Goal: Contribute content: Add original content to the website for others to see

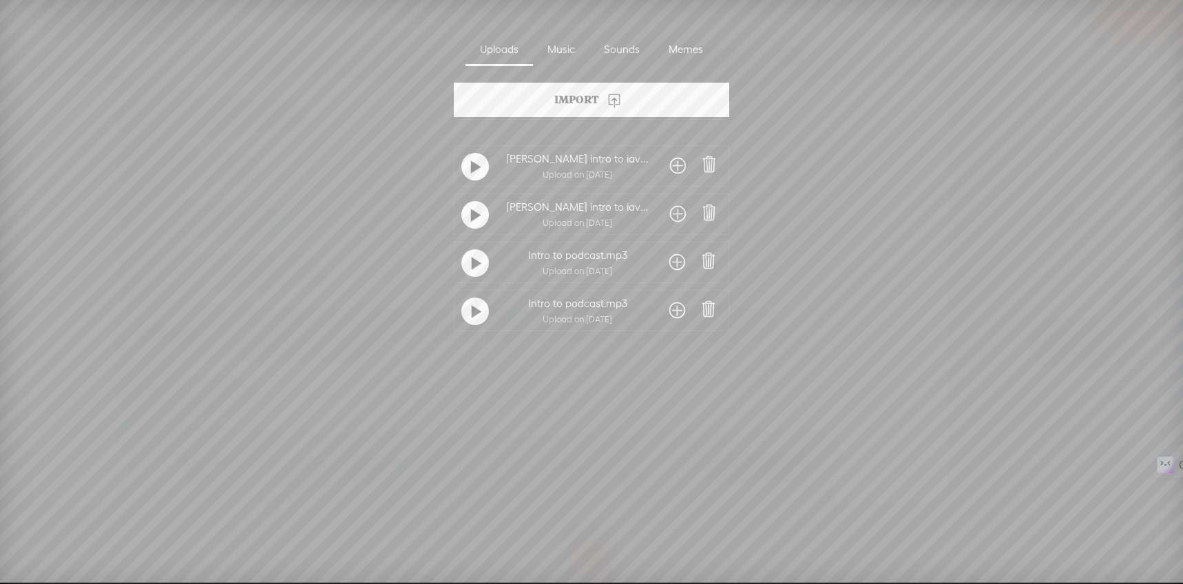
click at [567, 100] on div "Import" at bounding box center [592, 100] width 276 height 34
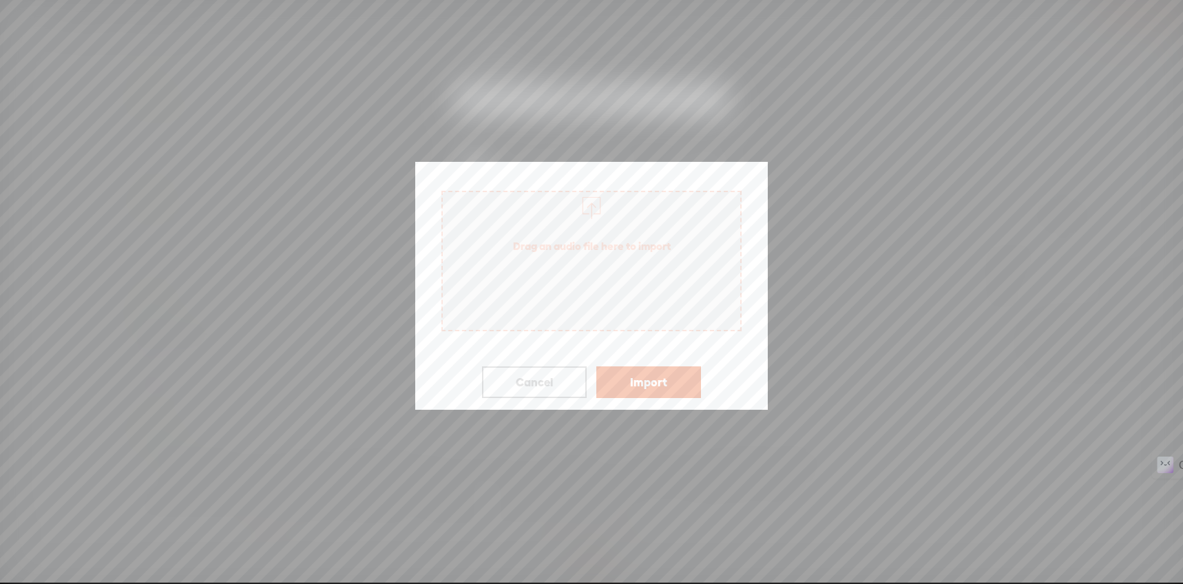
click at [625, 293] on span "Drag an audio file here to import" at bounding box center [591, 261] width 300 height 141
click at [550, 380] on button "Cancel" at bounding box center [534, 382] width 105 height 32
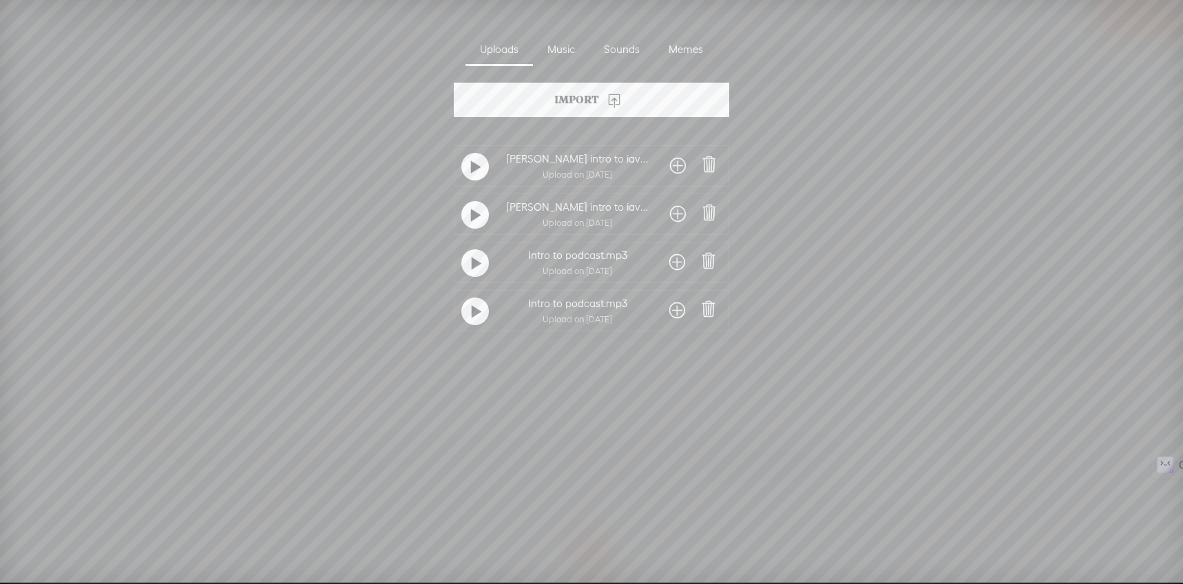
click at [480, 169] on div at bounding box center [475, 167] width 28 height 28
click at [495, 45] on div "Uploads" at bounding box center [499, 50] width 67 height 32
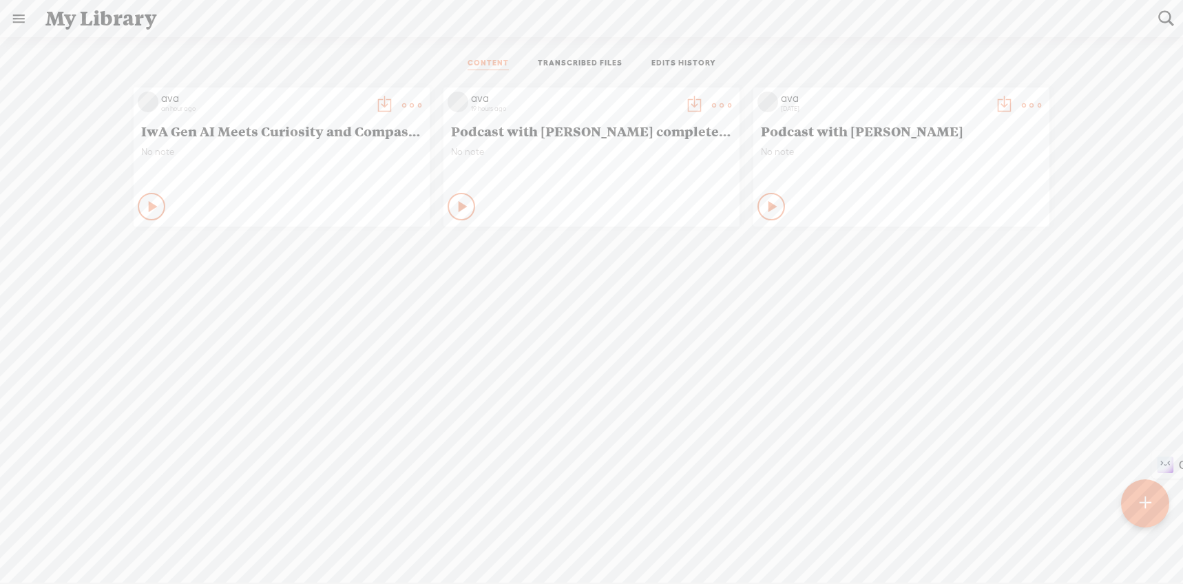
click at [773, 199] on div "Play Content" at bounding box center [772, 207] width 28 height 28
click at [767, 210] on icon at bounding box center [772, 207] width 14 height 14
click at [457, 200] on icon at bounding box center [464, 207] width 14 height 14
click at [455, 205] on icon at bounding box center [462, 207] width 14 height 14
click at [712, 103] on t at bounding box center [721, 105] width 19 height 19
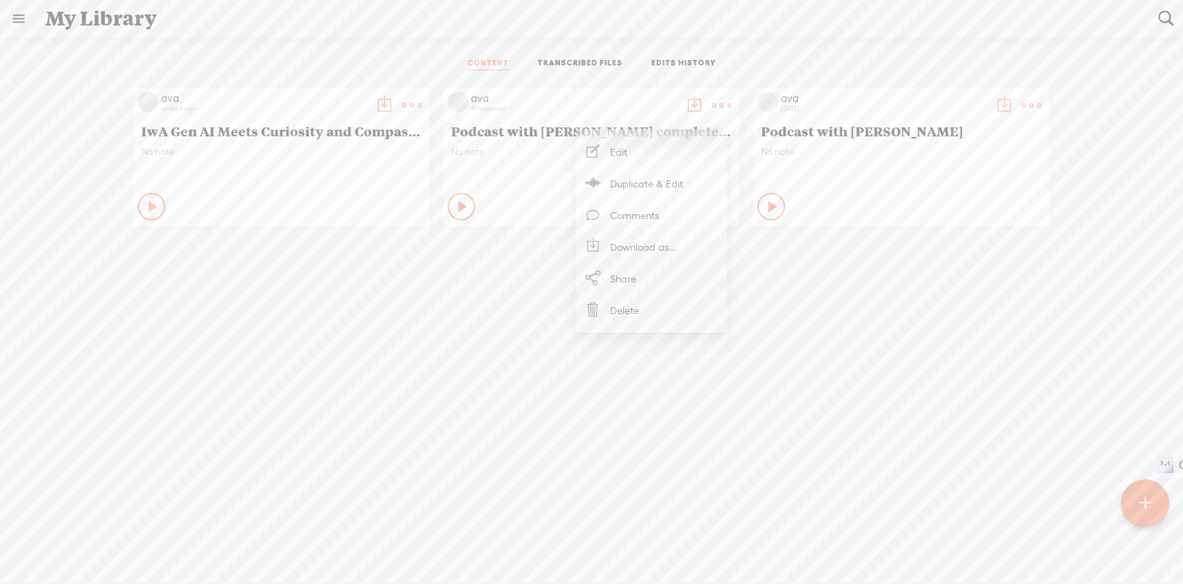
click at [632, 143] on link "Edit" at bounding box center [652, 152] width 138 height 32
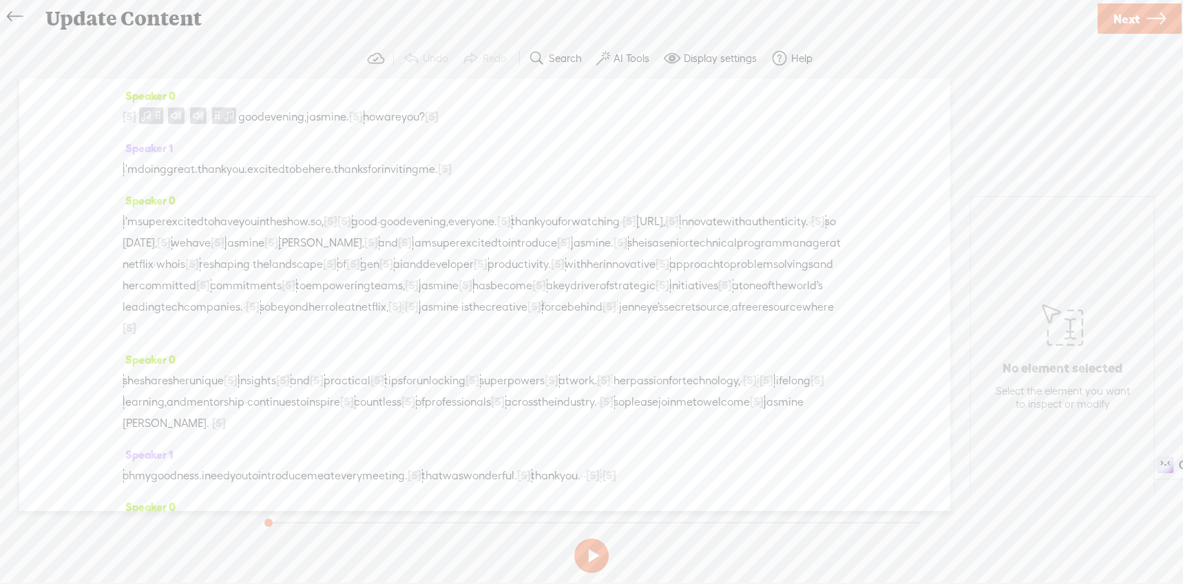
click at [679, 66] on span at bounding box center [672, 58] width 17 height 17
click at [742, 198] on label at bounding box center [727, 203] width 47 height 10
click at [704, 198] on input "checkbox" at bounding box center [704, 198] width 0 height 0
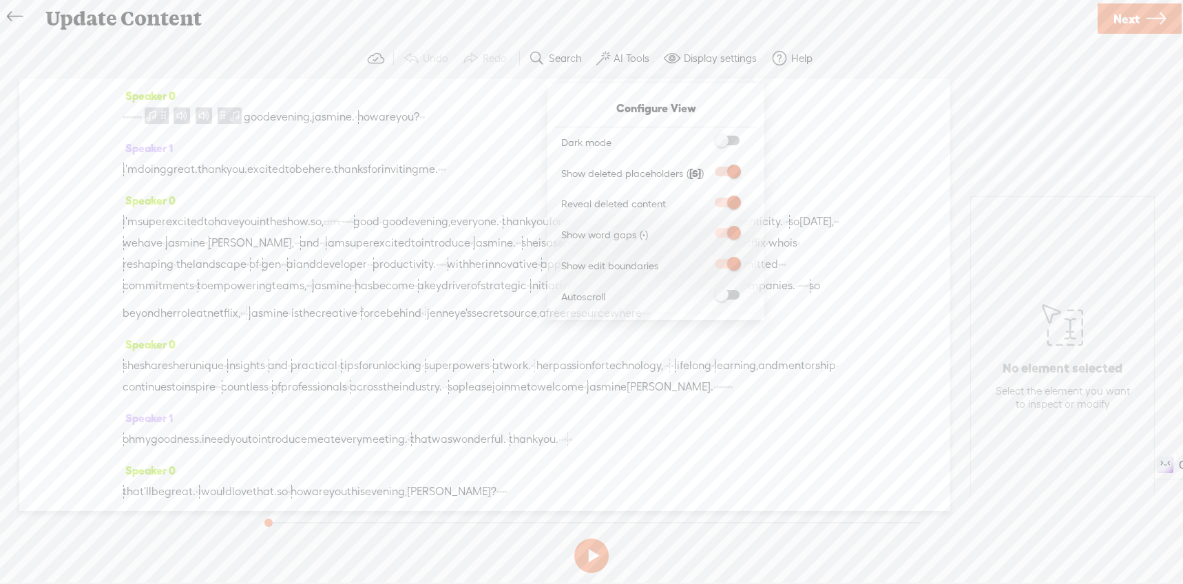
click at [737, 295] on span at bounding box center [727, 295] width 25 height 10
click at [704, 290] on input "checkbox" at bounding box center [704, 290] width 0 height 0
click at [736, 145] on label at bounding box center [727, 141] width 47 height 10
click at [704, 136] on input "checkbox" at bounding box center [704, 136] width 0 height 0
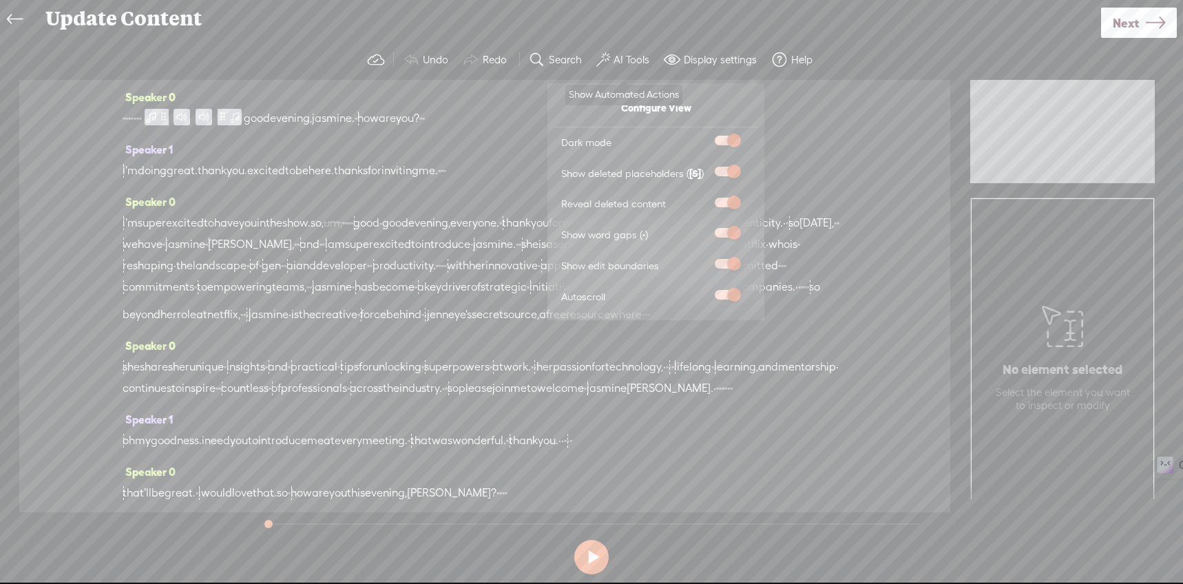
click at [636, 62] on label "AI Tools" at bounding box center [632, 60] width 36 height 14
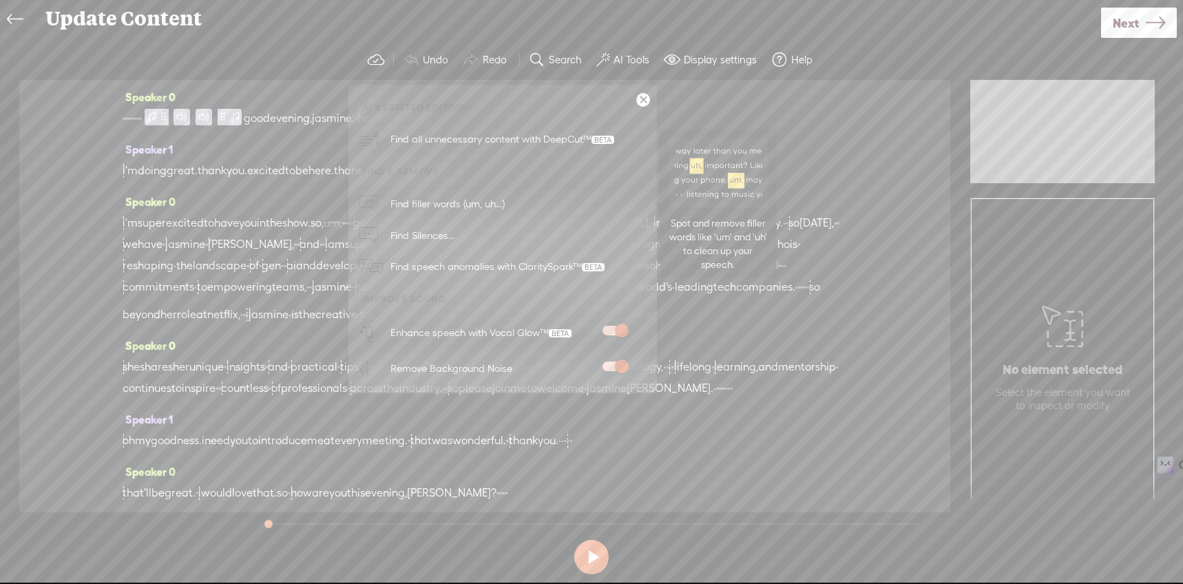
click at [493, 199] on span "Find filler words (um, uh...)" at bounding box center [448, 203] width 124 height 31
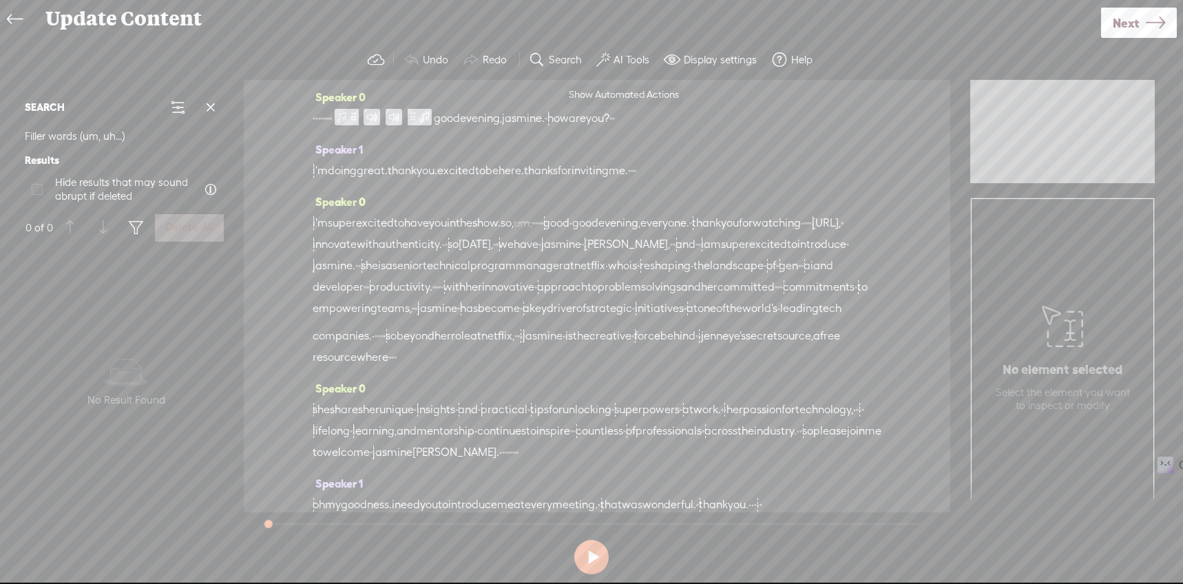
click at [603, 55] on span at bounding box center [603, 60] width 14 height 17
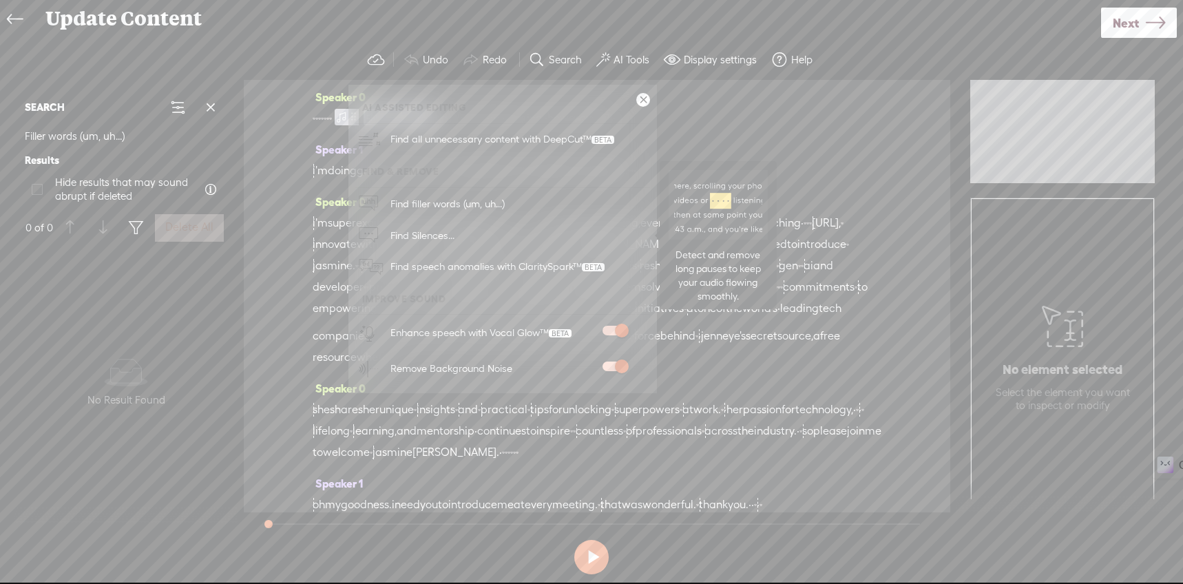
click at [471, 240] on link "Find Silences..." at bounding box center [502, 236] width 295 height 32
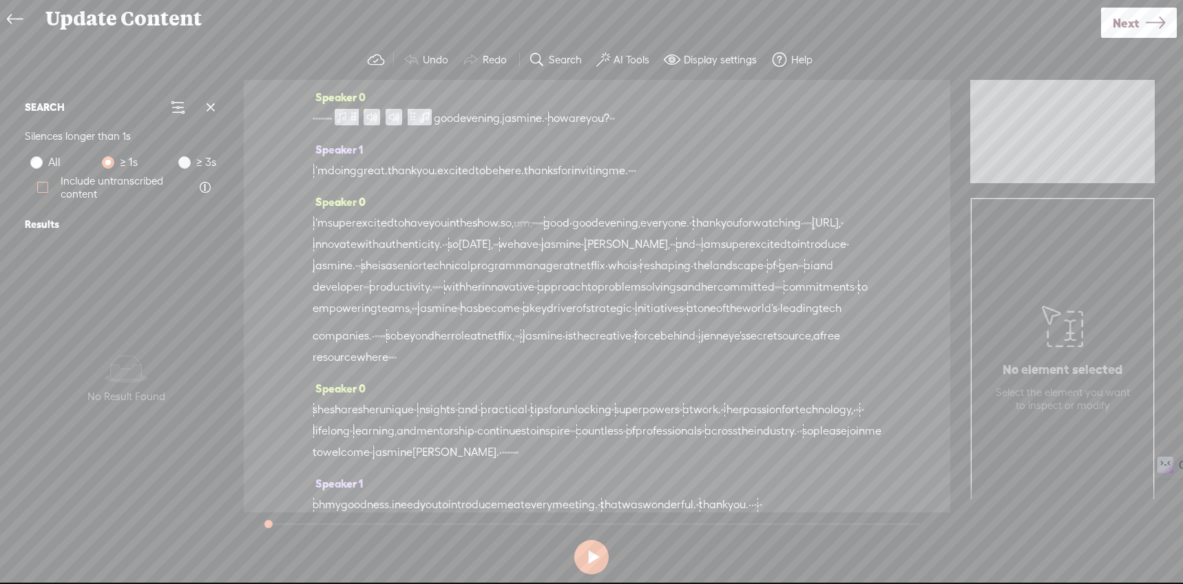
click at [44, 184] on span at bounding box center [42, 187] width 11 height 11
click at [44, 184] on input "Include untranscribed content" at bounding box center [42, 187] width 11 height 11
checkbox input "true"
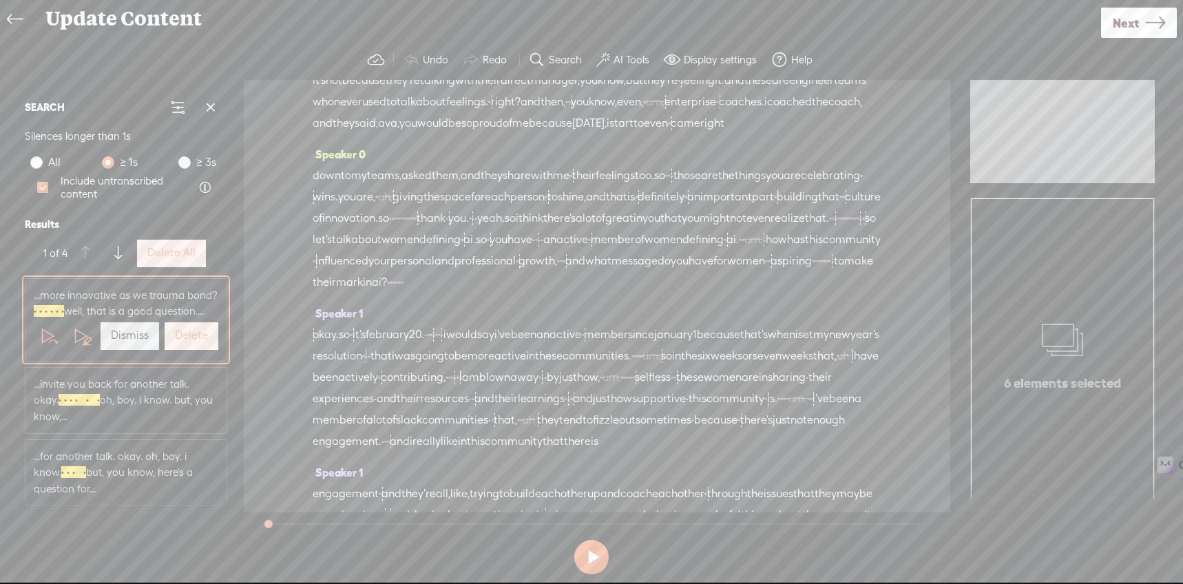
scroll to position [4355, 0]
click at [163, 256] on label "Delete All" at bounding box center [171, 253] width 48 height 14
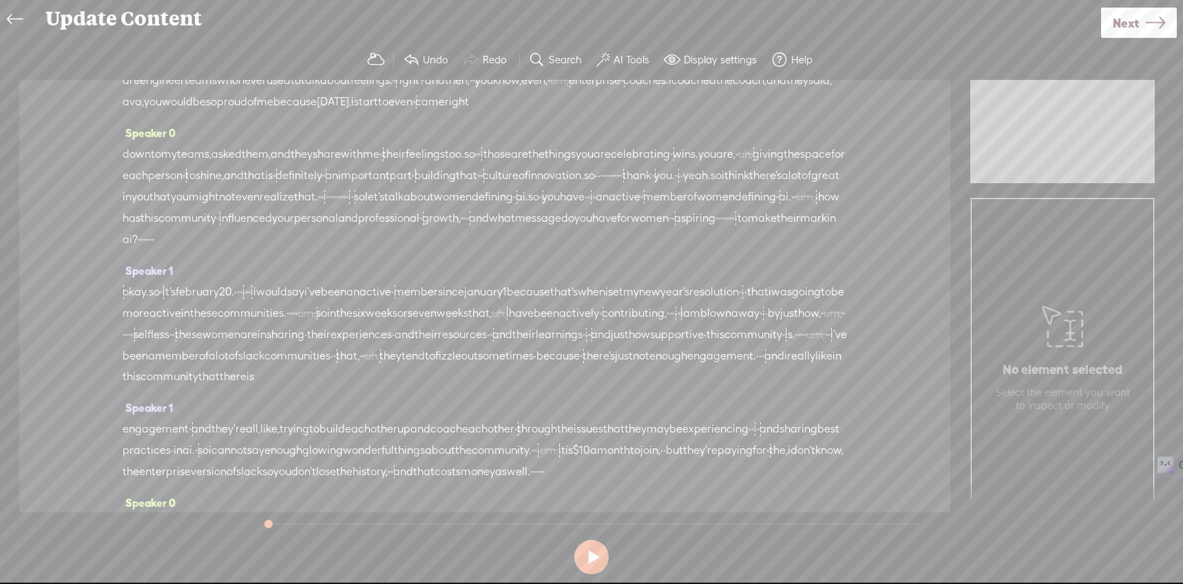
click at [603, 57] on span at bounding box center [603, 60] width 14 height 17
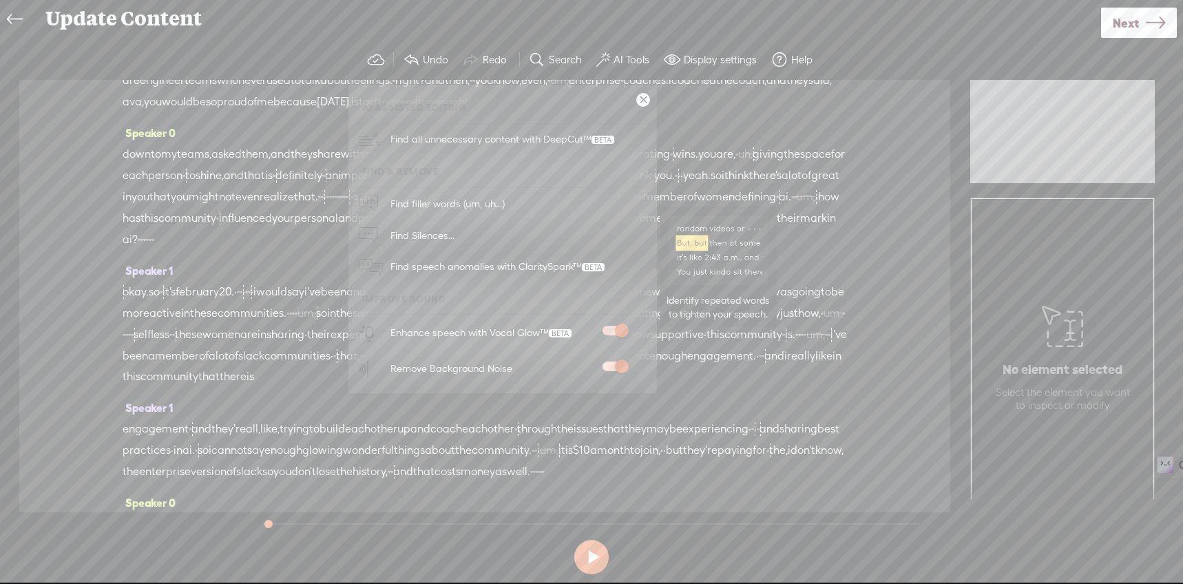
click at [422, 273] on span "Find speech anomalies with ClaritySpark™" at bounding box center [498, 267] width 224 height 32
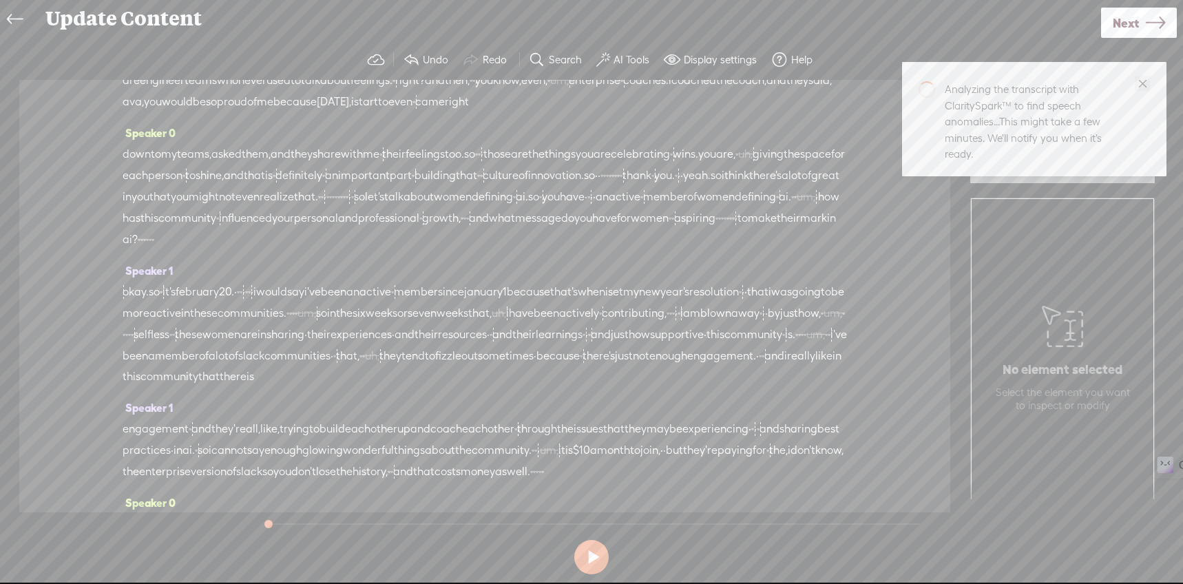
click at [1143, 86] on icon "close" at bounding box center [1143, 84] width 10 height 10
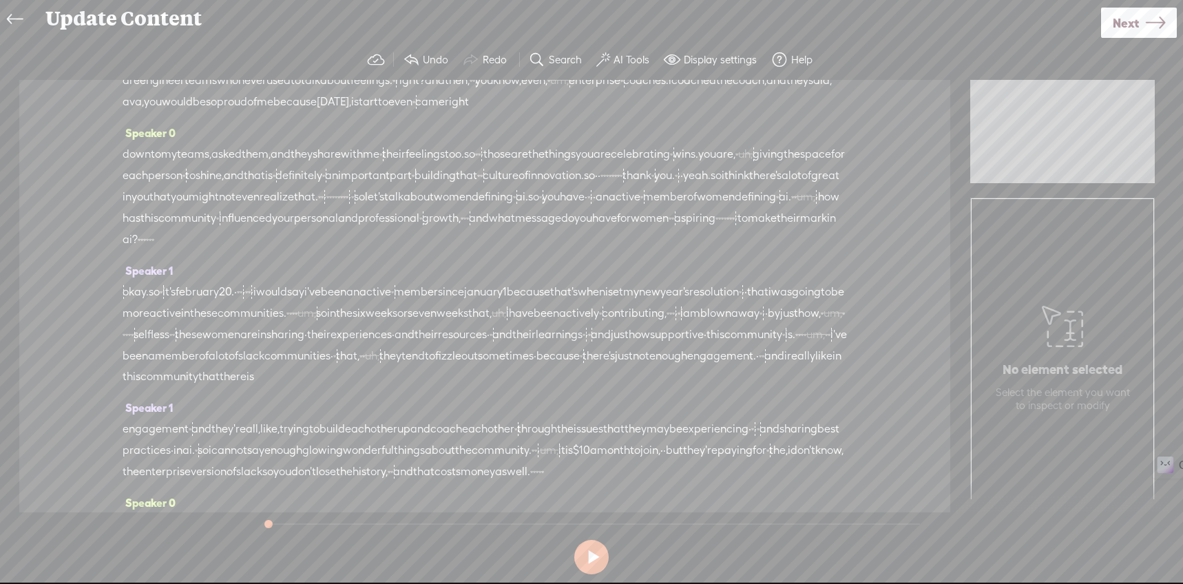
click at [616, 54] on label "AI Tools" at bounding box center [632, 60] width 36 height 14
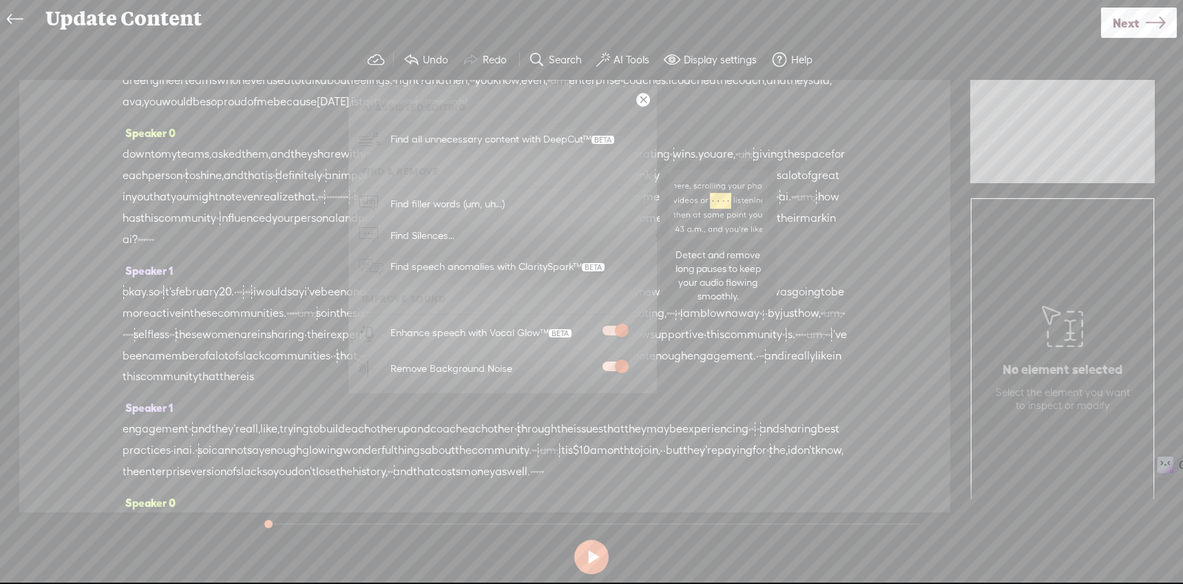
click at [485, 241] on link "Find Silences..." at bounding box center [502, 236] width 295 height 32
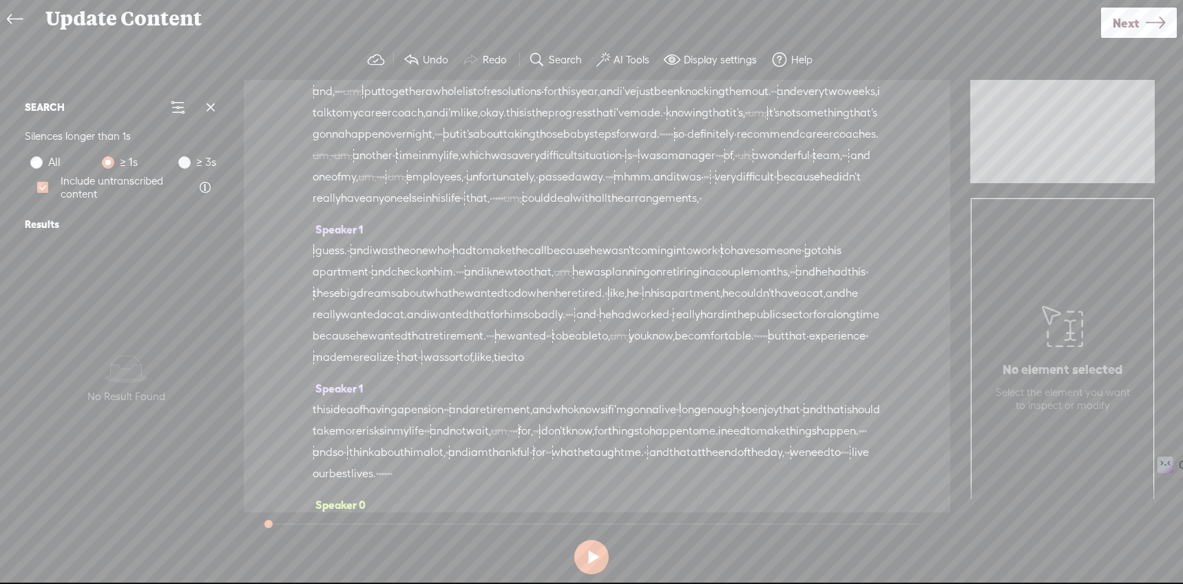
scroll to position [0, 0]
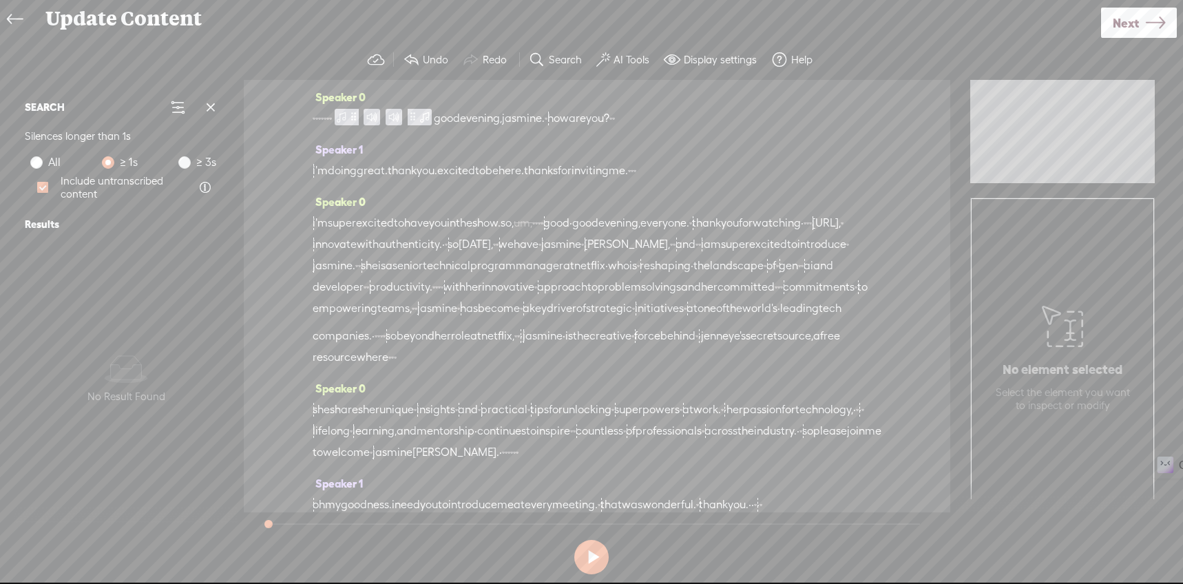
click at [313, 112] on span "·" at bounding box center [314, 118] width 3 height 12
click at [423, 87] on div "Speaker 0 [S] · · · · · · · good evening, jasmine. [S] · how are you? [S] · ·" at bounding box center [597, 113] width 569 height 52
click at [359, 114] on span at bounding box center [354, 117] width 10 height 17
click at [329, 92] on span at bounding box center [336, 86] width 21 height 25
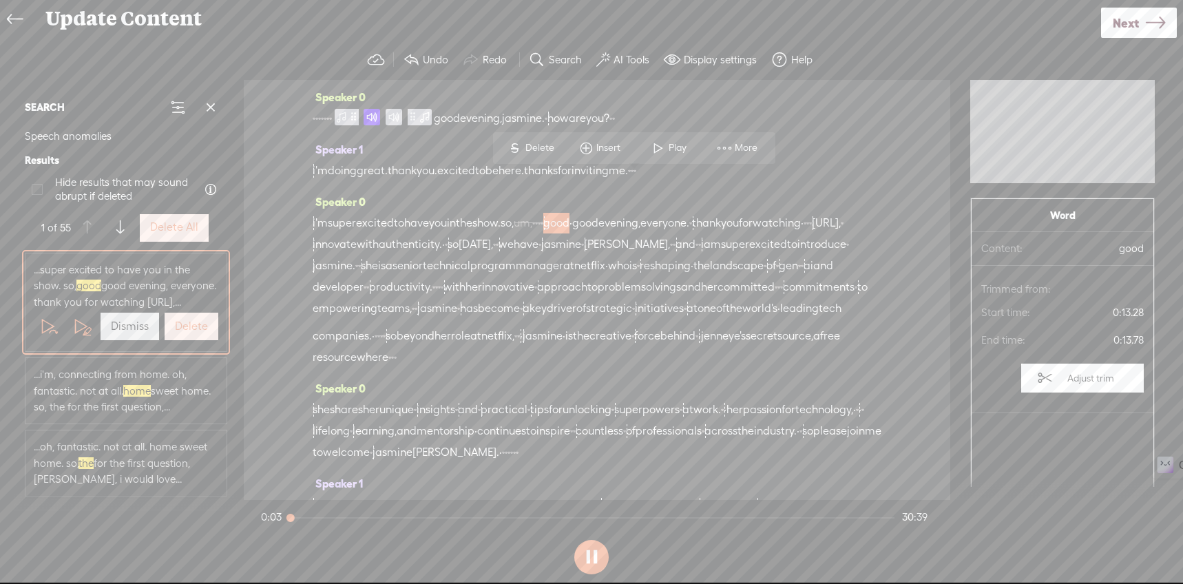
scroll to position [42, 0]
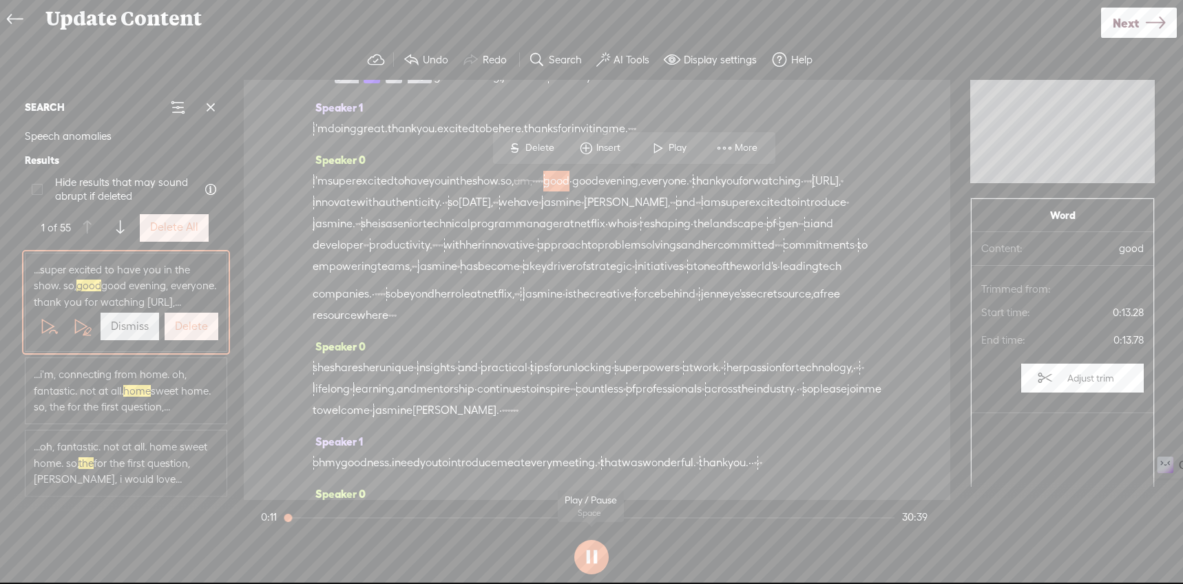
click at [610, 557] on section at bounding box center [591, 556] width 667 height 45
click at [576, 568] on section at bounding box center [591, 556] width 667 height 45
click at [599, 563] on button at bounding box center [591, 557] width 34 height 34
click at [207, 340] on button "Delete" at bounding box center [192, 327] width 54 height 28
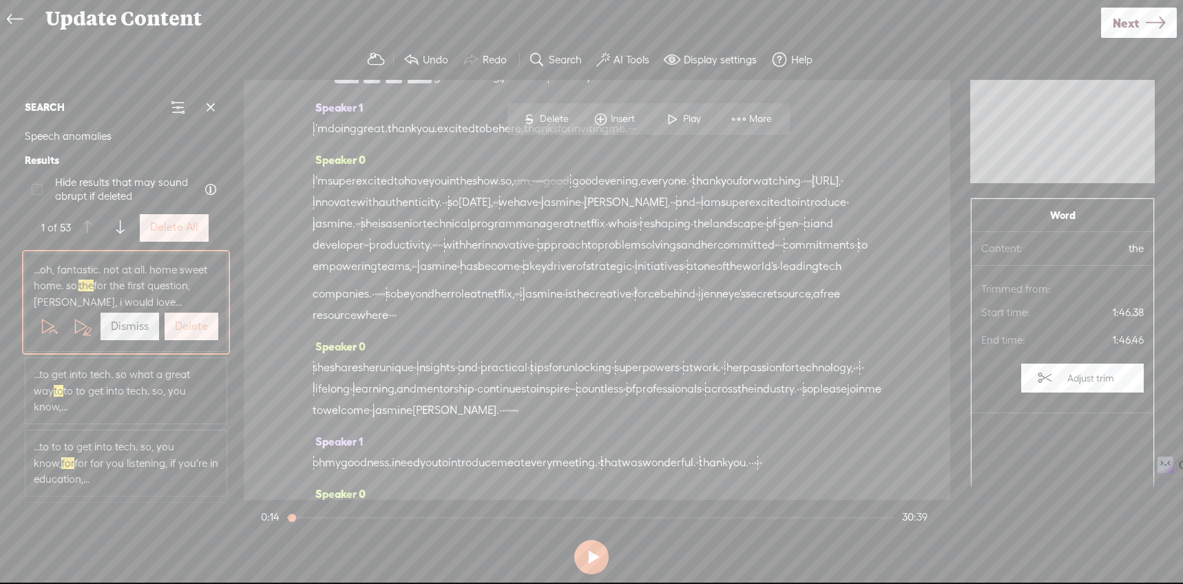
scroll to position [574, 0]
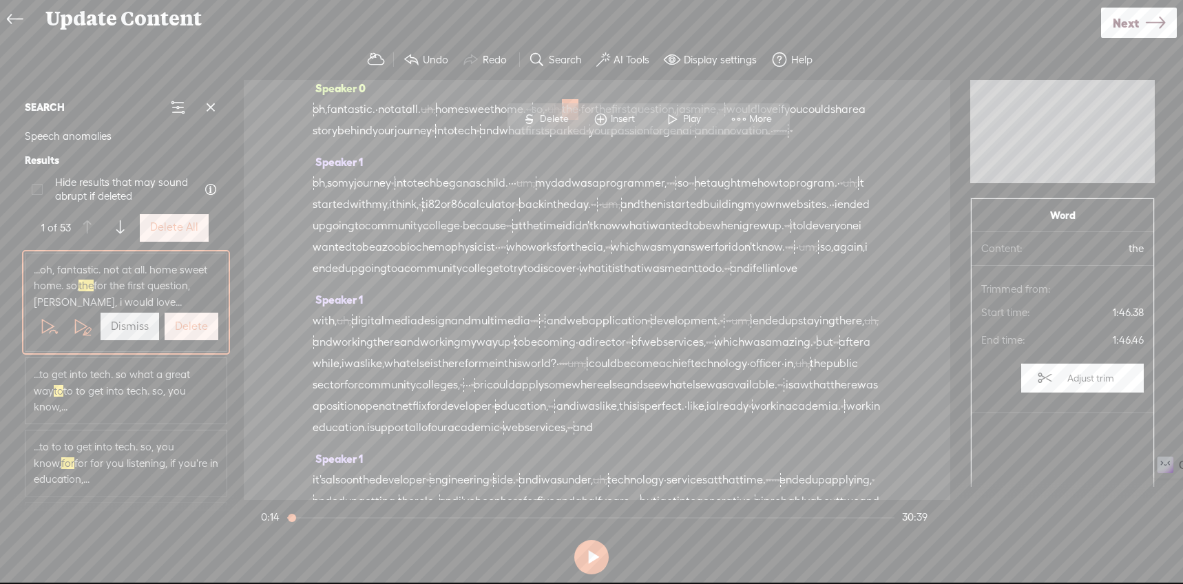
click at [205, 333] on button "Delete" at bounding box center [192, 327] width 54 height 28
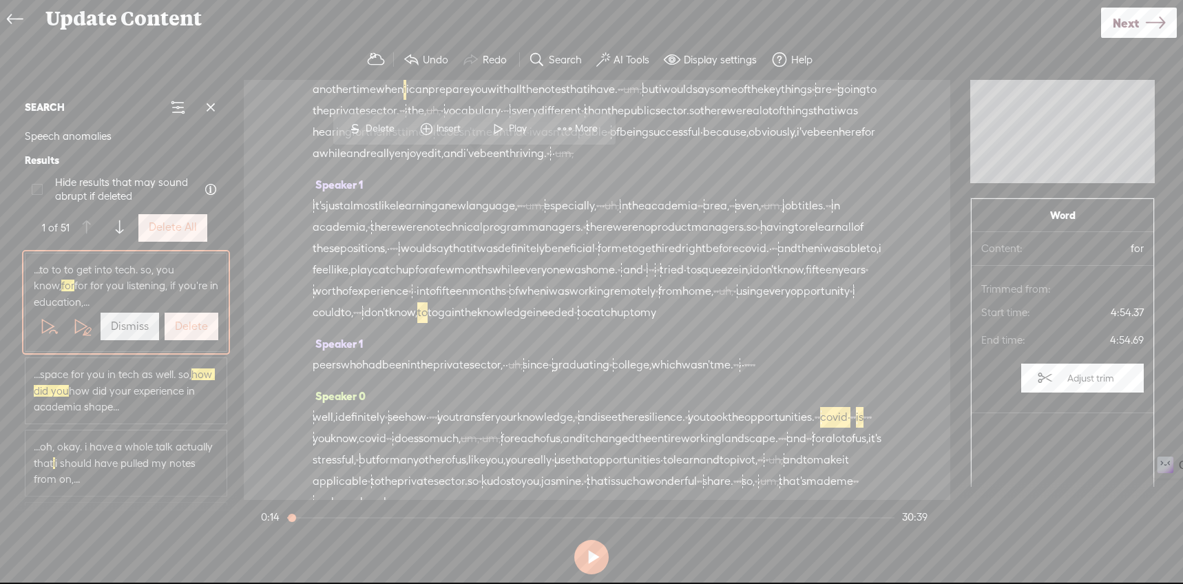
click at [200, 327] on label "Delete" at bounding box center [191, 327] width 33 height 14
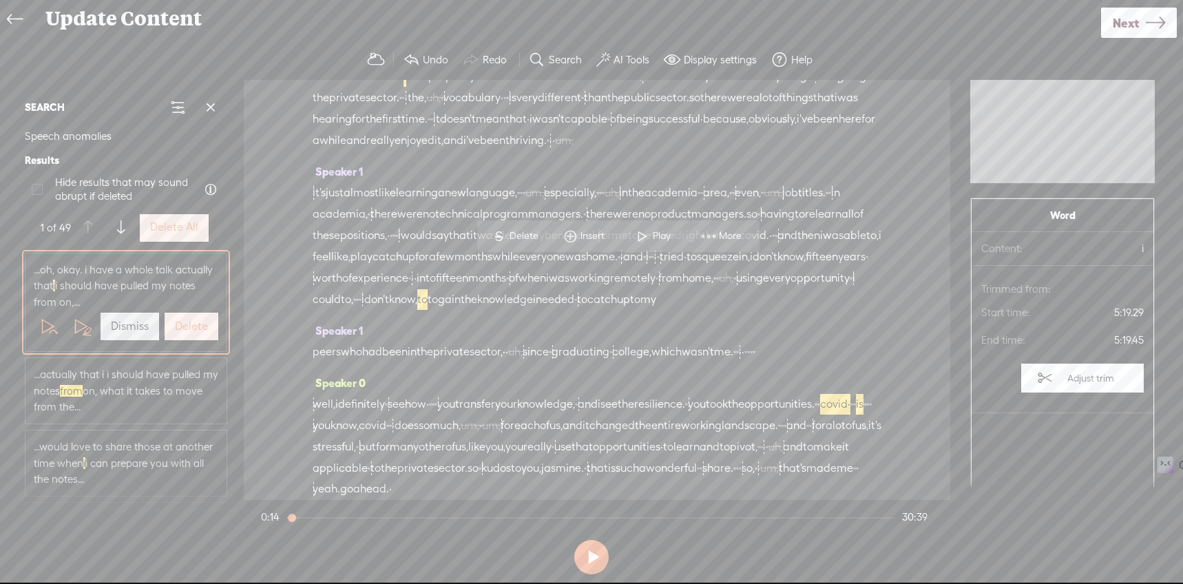
click at [200, 327] on label "Delete" at bounding box center [191, 327] width 33 height 14
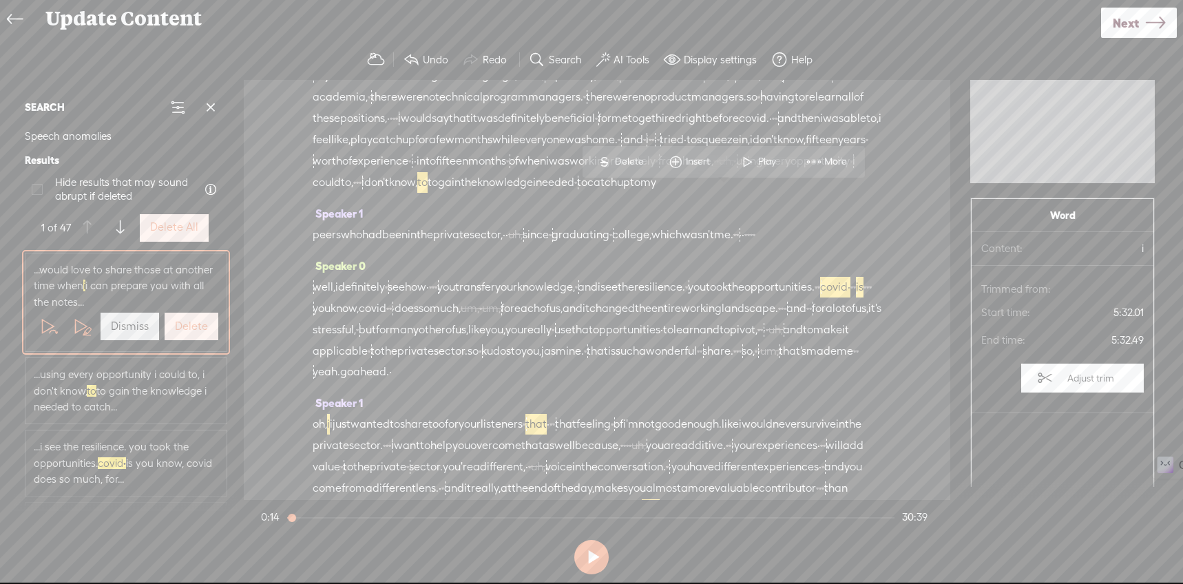
click at [200, 327] on label "Delete" at bounding box center [191, 327] width 33 height 14
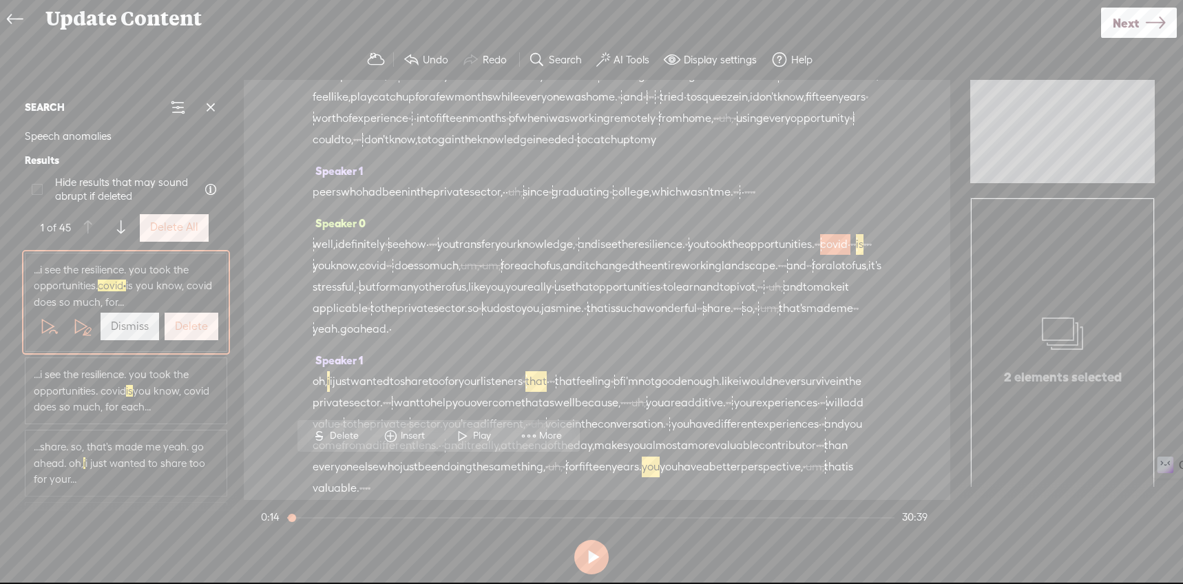
click at [200, 327] on label "Delete" at bounding box center [191, 327] width 33 height 14
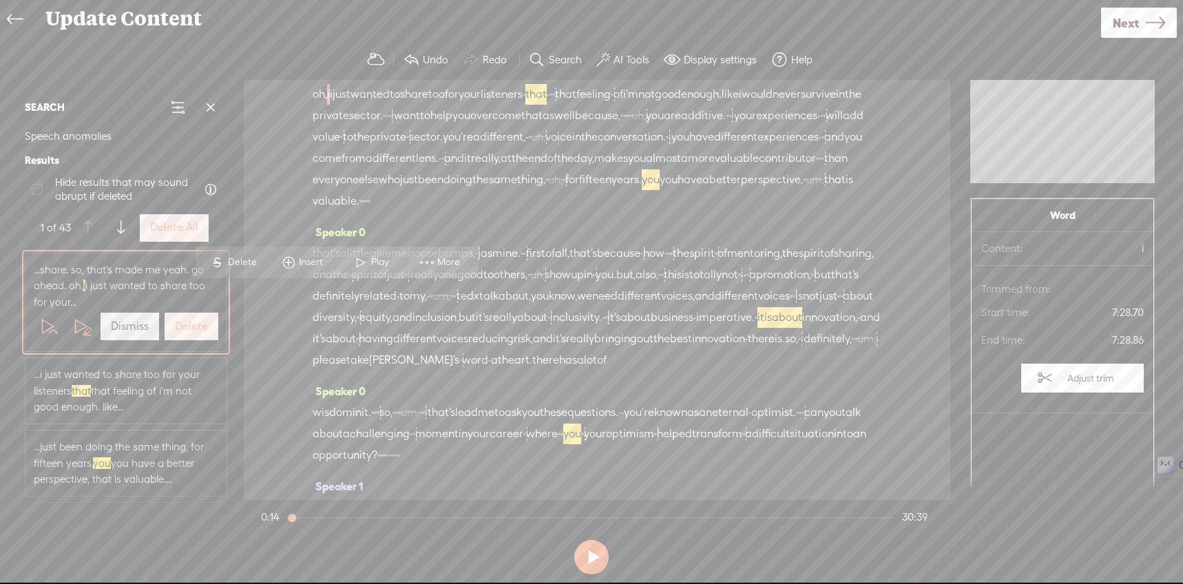
click at [200, 327] on label "Delete" at bounding box center [191, 327] width 33 height 14
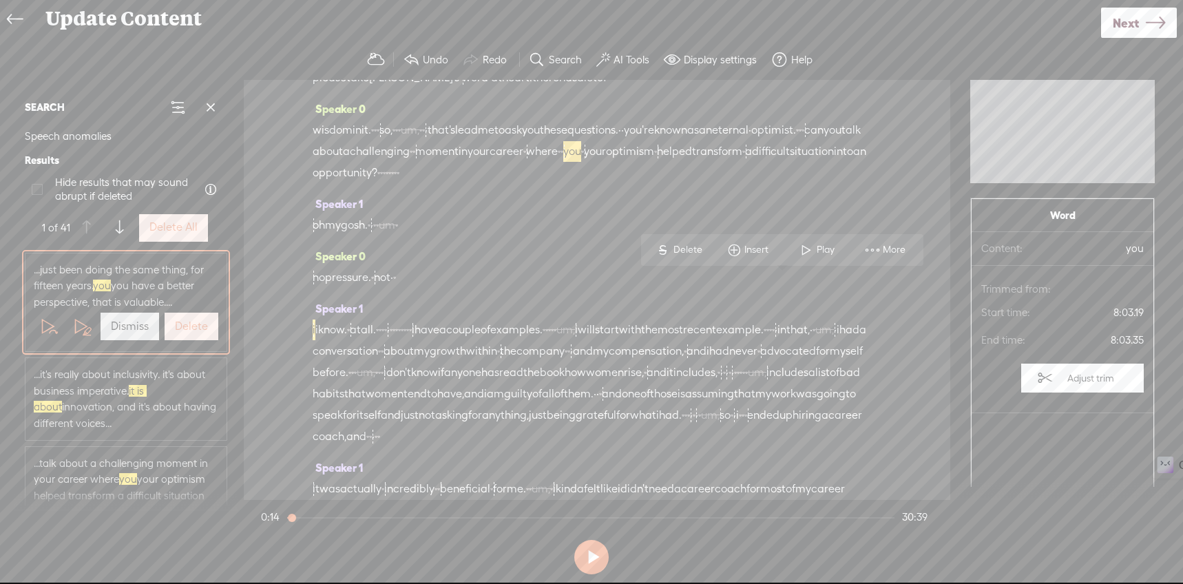
click at [200, 327] on label "Delete" at bounding box center [191, 327] width 33 height 14
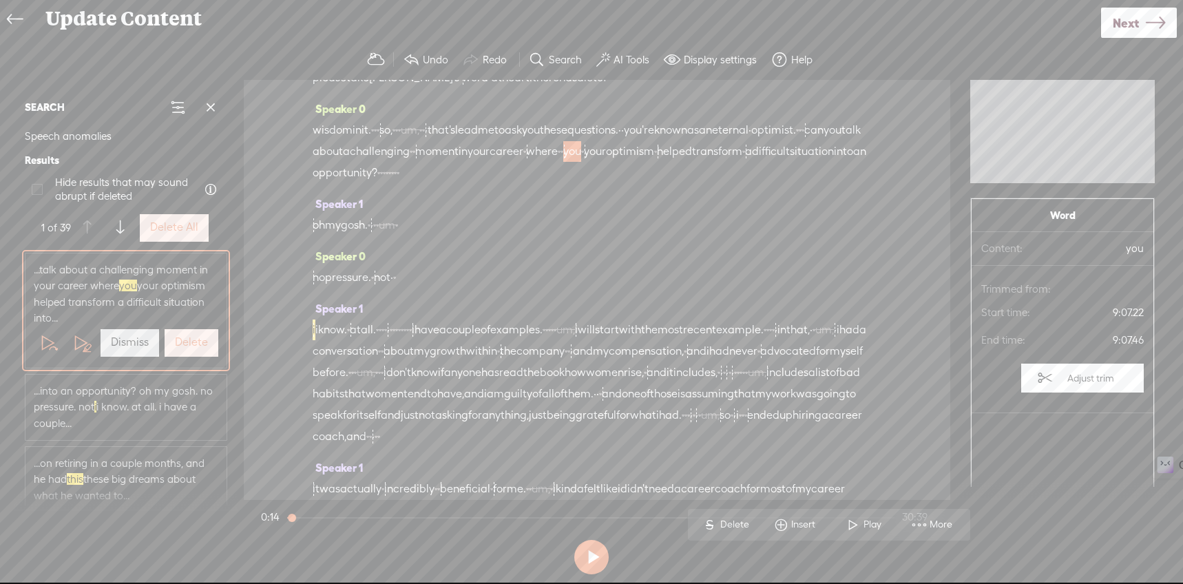
scroll to position [2400, 0]
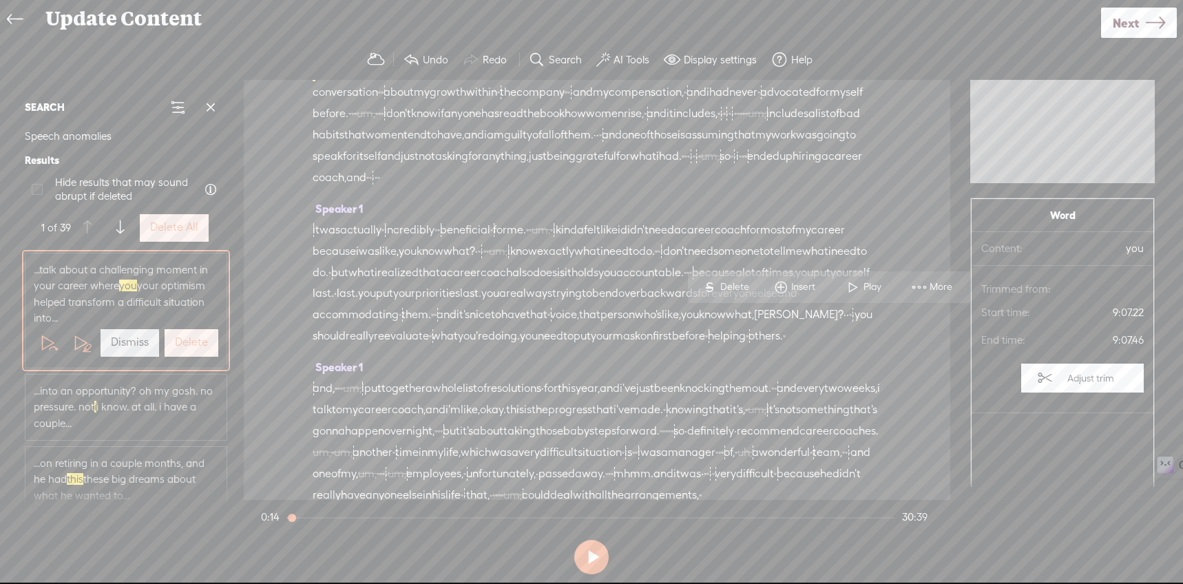
click at [200, 327] on div "Delete" at bounding box center [191, 342] width 59 height 33
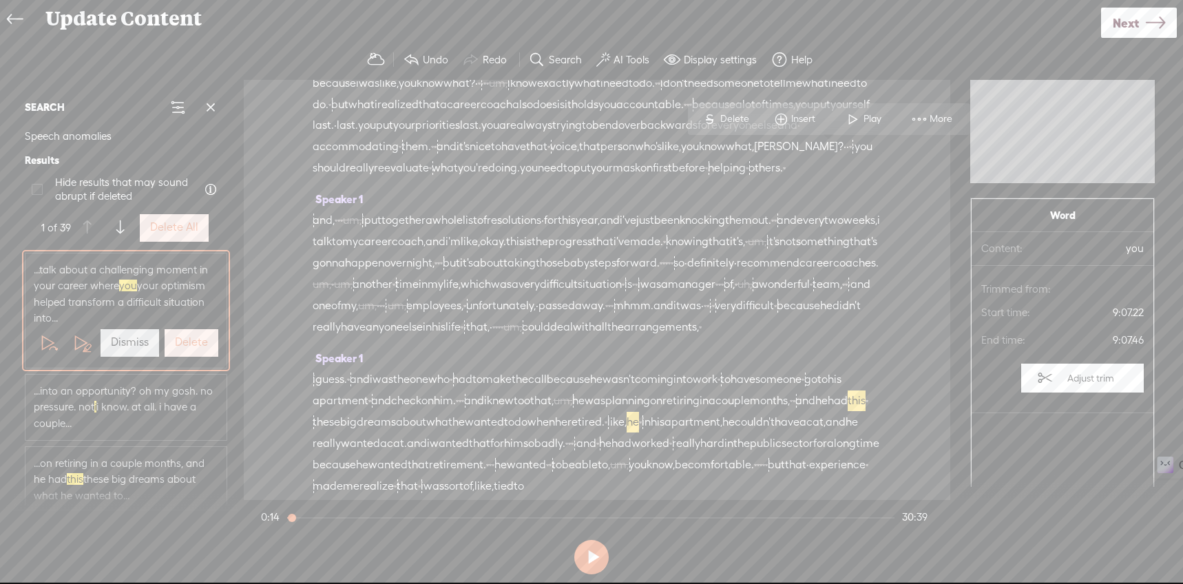
click at [190, 342] on label "Delete" at bounding box center [191, 342] width 33 height 14
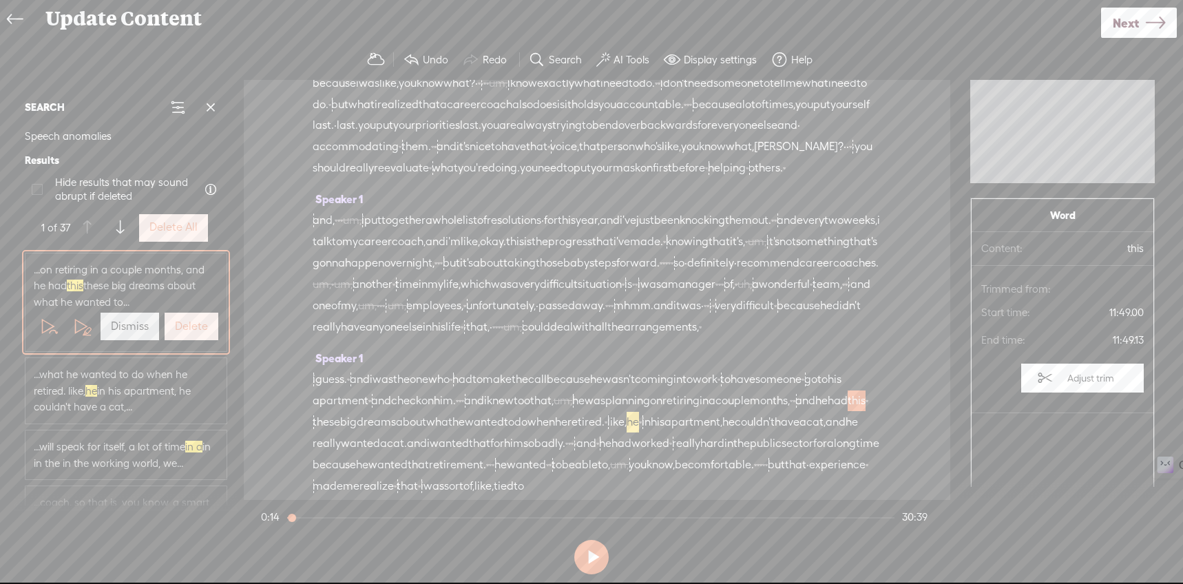
click at [190, 344] on div "...on retiring in a couple months, and he had this these big dreams about what …" at bounding box center [125, 302] width 201 height 98
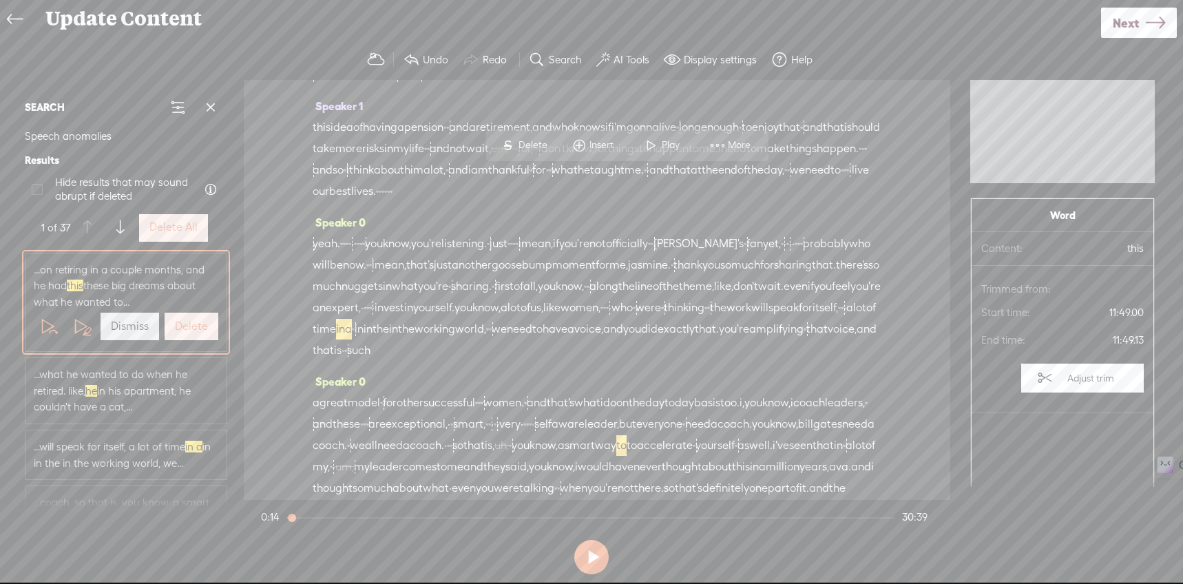
scroll to position [3392, 0]
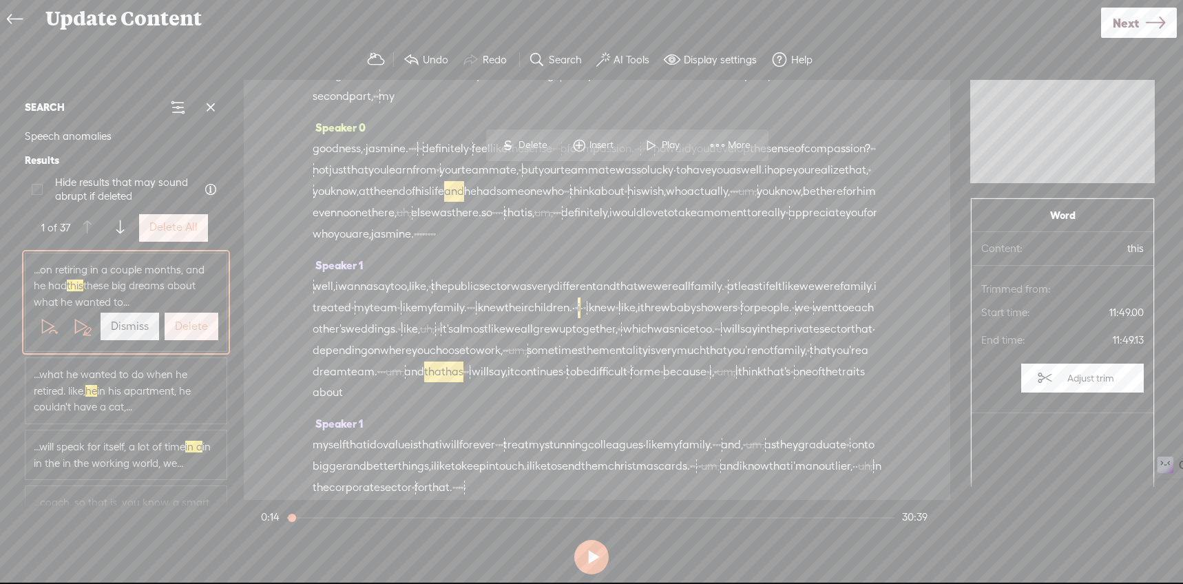
click at [189, 335] on button "Delete" at bounding box center [192, 327] width 54 height 28
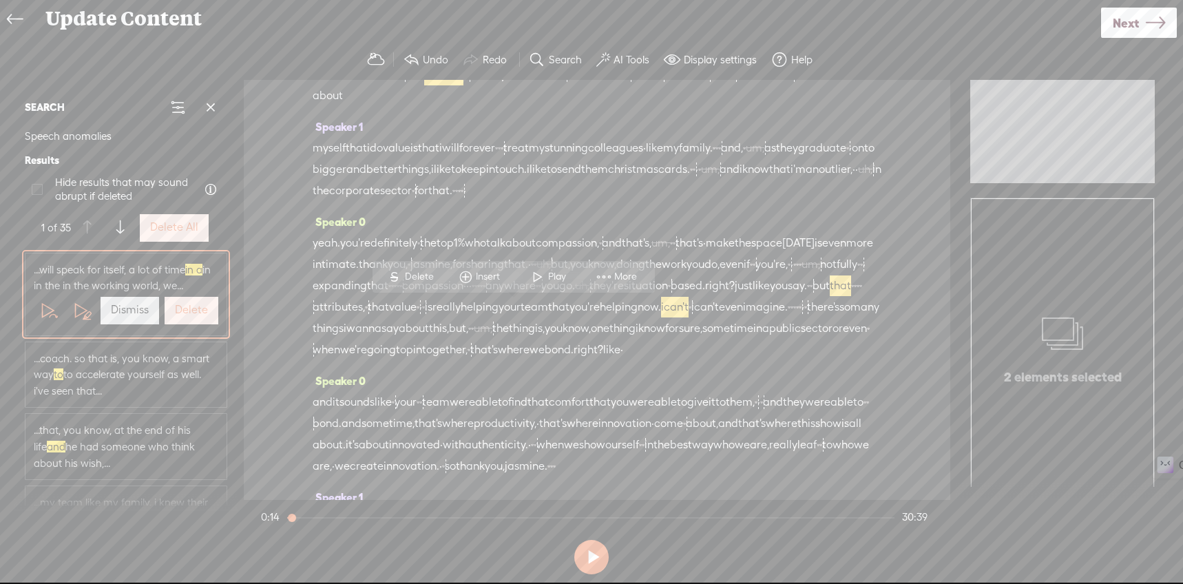
click at [188, 321] on button "Delete" at bounding box center [192, 311] width 54 height 28
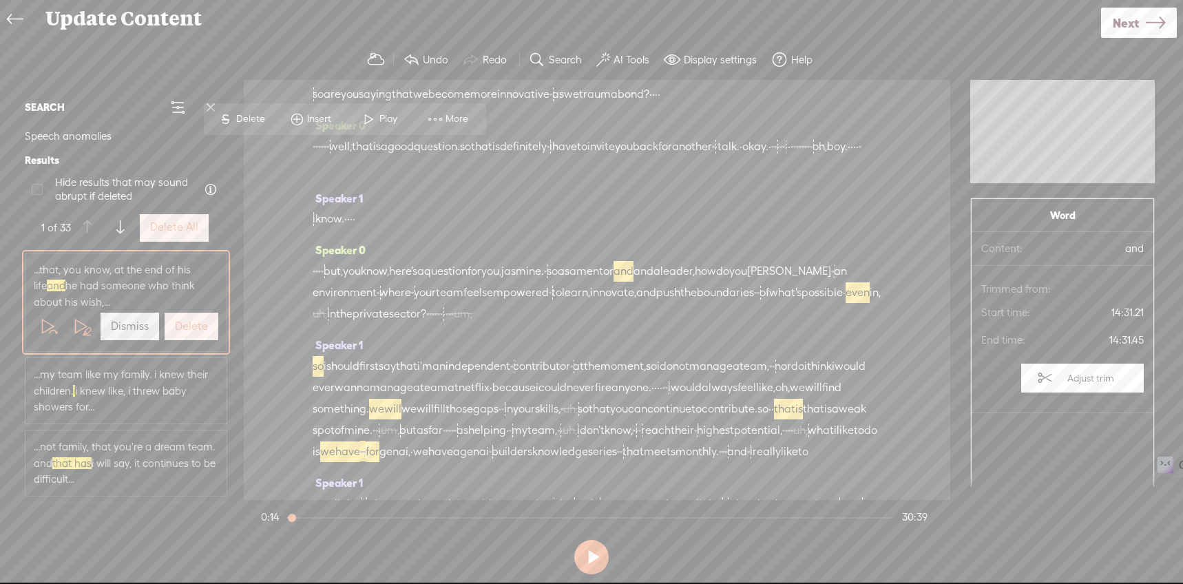
click at [186, 321] on label "Delete" at bounding box center [191, 327] width 33 height 14
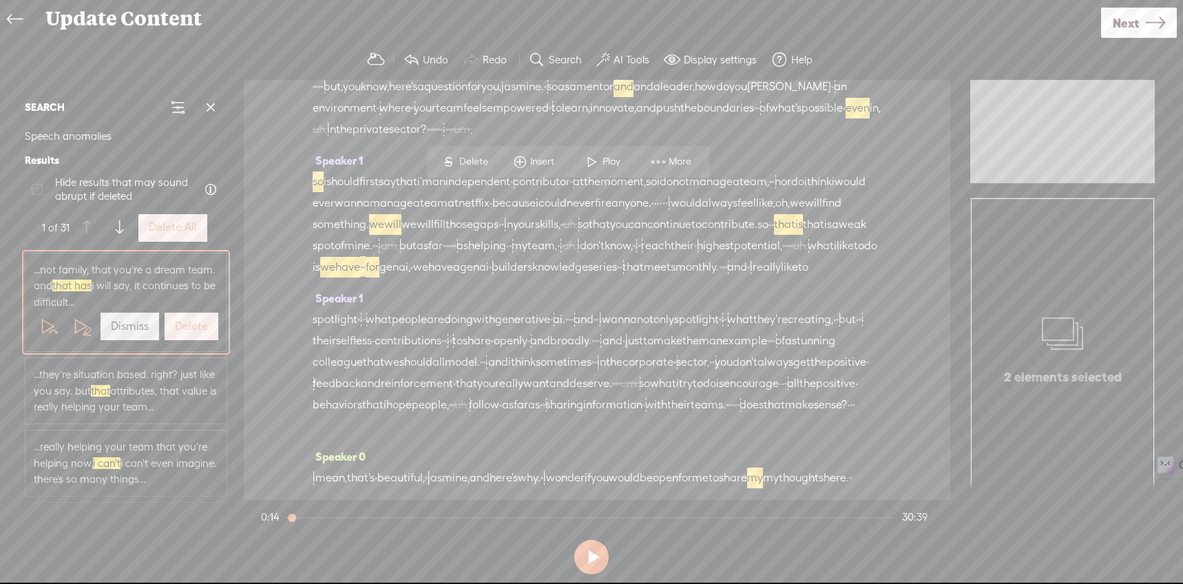
click at [186, 321] on label "Delete" at bounding box center [191, 327] width 33 height 14
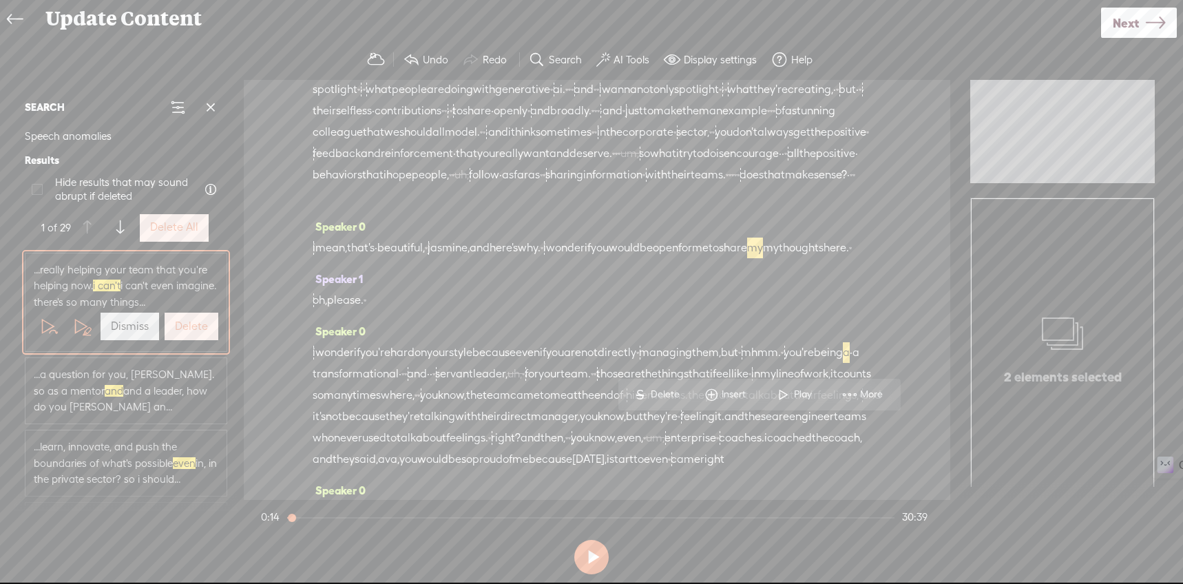
click at [186, 321] on label "Delete" at bounding box center [191, 327] width 33 height 14
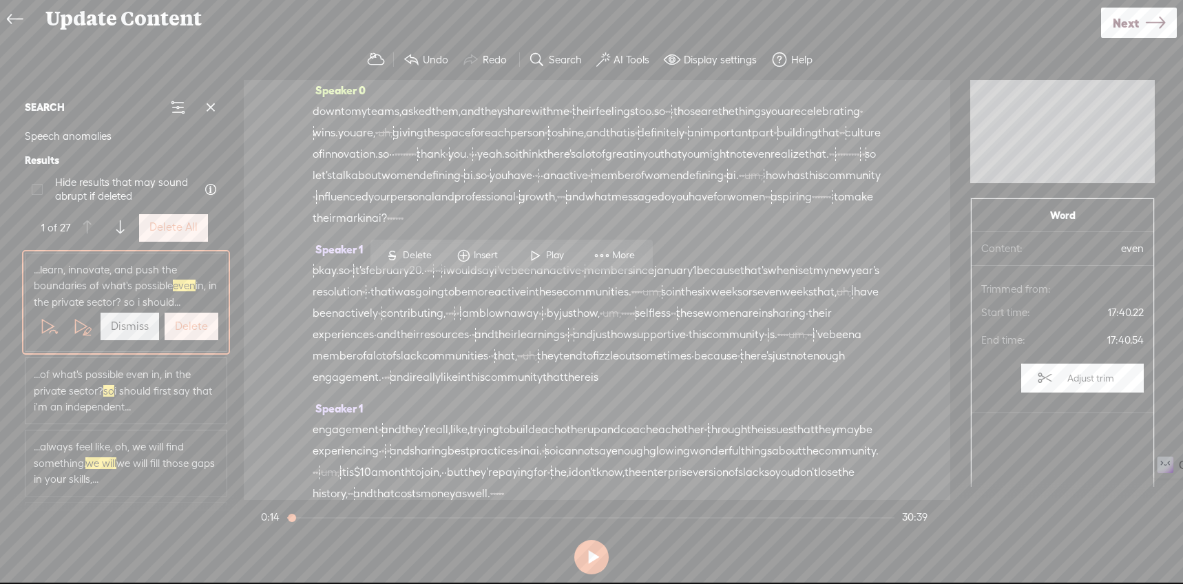
click at [186, 321] on label "Delete" at bounding box center [191, 327] width 33 height 14
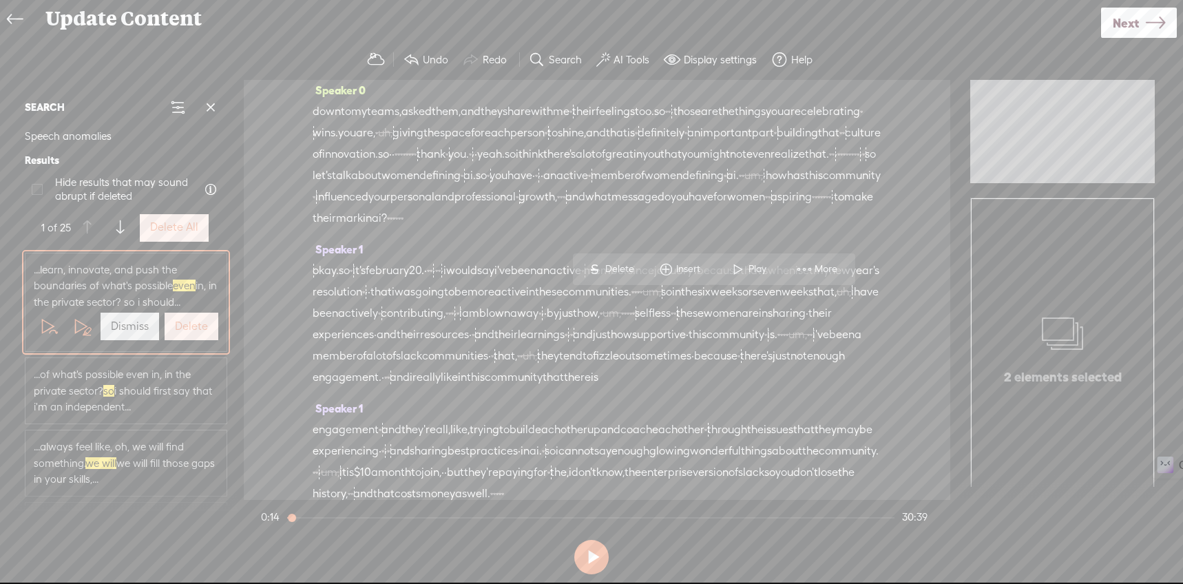
scroll to position [5097, 0]
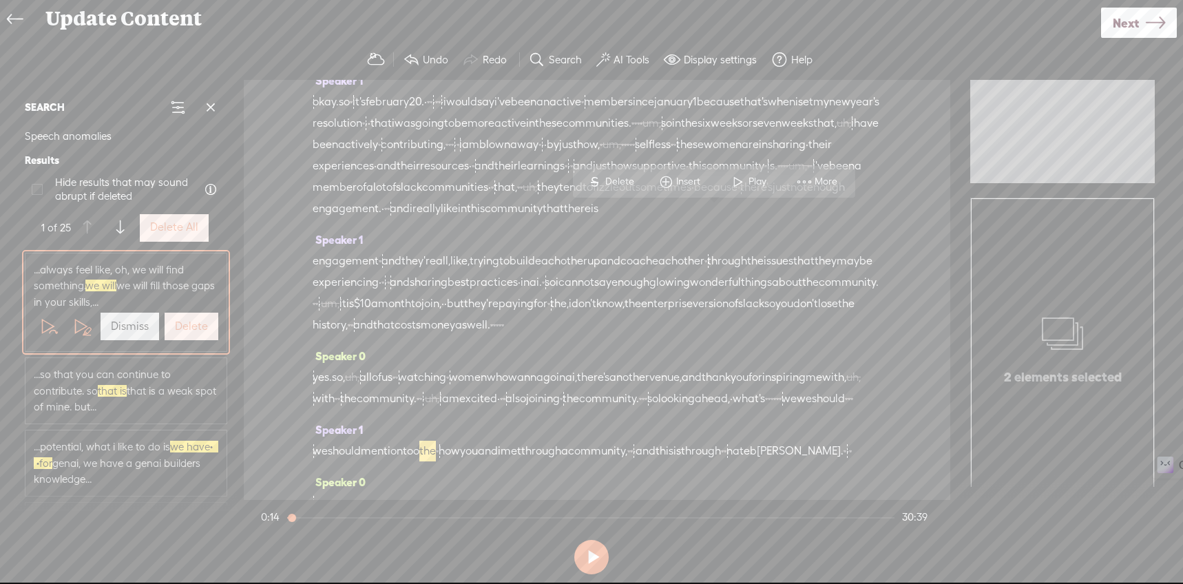
click at [186, 321] on label "Delete" at bounding box center [191, 327] width 33 height 14
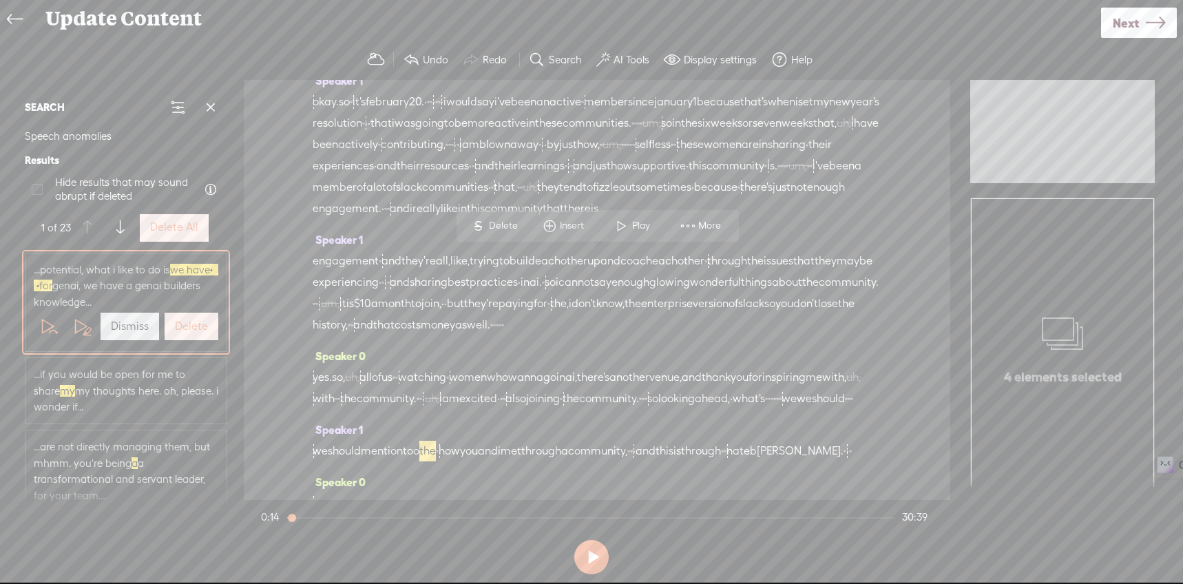
click at [186, 321] on label "Delete" at bounding box center [191, 327] width 33 height 14
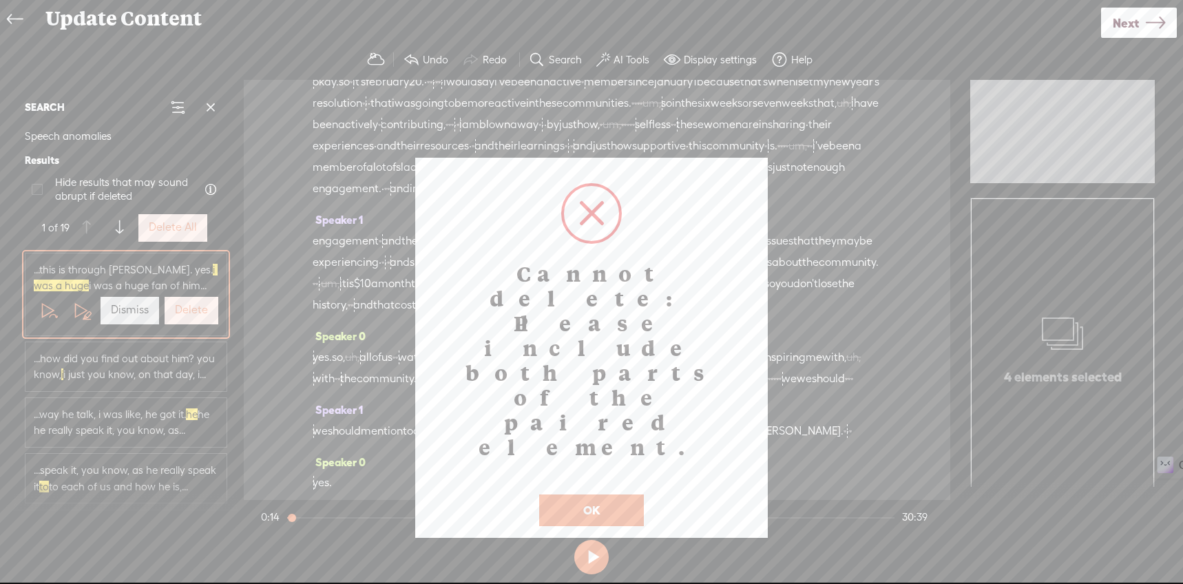
click at [186, 321] on div at bounding box center [591, 291] width 1183 height 583
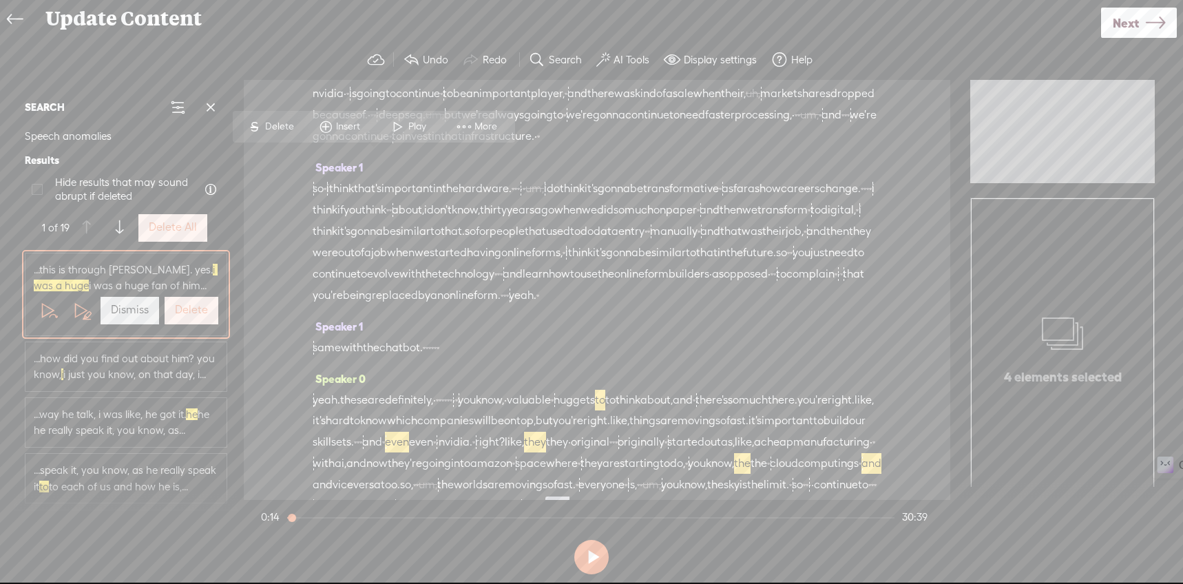
scroll to position [6545, 0]
click at [186, 321] on button "Delete" at bounding box center [192, 311] width 54 height 28
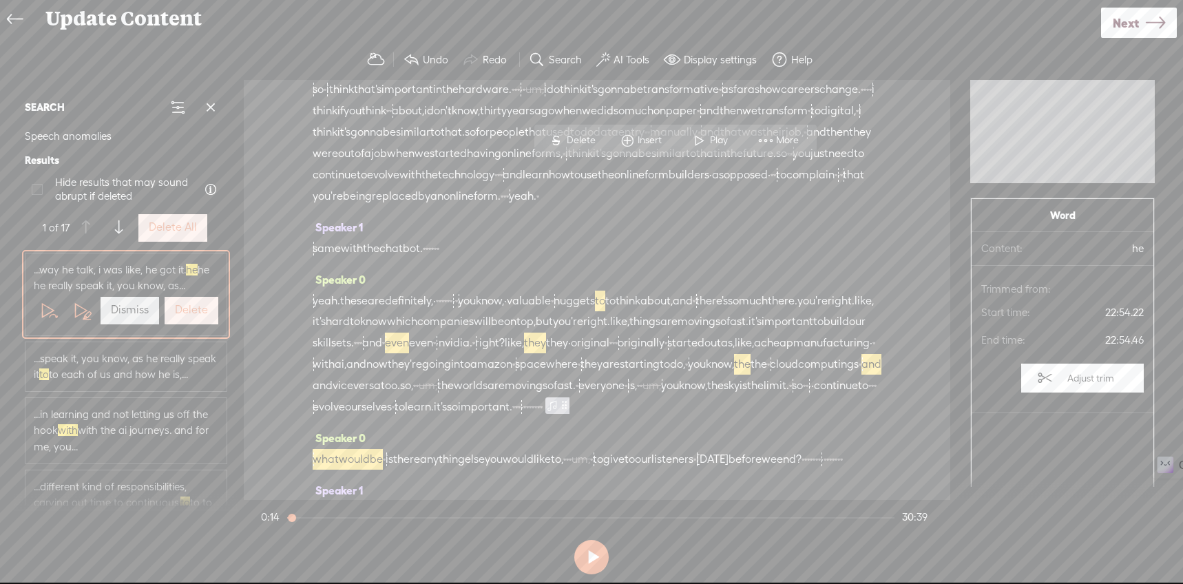
click at [186, 321] on button "Delete" at bounding box center [192, 311] width 54 height 28
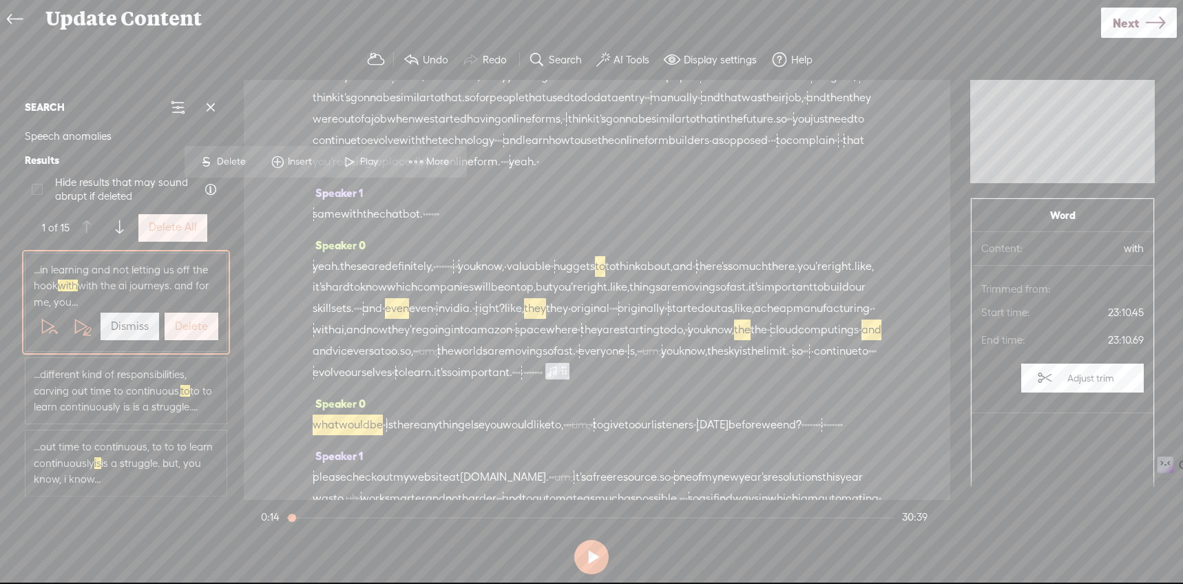
click at [186, 321] on label "Delete" at bounding box center [191, 327] width 33 height 14
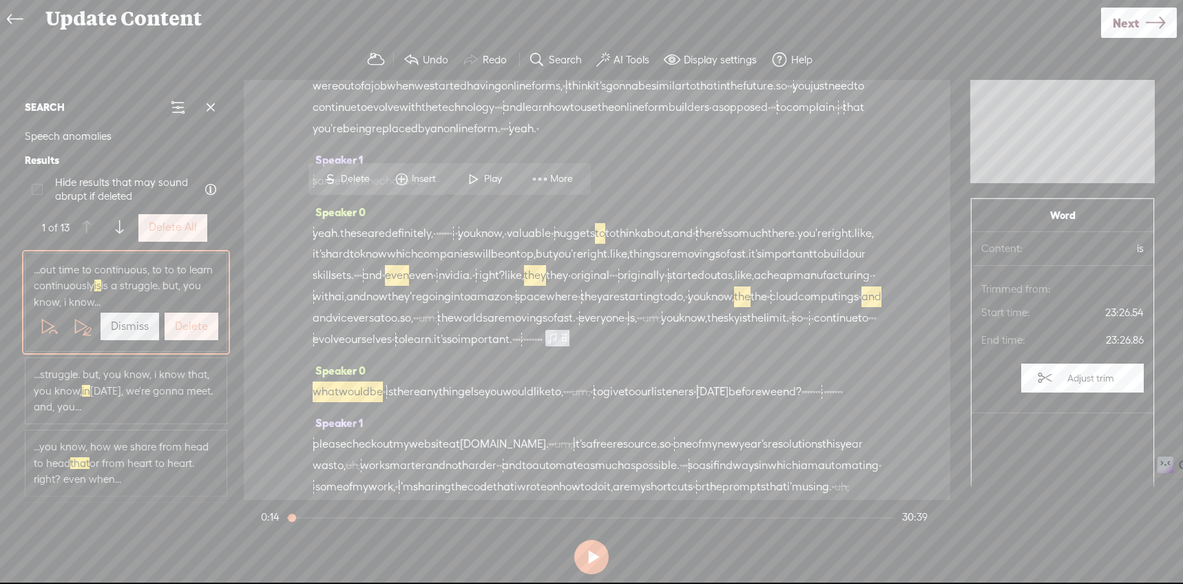
click at [186, 321] on label "Delete" at bounding box center [191, 327] width 33 height 14
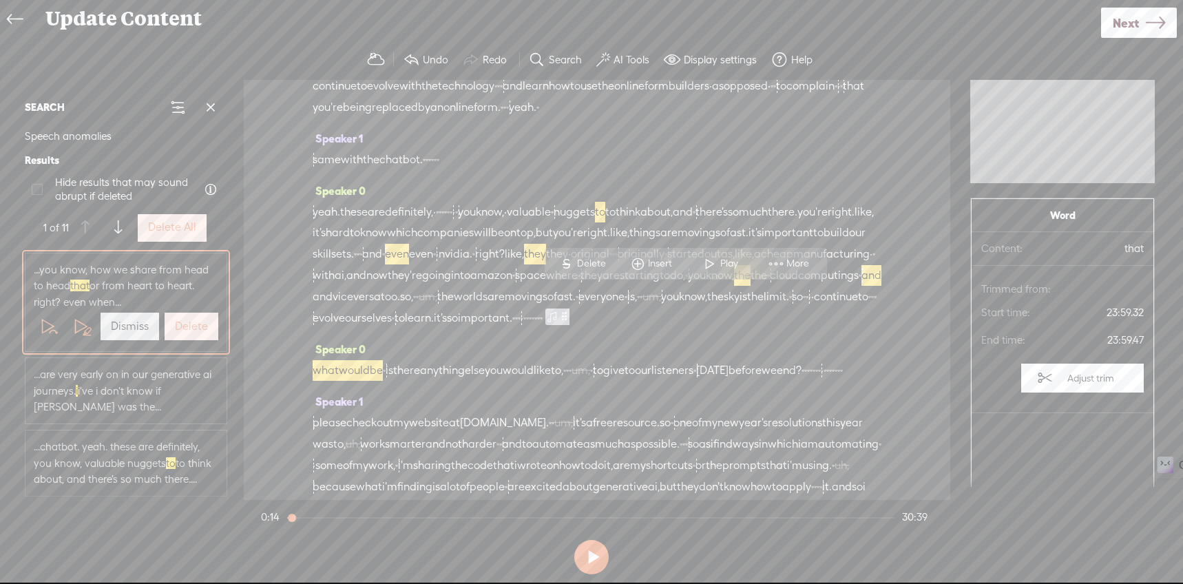
click at [186, 321] on label "Delete" at bounding box center [191, 327] width 33 height 14
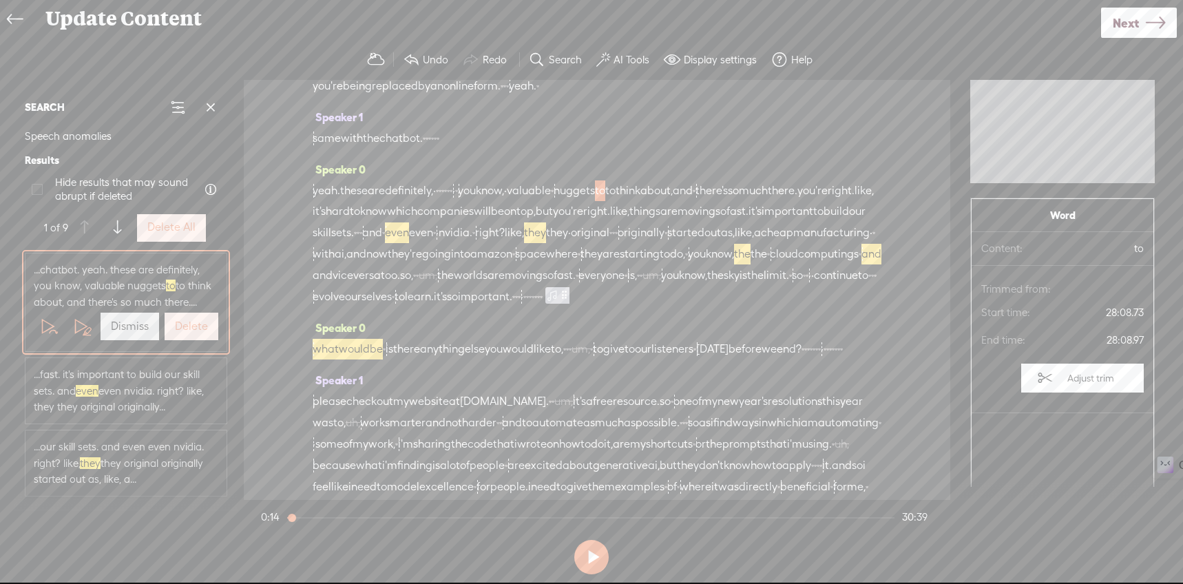
click at [186, 311] on span "...chatbot. yeah. these are definitely, you know, valuable nuggets to to think …" at bounding box center [126, 286] width 185 height 49
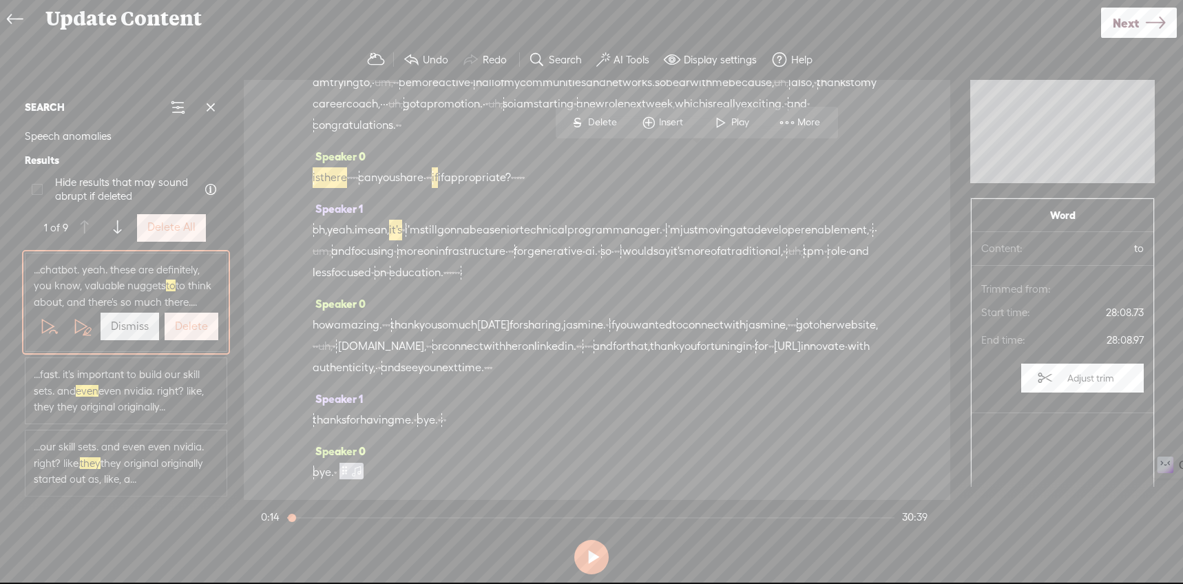
scroll to position [8087, 0]
click at [183, 334] on label "Delete" at bounding box center [191, 327] width 33 height 14
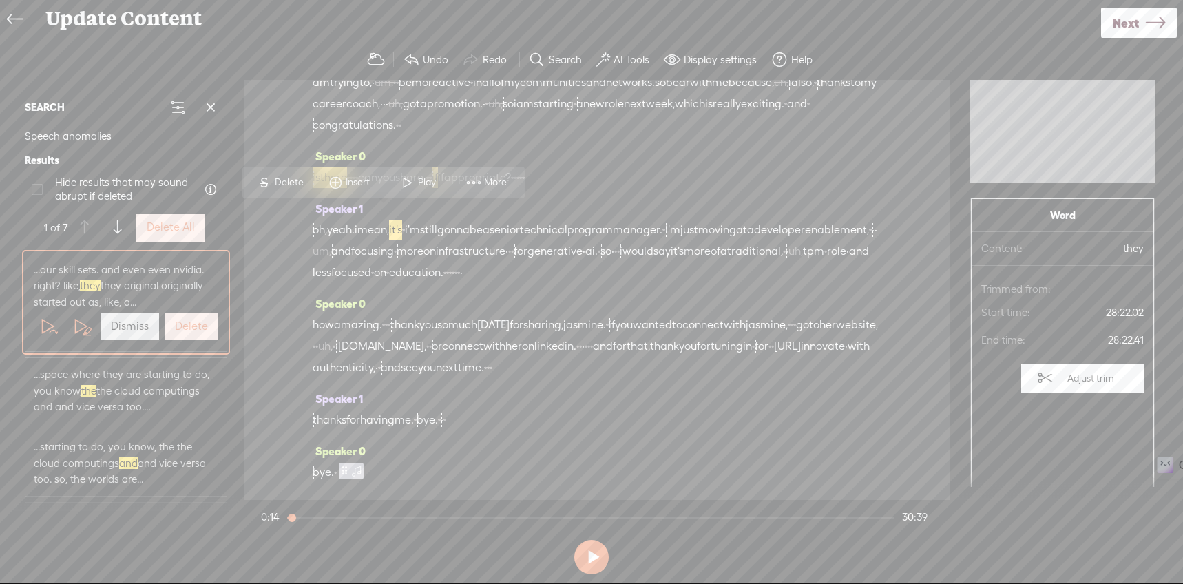
click at [183, 337] on button "Delete" at bounding box center [192, 327] width 54 height 28
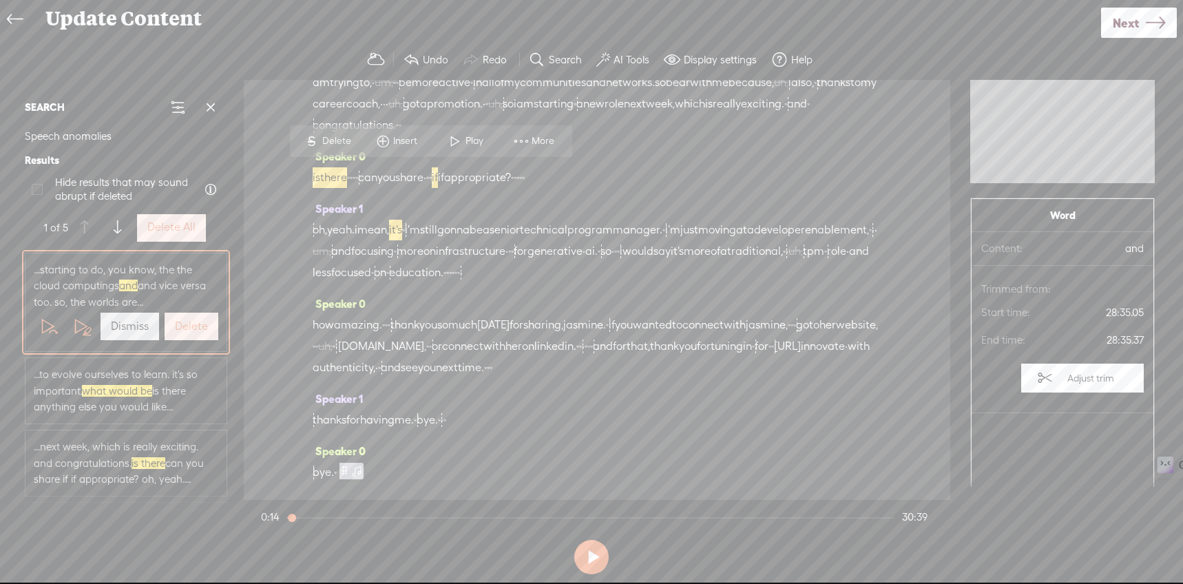
click at [183, 337] on button "Delete" at bounding box center [192, 327] width 54 height 28
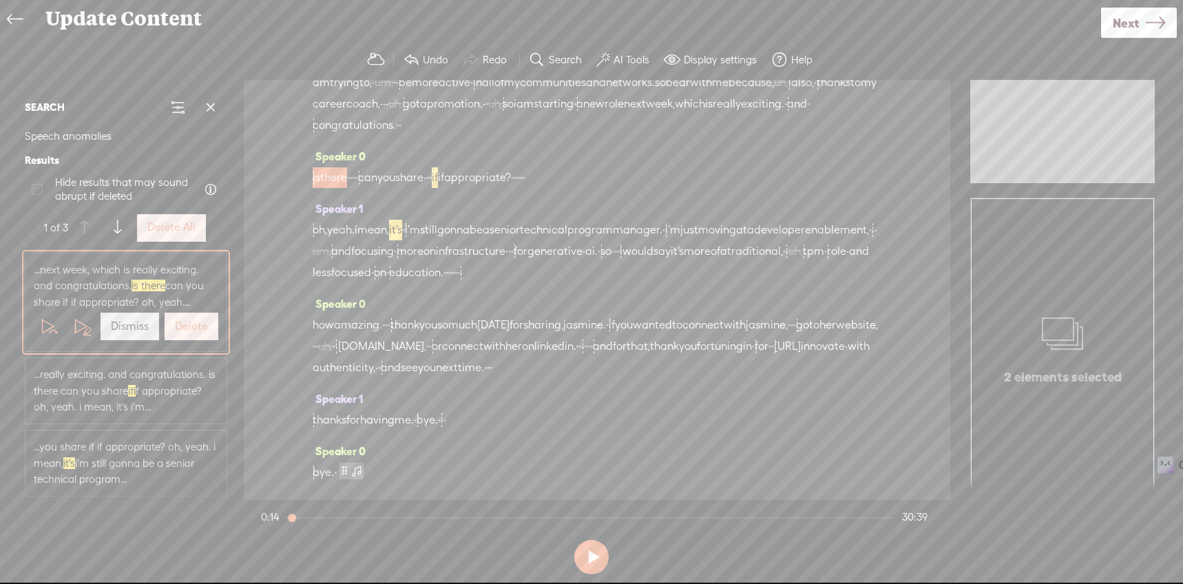
click at [183, 337] on button "Delete" at bounding box center [192, 327] width 54 height 28
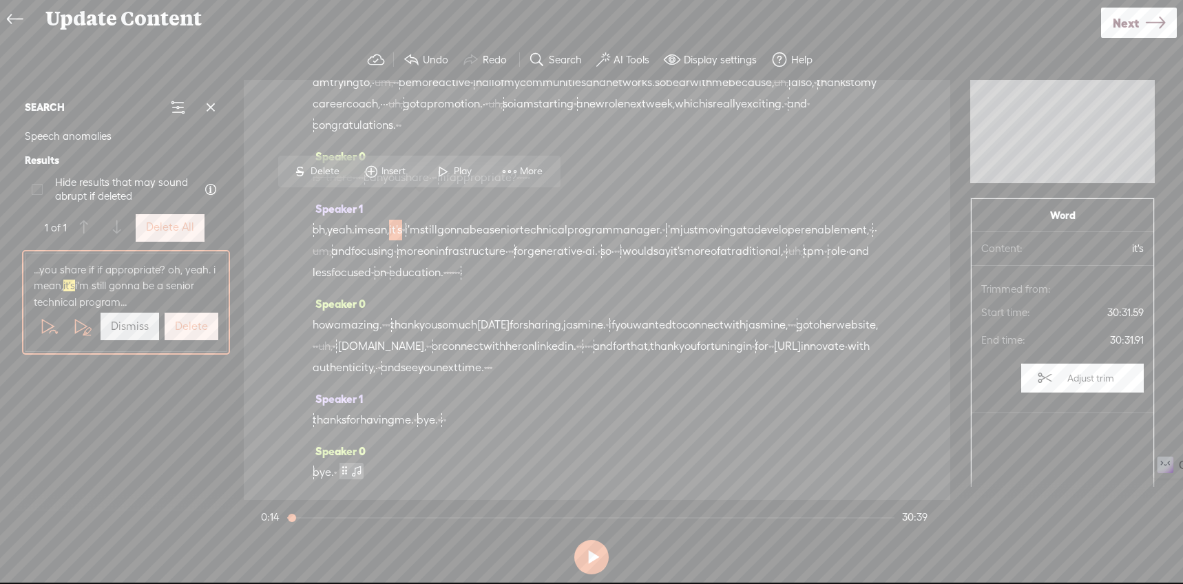
click at [183, 337] on button "Delete" at bounding box center [192, 327] width 54 height 28
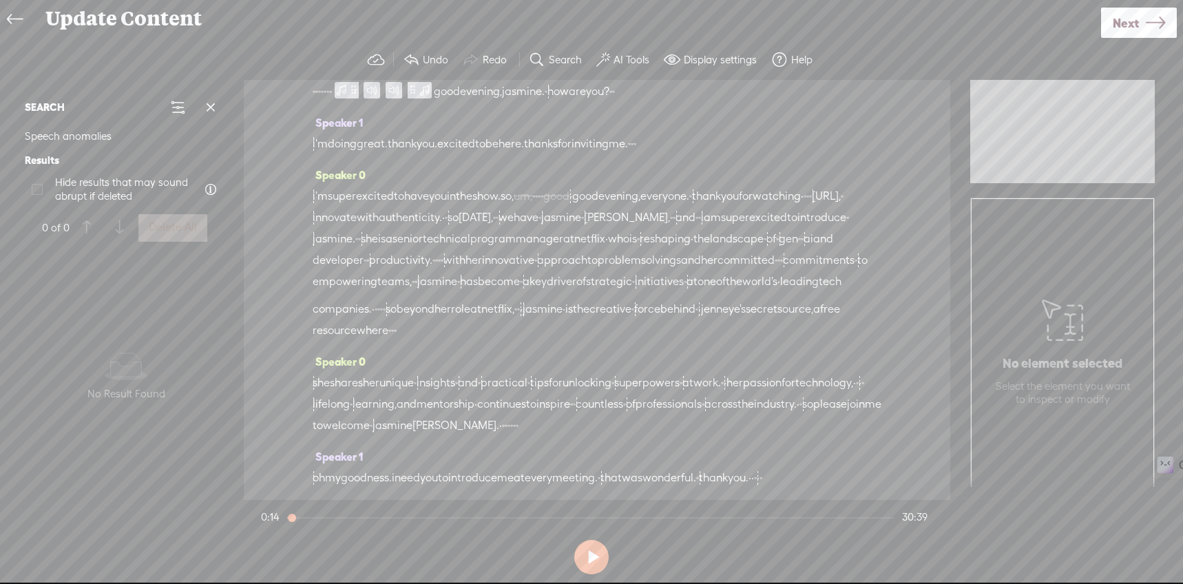
scroll to position [0, 0]
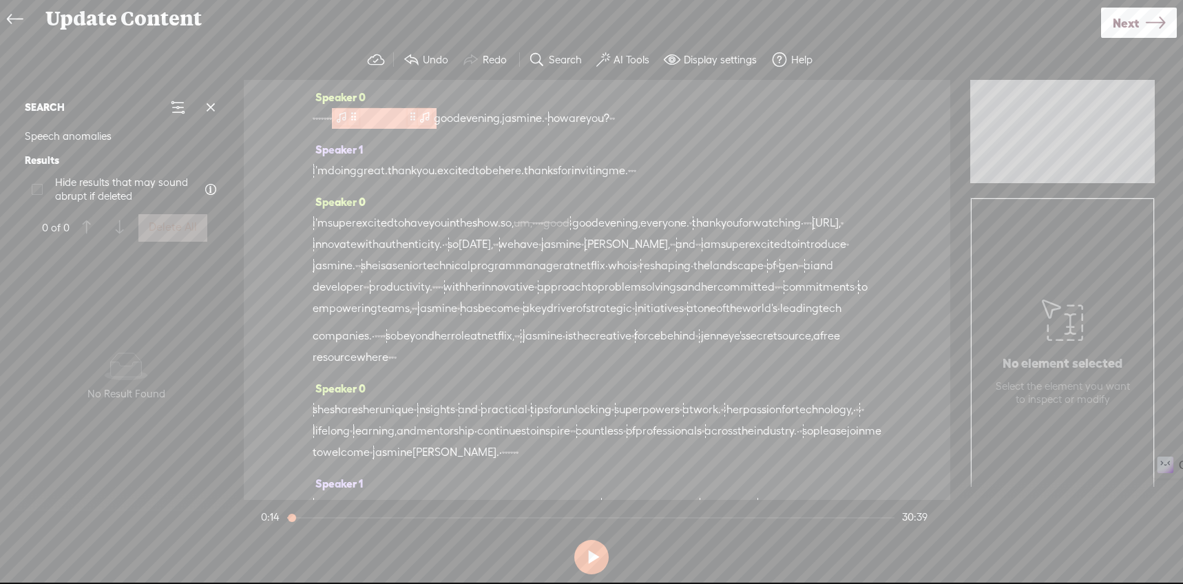
click at [349, 120] on span at bounding box center [342, 117] width 14 height 17
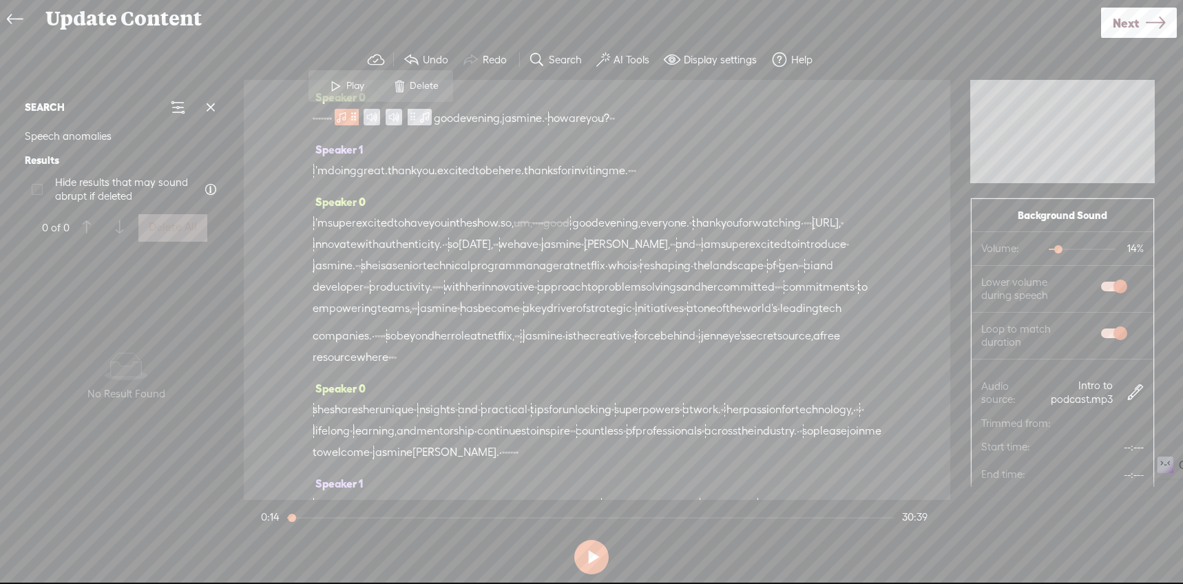
click at [336, 91] on span at bounding box center [336, 86] width 21 height 25
drag, startPoint x: 309, startPoint y: 520, endPoint x: 335, endPoint y: 515, distance: 26.7
click at [335, 515] on div at bounding box center [336, 519] width 32 height 32
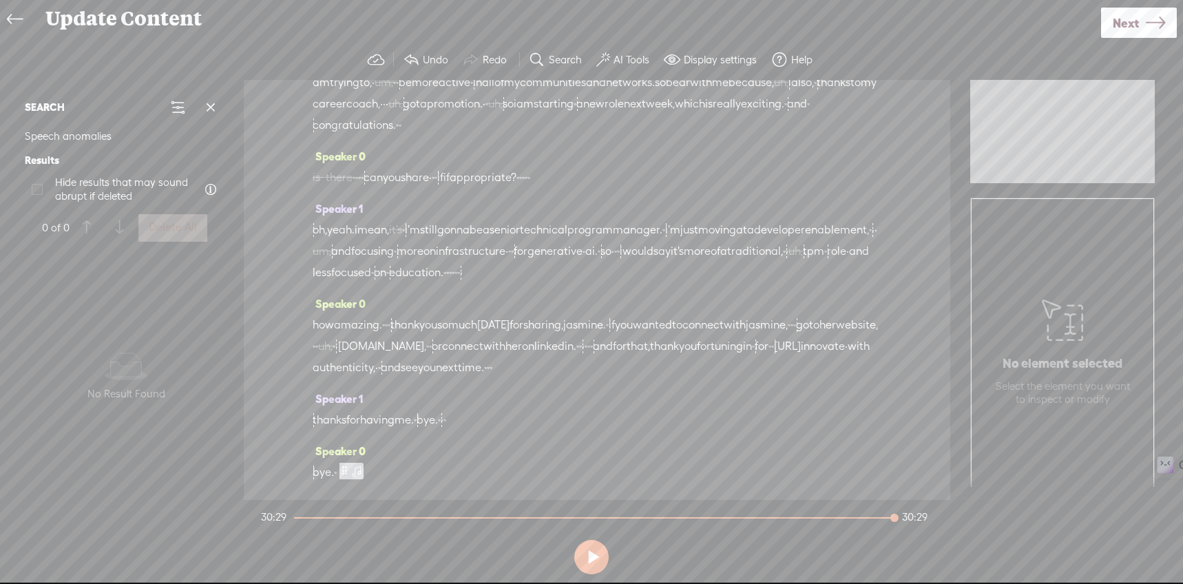
scroll to position [5850, 0]
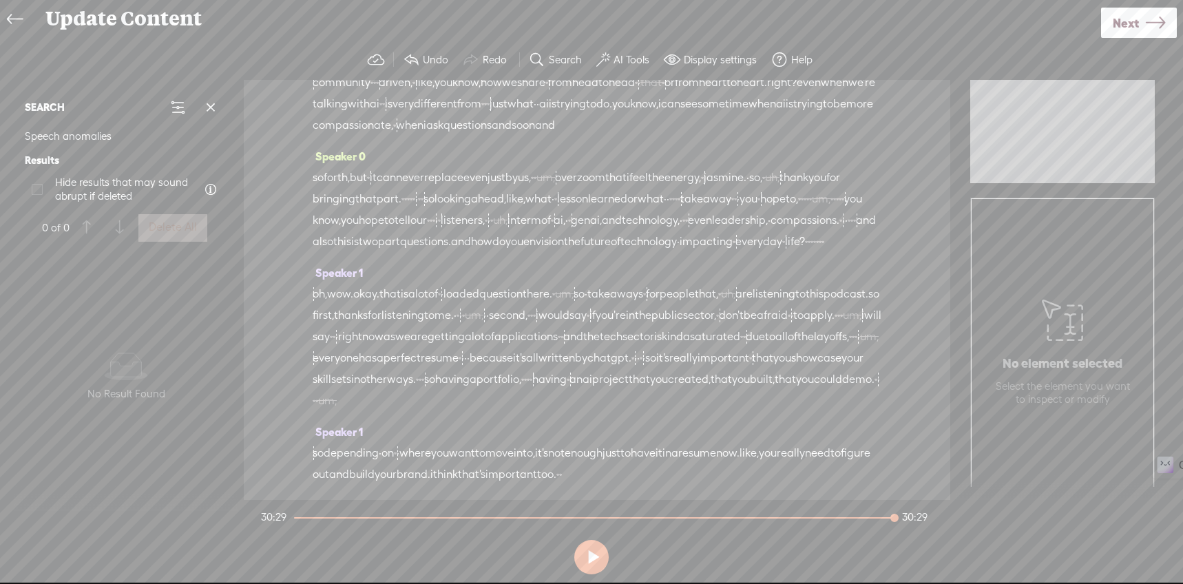
click at [1136, 23] on span "Next" at bounding box center [1126, 23] width 26 height 35
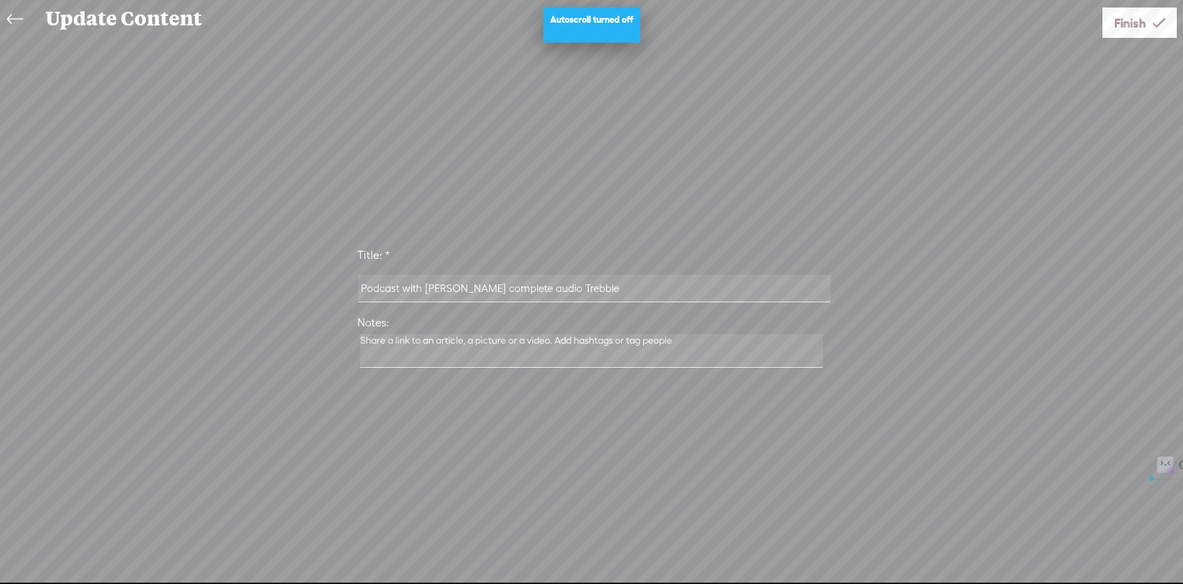
drag, startPoint x: 623, startPoint y: 290, endPoint x: 362, endPoint y: 304, distance: 260.7
click at [362, 304] on div "Podcast with [PERSON_NAME] complete audio Trebble" at bounding box center [592, 288] width 482 height 43
type input "T"
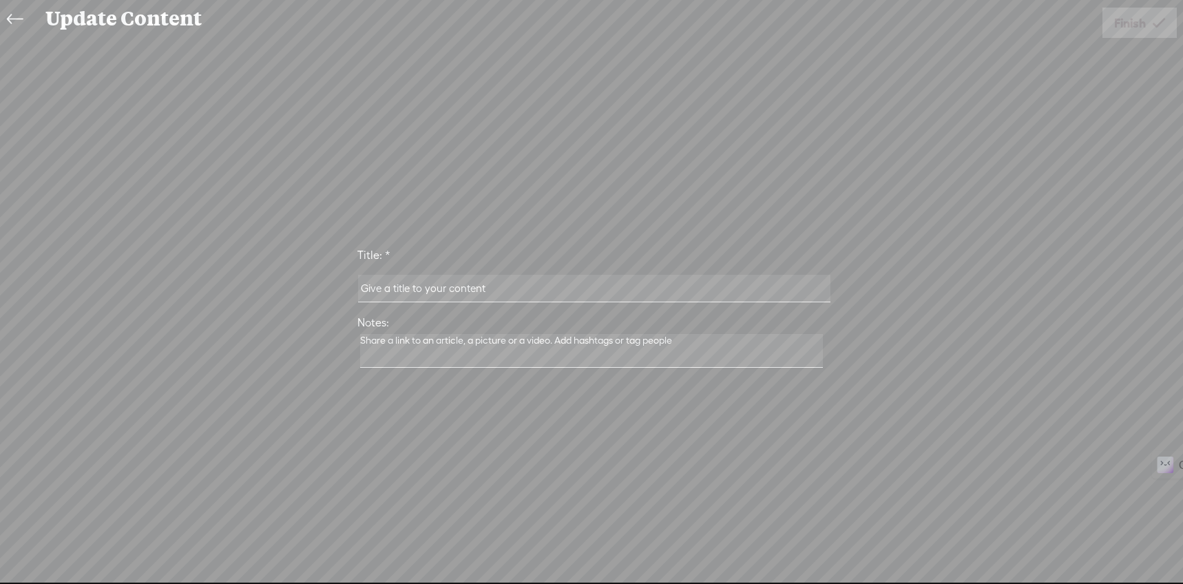
click at [383, 296] on input "text" at bounding box center [594, 288] width 472 height 27
paste input "Gen AI Meets Curiosity and Compassion: Implementation in the Tech World"
type input "Trebble Gen AI Meets Curiosity and Compassion: Implementation in the Tech World…"
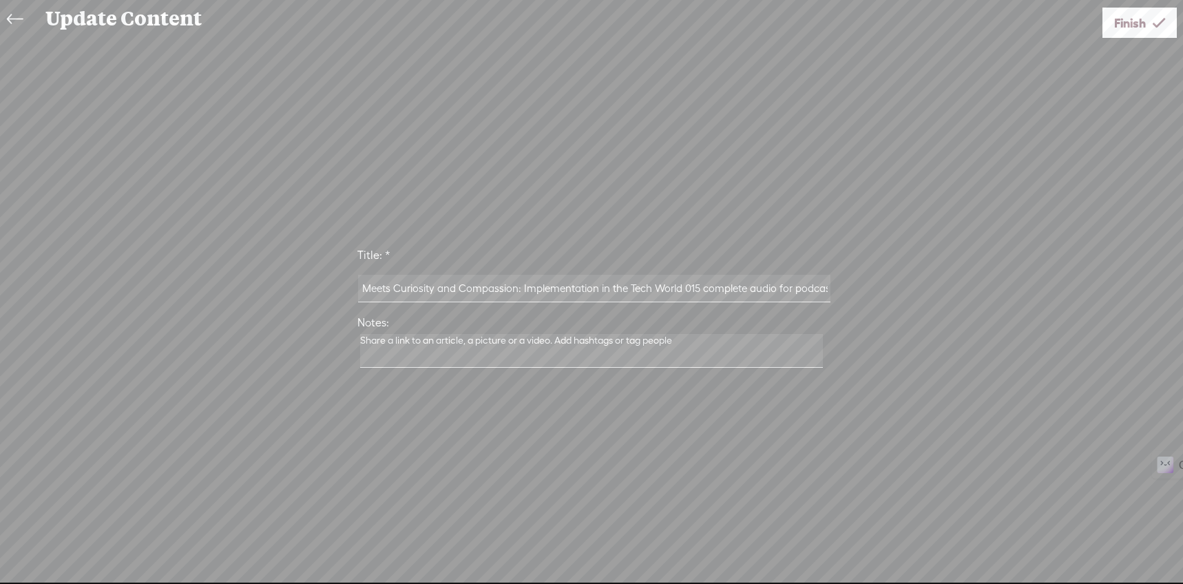
scroll to position [0, 73]
click at [1157, 28] on icon at bounding box center [1159, 23] width 12 height 35
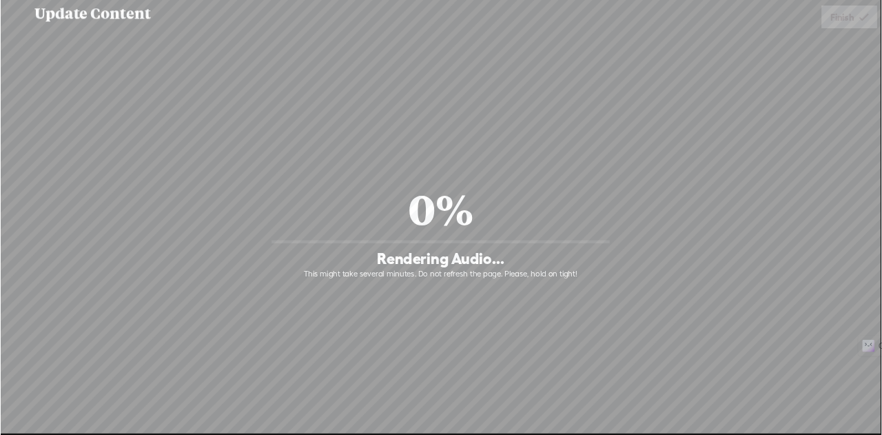
scroll to position [5850, 0]
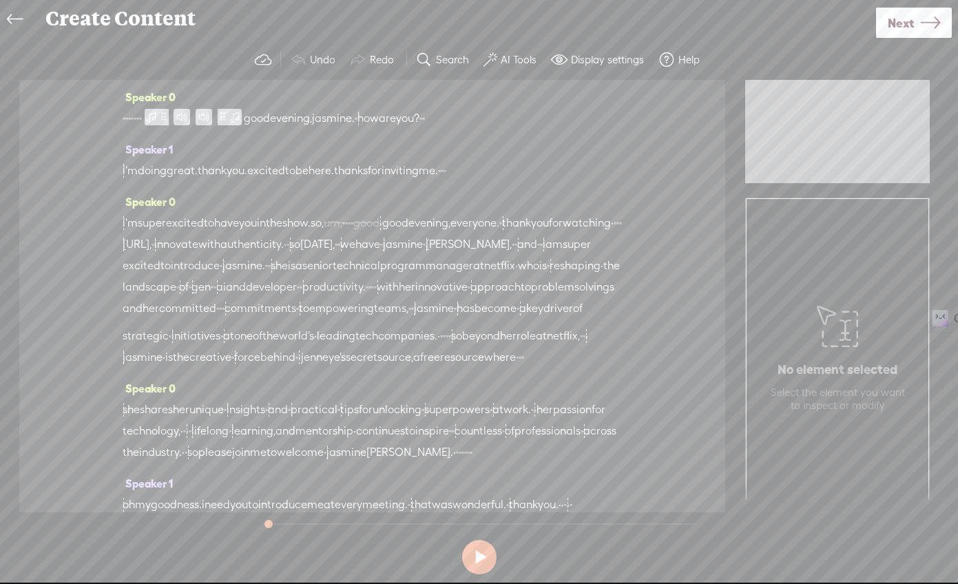
click at [12, 22] on icon at bounding box center [15, 19] width 16 height 31
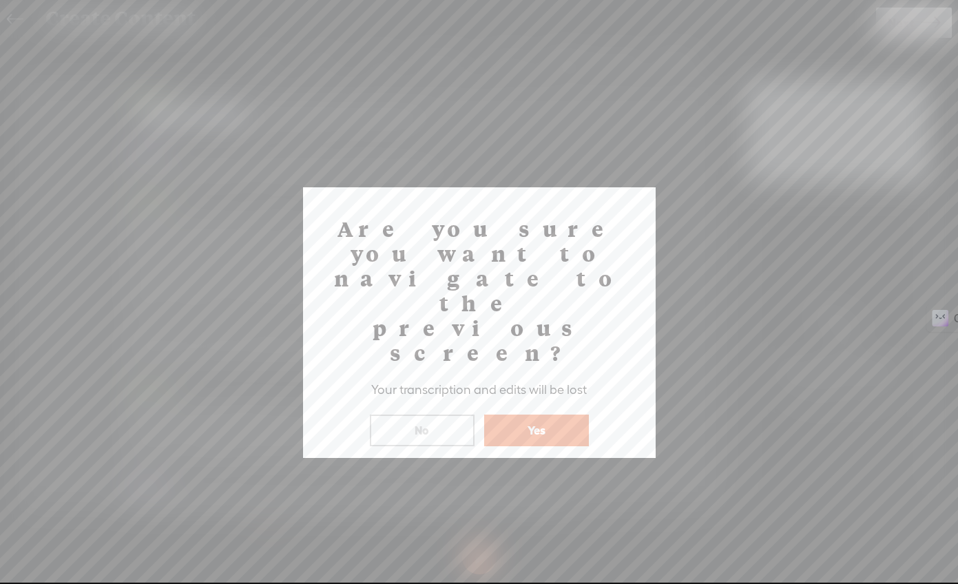
click at [568, 415] on button "Yes" at bounding box center [536, 431] width 105 height 32
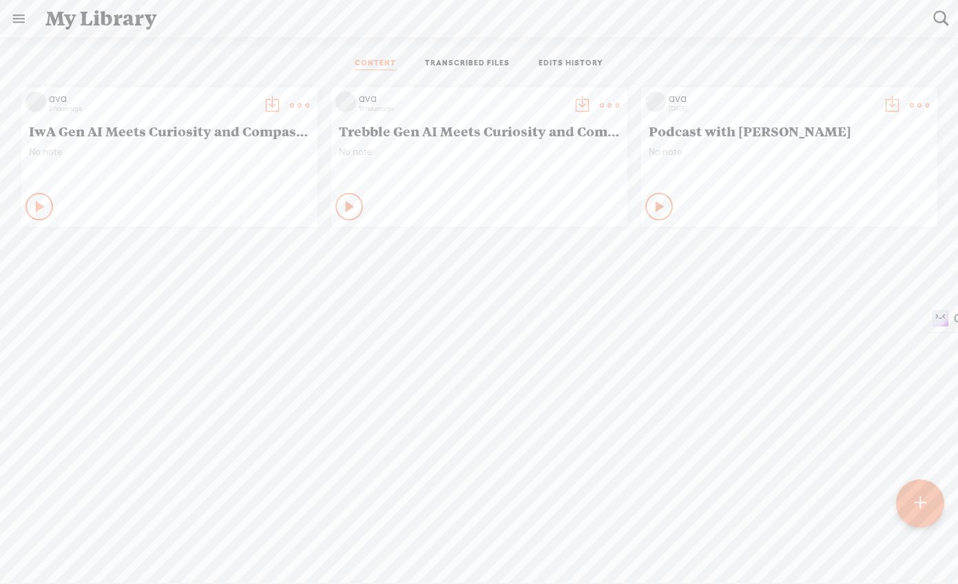
click at [309, 103] on t at bounding box center [299, 105] width 19 height 19
click at [218, 233] on div "ava 2 hours ago IwA Gen AI Meets Curiosity and Compassion: Implementation in th…" at bounding box center [478, 157] width 937 height 153
click at [592, 109] on t at bounding box center [581, 105] width 19 height 19
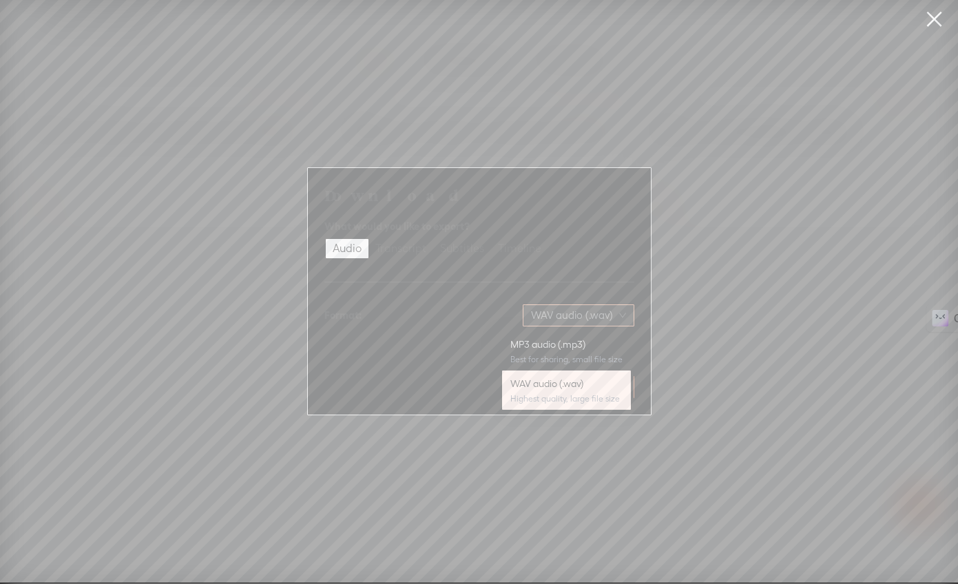
click at [603, 311] on span "WAV audio (.wav)" at bounding box center [578, 315] width 95 height 21
click at [585, 350] on div "MP3 audio (.mp3)" at bounding box center [566, 344] width 112 height 14
click at [594, 392] on span "Download" at bounding box center [599, 387] width 48 height 14
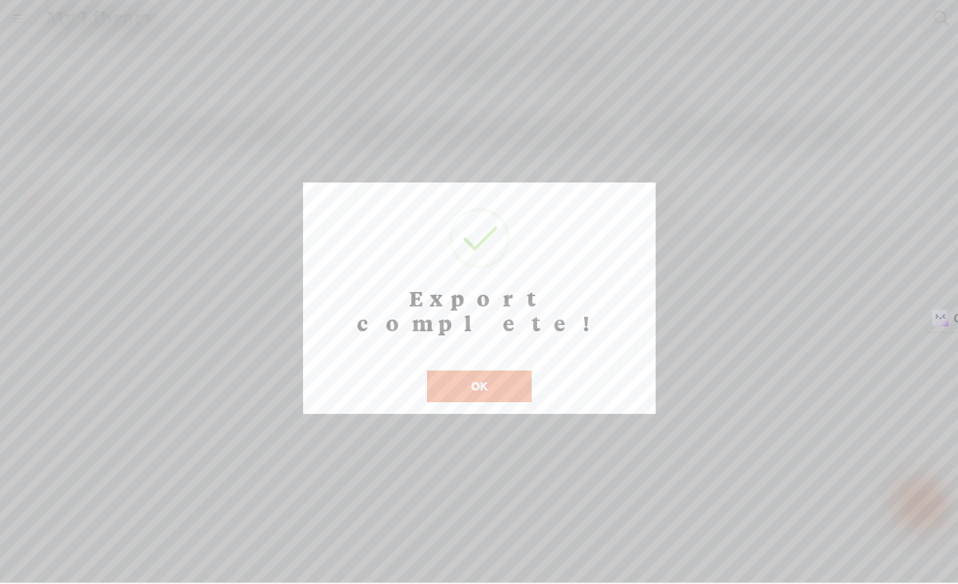
click at [491, 371] on button "OK" at bounding box center [479, 387] width 105 height 32
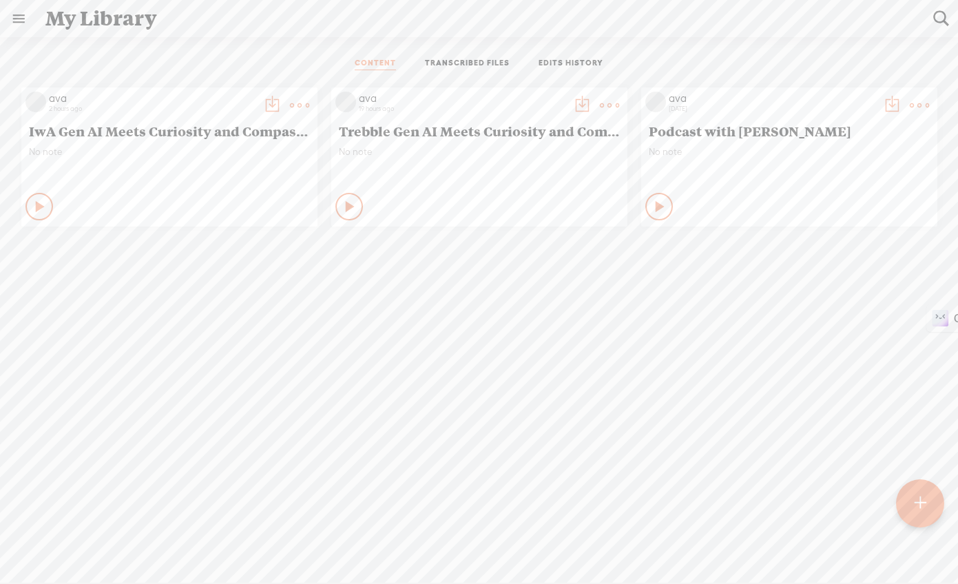
click at [309, 100] on t at bounding box center [299, 105] width 19 height 19
click at [357, 310] on link "Delete" at bounding box center [384, 310] width 138 height 32
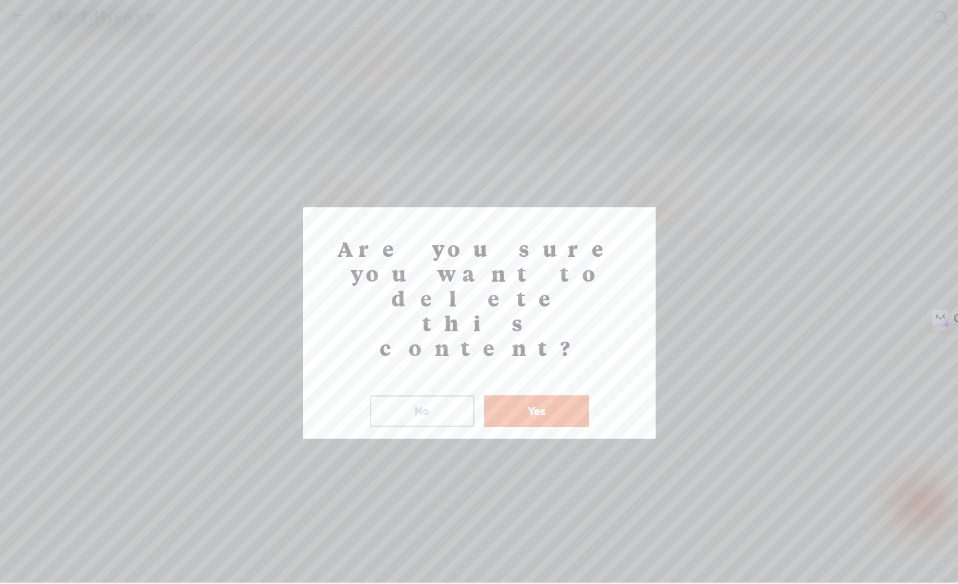
click at [439, 395] on button "No" at bounding box center [422, 411] width 105 height 32
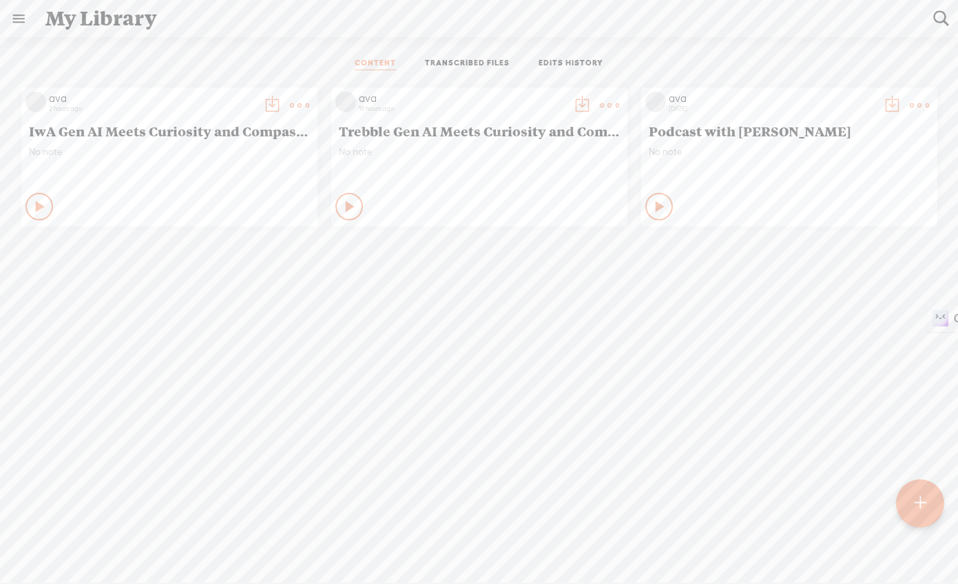
click at [282, 99] on t at bounding box center [271, 105] width 19 height 19
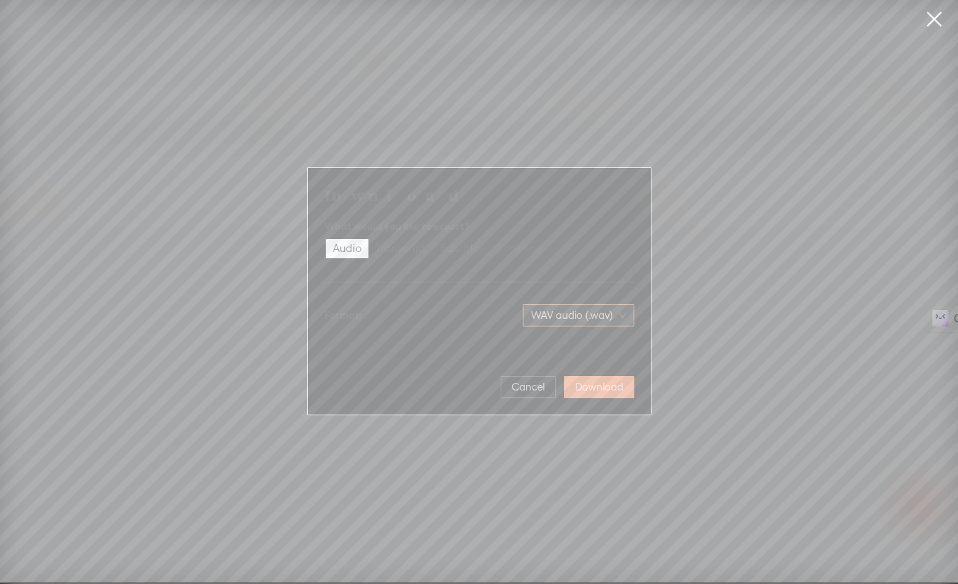
click at [537, 312] on span "WAV audio (.wav)" at bounding box center [578, 315] width 95 height 21
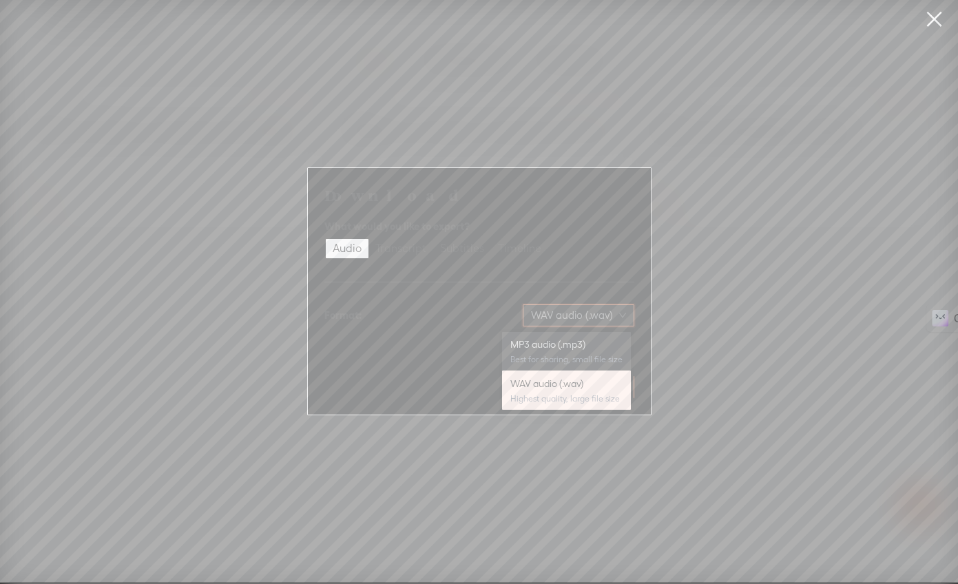
click at [541, 339] on div "MP3 audio (.mp3)" at bounding box center [566, 344] width 112 height 14
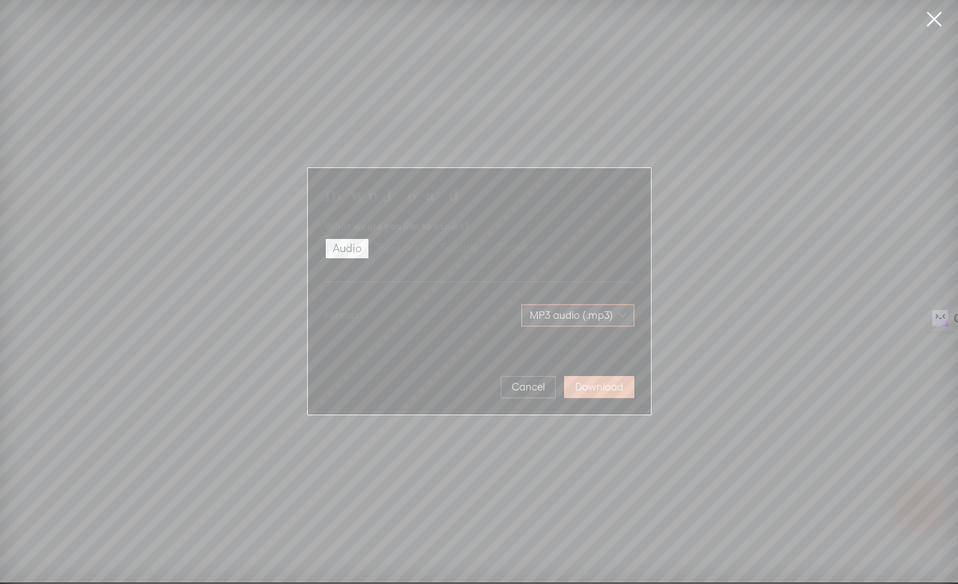
click at [586, 384] on span "Download" at bounding box center [599, 387] width 48 height 14
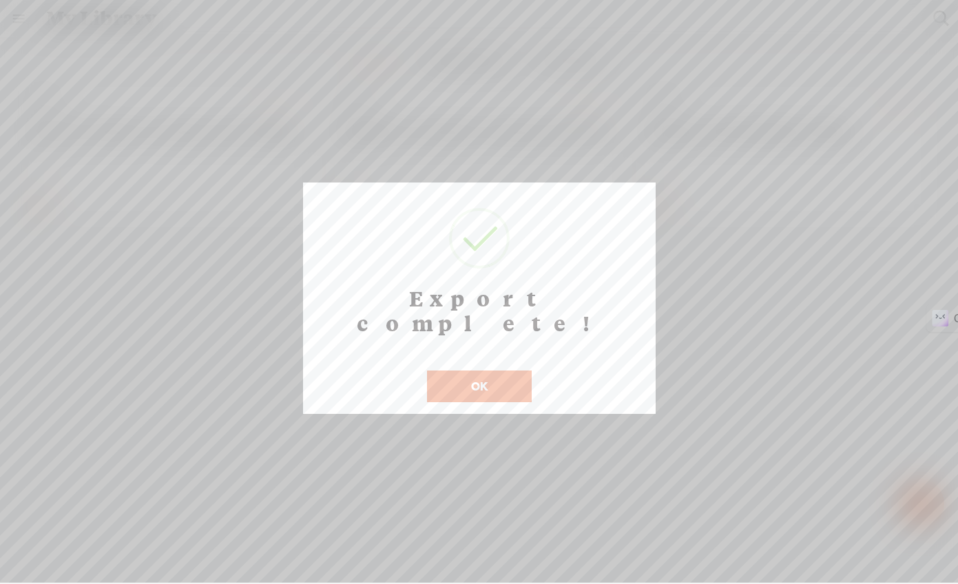
click at [468, 371] on button "OK" at bounding box center [479, 387] width 105 height 32
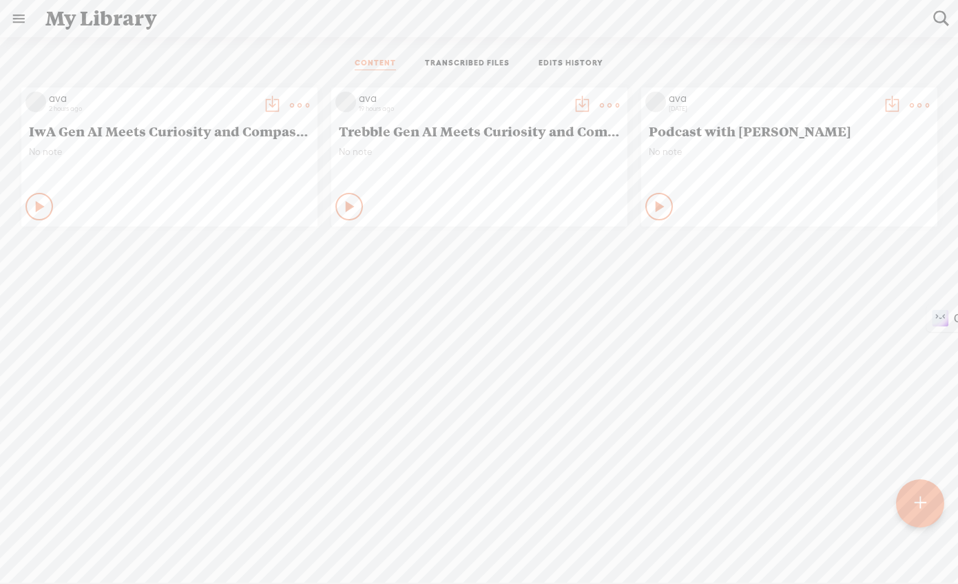
click at [309, 103] on t at bounding box center [299, 105] width 19 height 19
click at [393, 307] on link "Delete" at bounding box center [384, 310] width 138 height 32
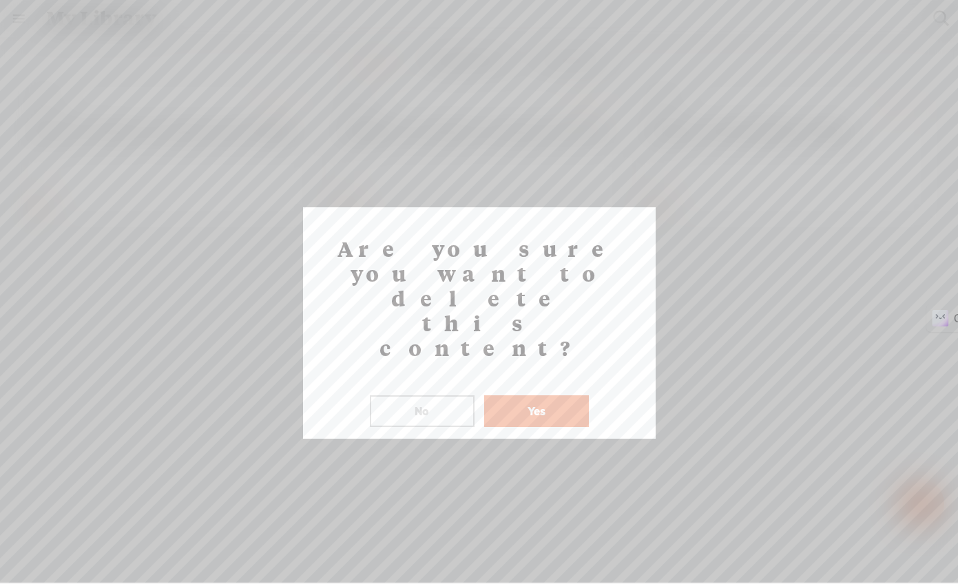
click at [519, 395] on button "Yes" at bounding box center [536, 411] width 105 height 32
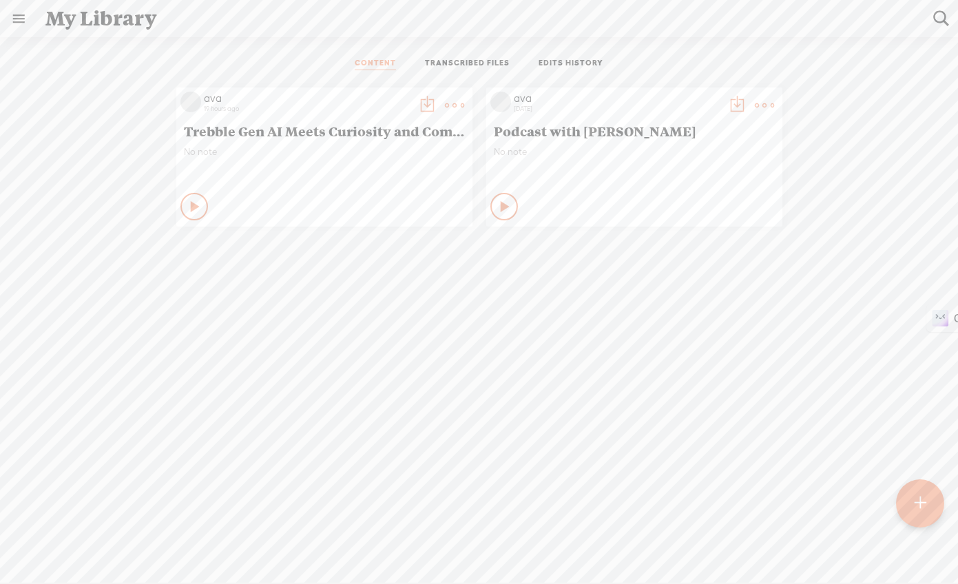
click at [578, 63] on link "EDITS HISTORY" at bounding box center [571, 64] width 65 height 12
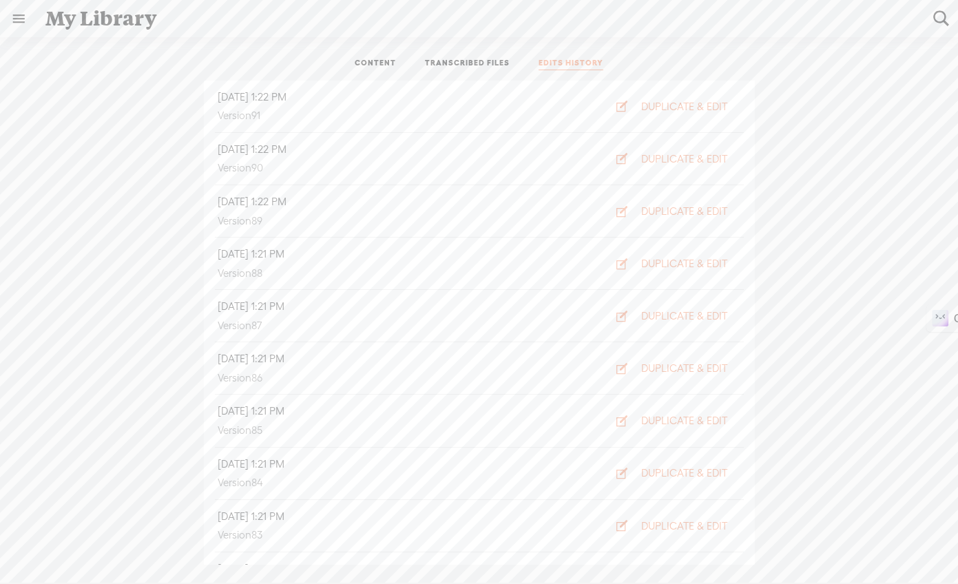
click at [112, 22] on div "My Library" at bounding box center [480, 19] width 888 height 36
click at [12, 20] on link at bounding box center [19, 19] width 36 height 36
click at [64, 48] on div "ava" at bounding box center [73, 45] width 18 height 14
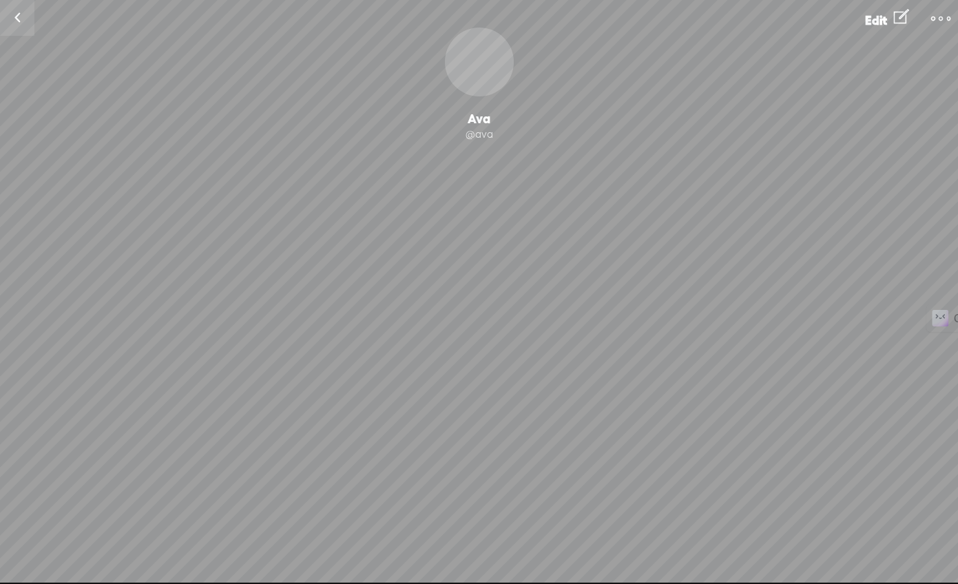
click at [937, 19] on t at bounding box center [940, 18] width 19 height 19
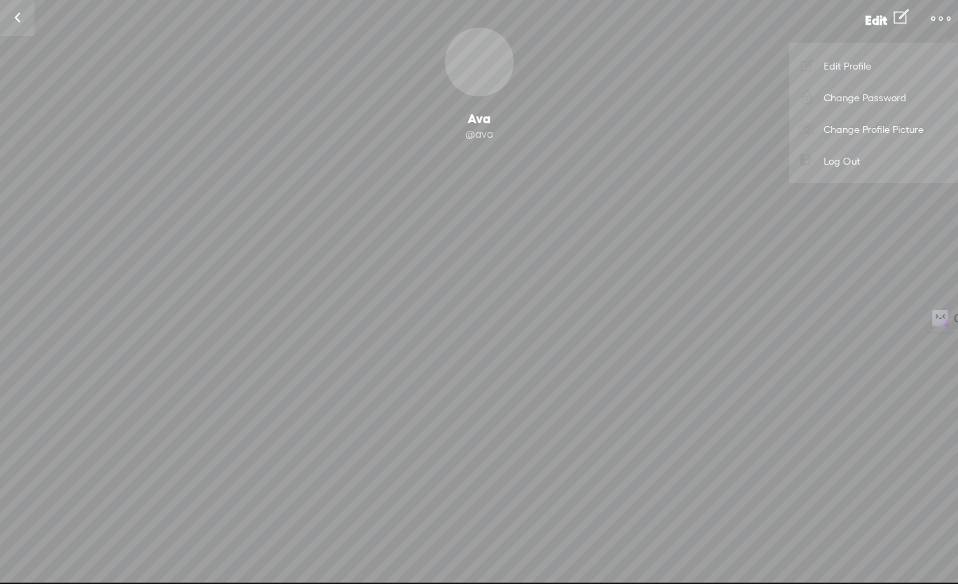
click at [702, 148] on div "Change Picture Ava @ava Following Follow 0 Followers · 0 Followings · 0 Subscri…" at bounding box center [479, 152] width 958 height 248
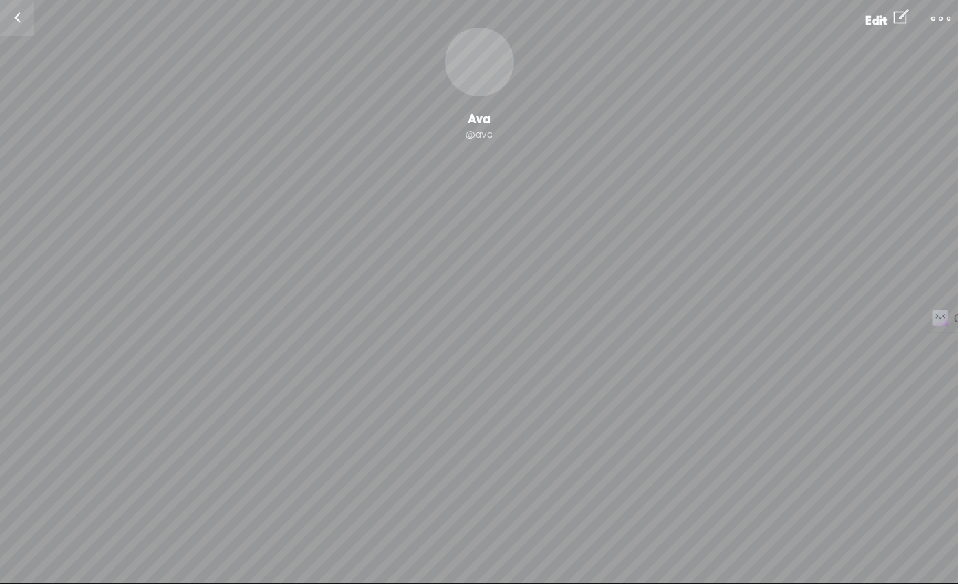
click at [17, 19] on link at bounding box center [17, 18] width 34 height 36
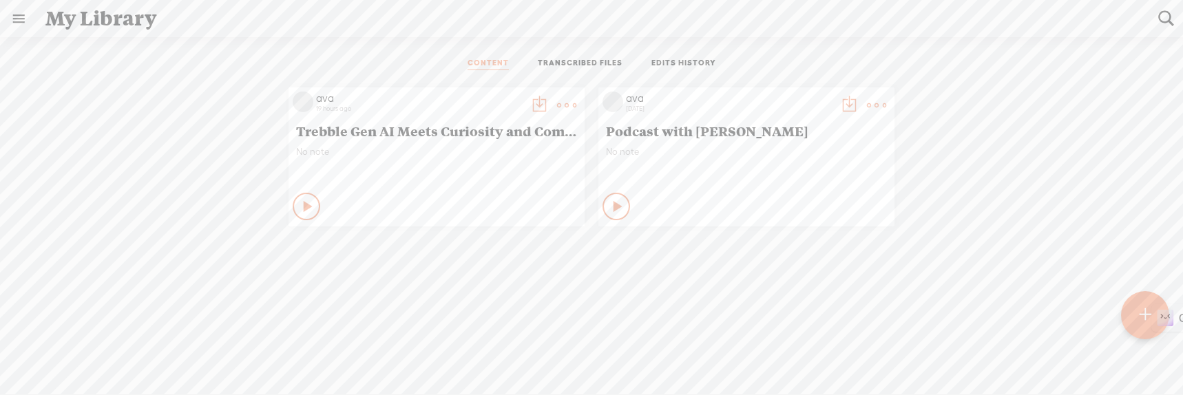
click at [789, 349] on div "ava 19 hours ago Trebble Gen AI Meets Curiosity and Compassion: Implementation …" at bounding box center [591, 254] width 1163 height 347
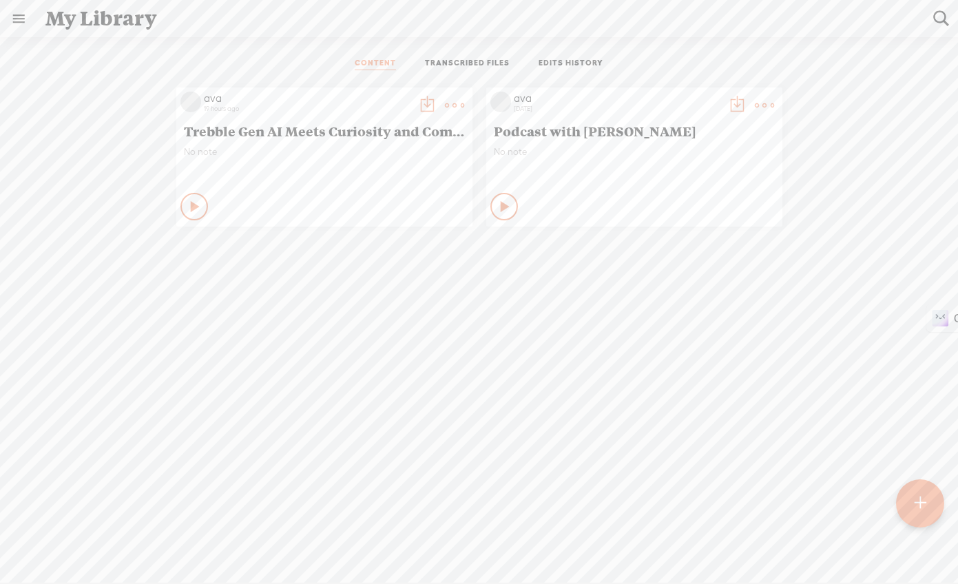
click at [928, 507] on div at bounding box center [920, 503] width 48 height 48
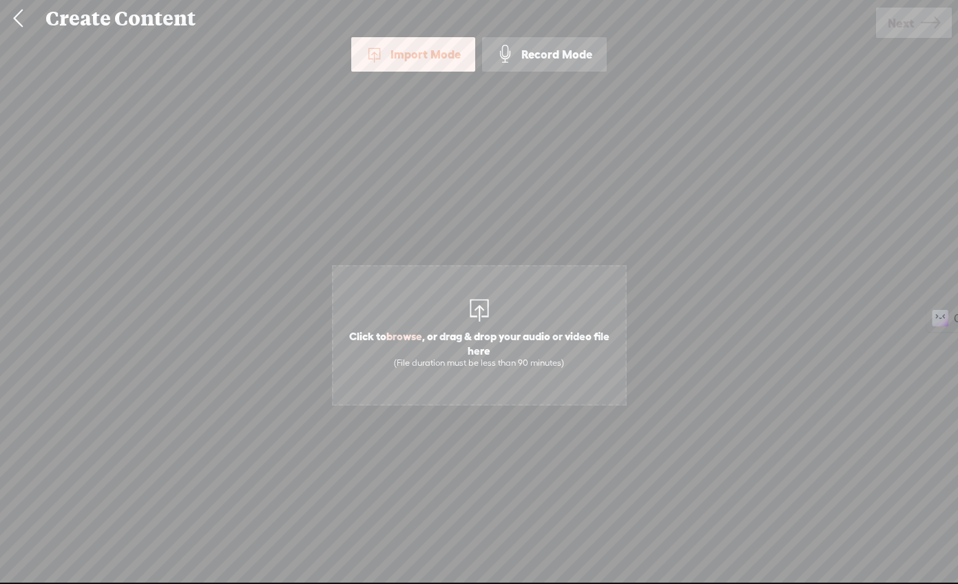
click at [466, 307] on div at bounding box center [480, 309] width 28 height 28
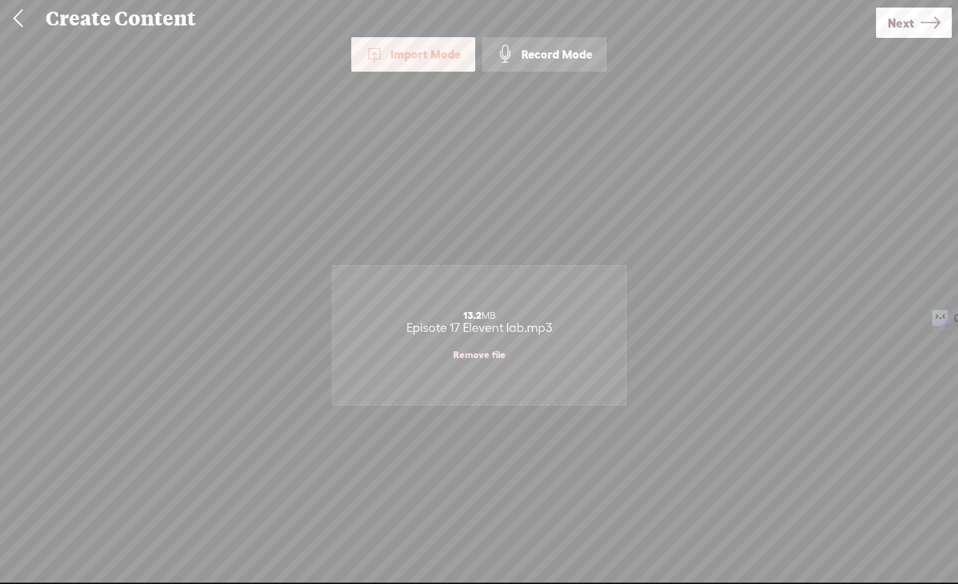
click at [888, 28] on span "Next" at bounding box center [901, 23] width 26 height 35
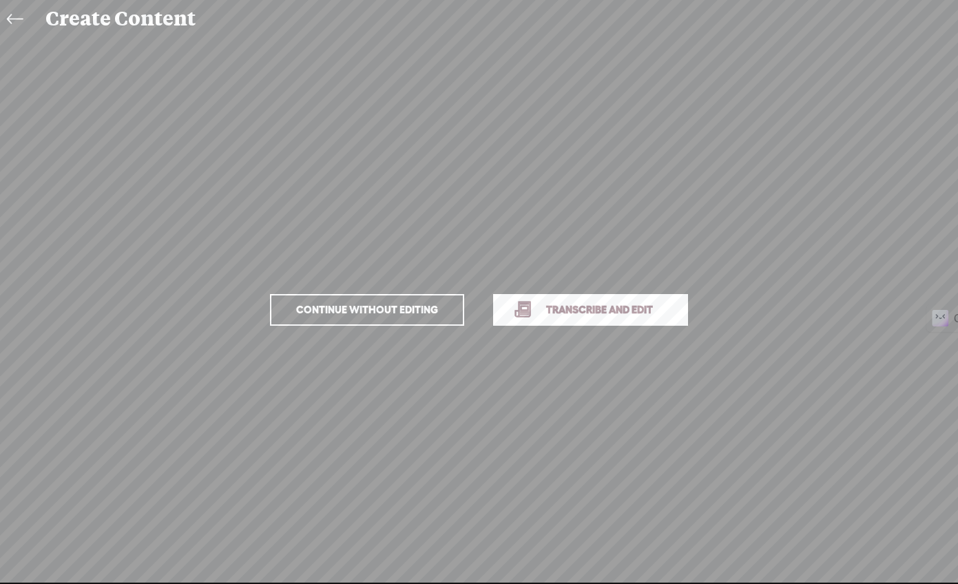
click at [545, 311] on span "Transcribe and edit" at bounding box center [600, 310] width 136 height 16
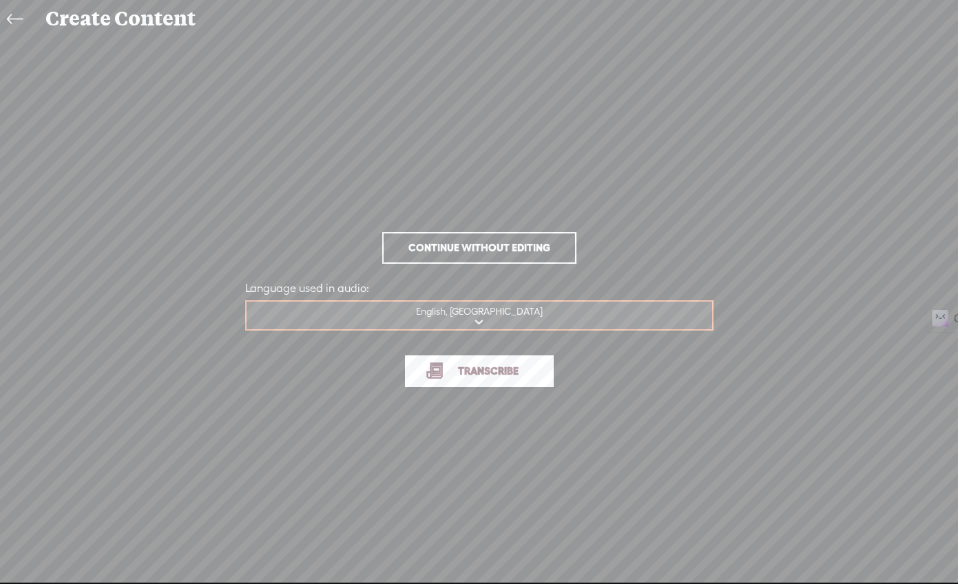
click at [479, 373] on span "Transcribe" at bounding box center [489, 371] width 90 height 16
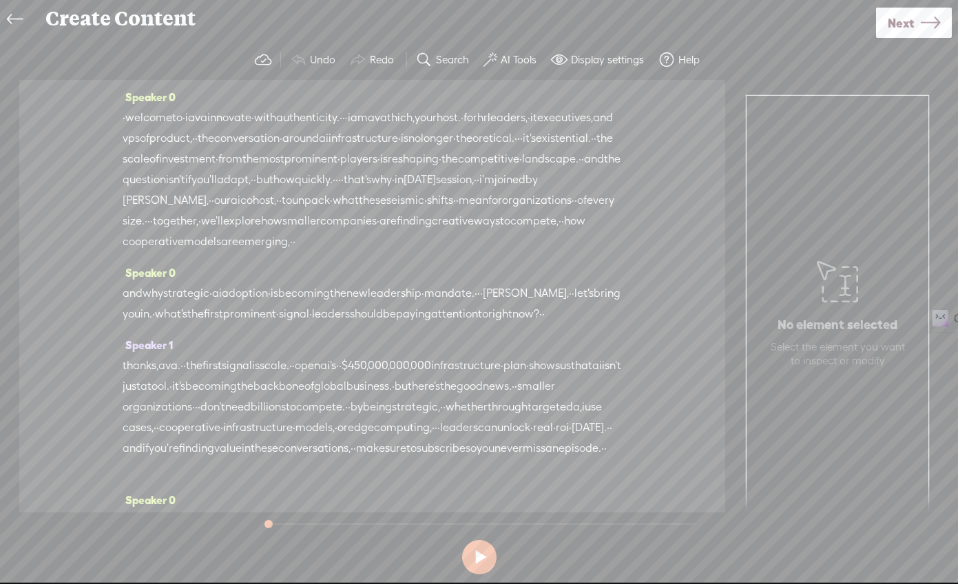
click at [499, 59] on button "AI Tools" at bounding box center [511, 60] width 67 height 28
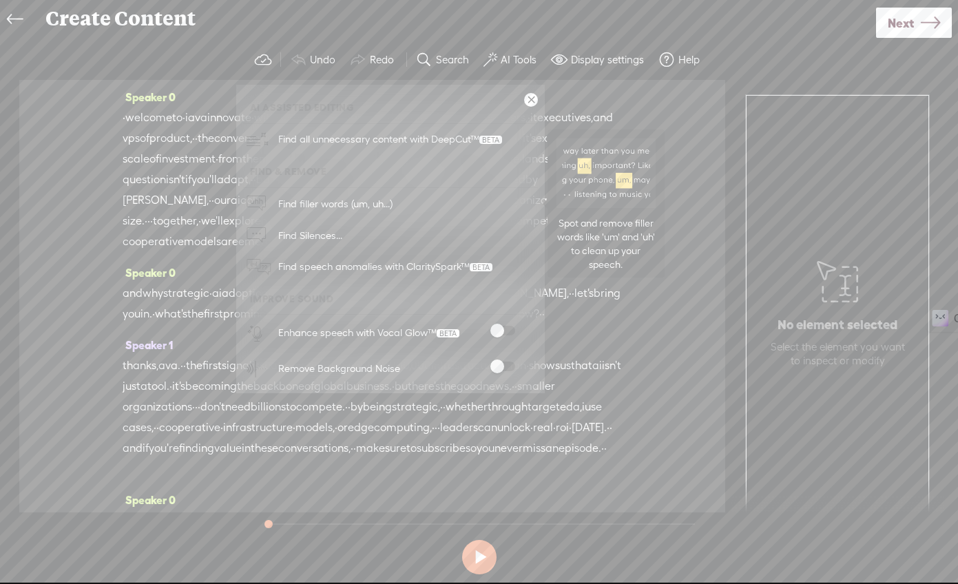
click at [374, 196] on span "Find filler words (um, uh...)" at bounding box center [335, 203] width 124 height 31
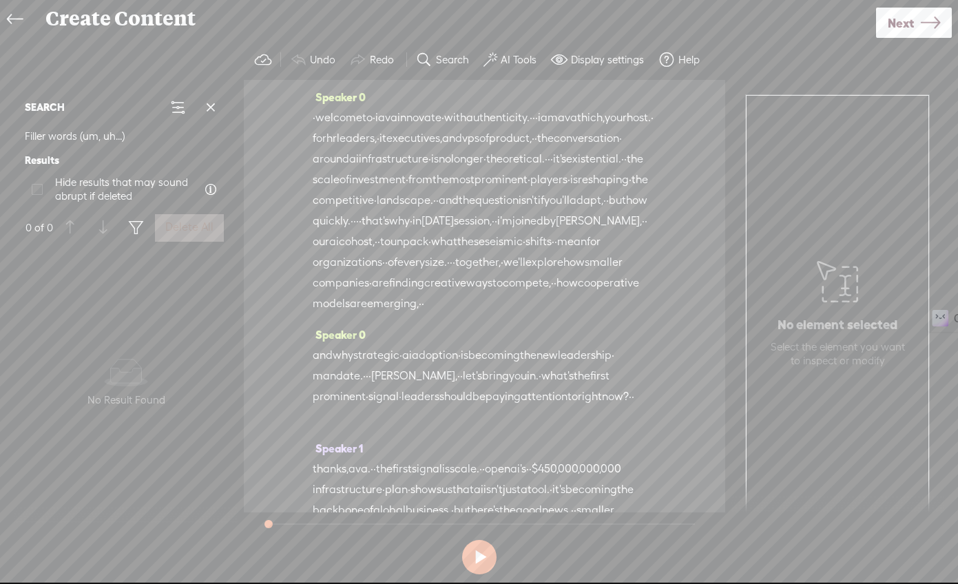
click at [187, 222] on div "Delete All" at bounding box center [189, 227] width 74 height 33
click at [515, 61] on label "AI Tools" at bounding box center [519, 60] width 36 height 14
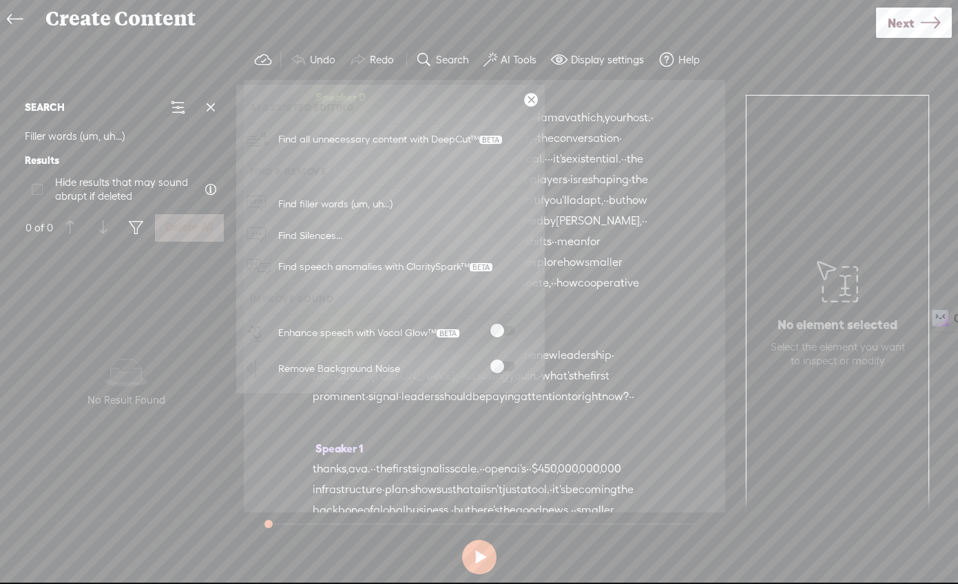
click at [521, 326] on label at bounding box center [502, 331] width 61 height 10
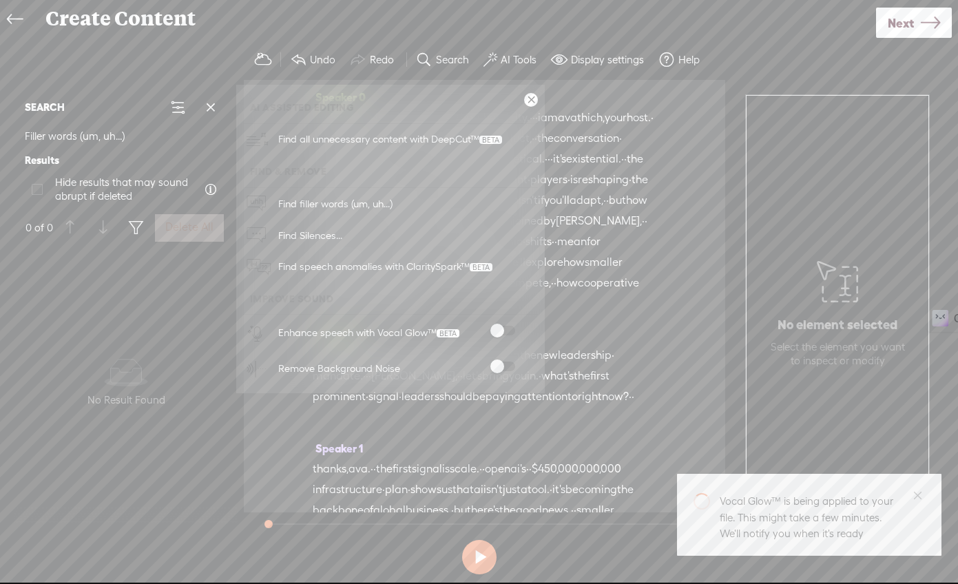
click at [514, 327] on span at bounding box center [502, 331] width 25 height 10
click at [512, 331] on span at bounding box center [502, 331] width 25 height 10
click at [520, 335] on label at bounding box center [502, 331] width 61 height 10
click at [510, 332] on span at bounding box center [502, 331] width 25 height 10
drag, startPoint x: 506, startPoint y: 329, endPoint x: 523, endPoint y: 326, distance: 17.4
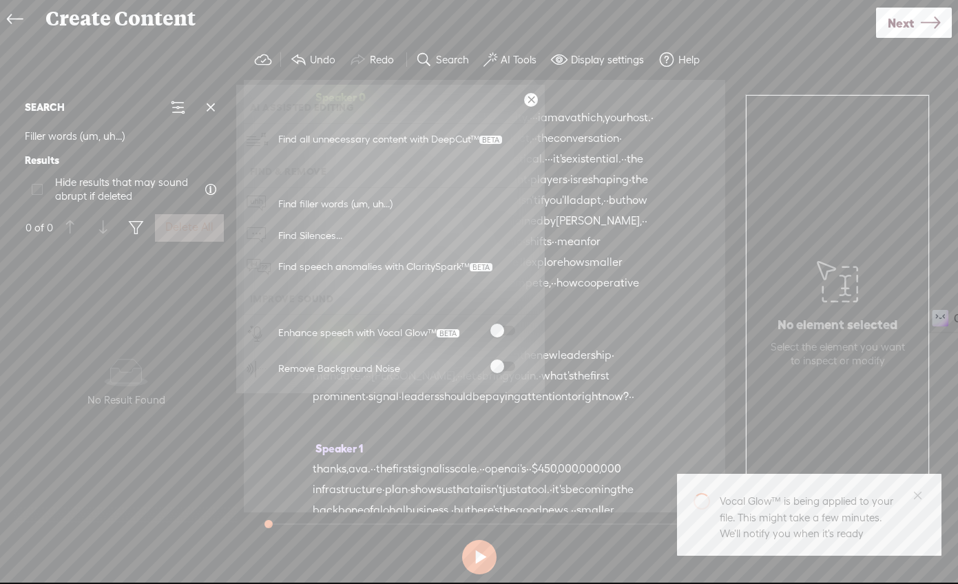
click at [523, 326] on label at bounding box center [502, 331] width 61 height 10
click at [514, 326] on label at bounding box center [502, 331] width 61 height 10
drag, startPoint x: 499, startPoint y: 331, endPoint x: 517, endPoint y: 330, distance: 17.2
click at [517, 330] on label at bounding box center [502, 331] width 61 height 10
click at [510, 366] on span at bounding box center [502, 367] width 25 height 10
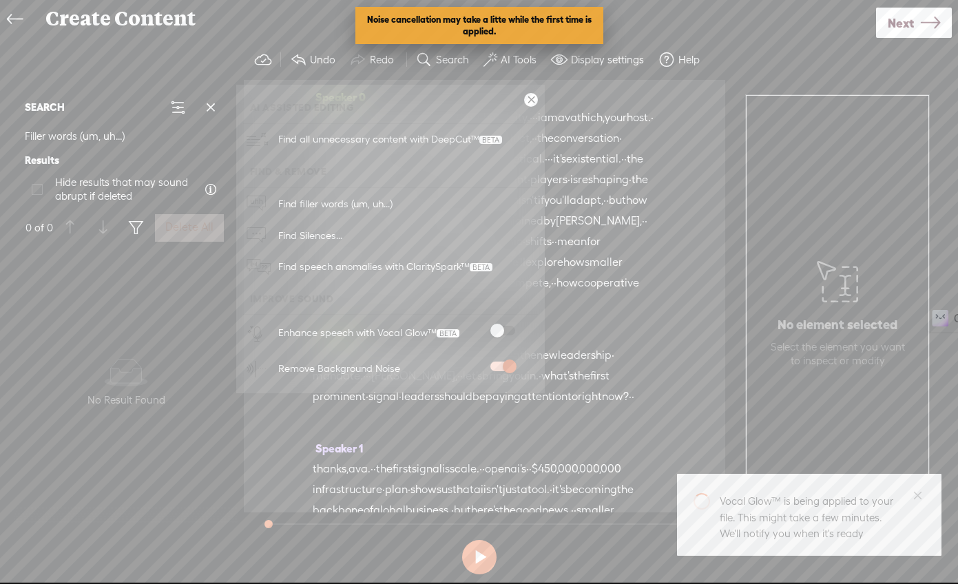
click at [510, 325] on div "Enhance speech with Vocal Glow™" at bounding box center [405, 333] width 264 height 36
click at [510, 326] on span at bounding box center [502, 331] width 25 height 10
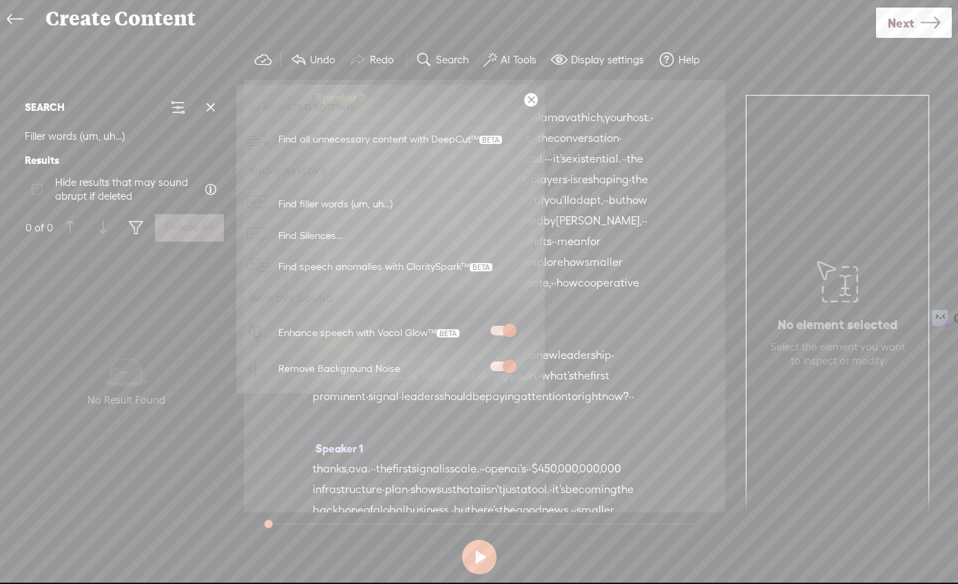
click at [530, 98] on link at bounding box center [531, 100] width 14 height 14
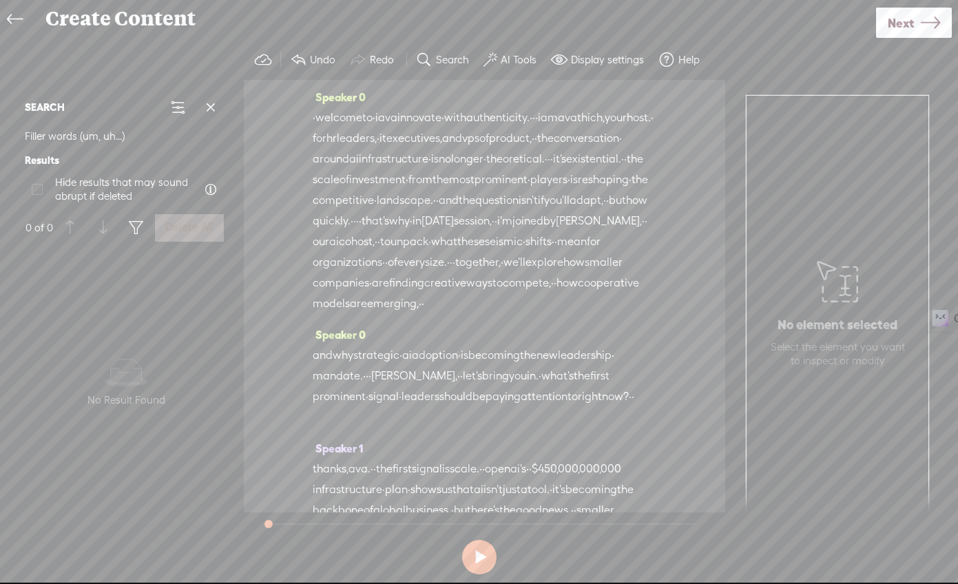
click at [315, 116] on span "·" at bounding box center [314, 117] width 3 height 21
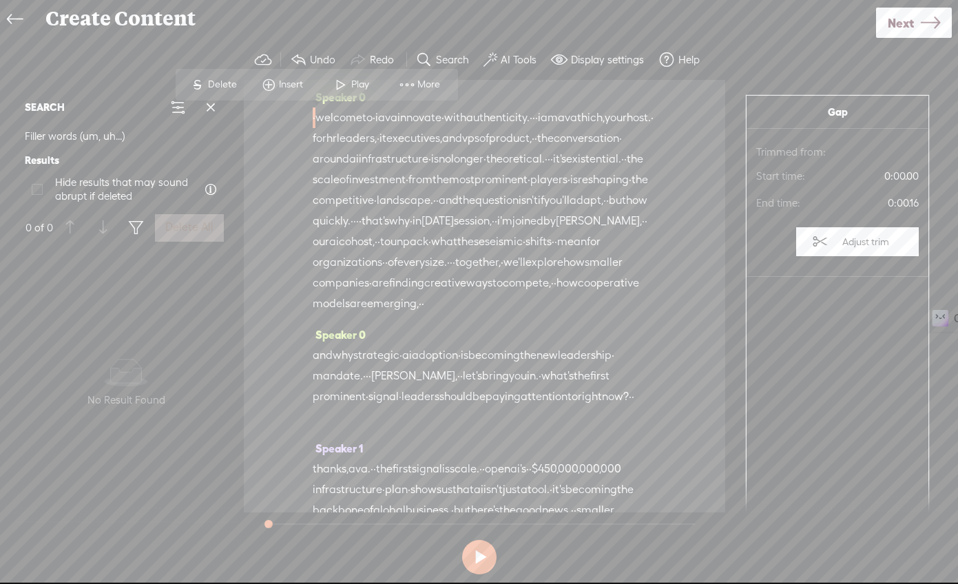
click at [577, 128] on span "thich," at bounding box center [591, 117] width 28 height 21
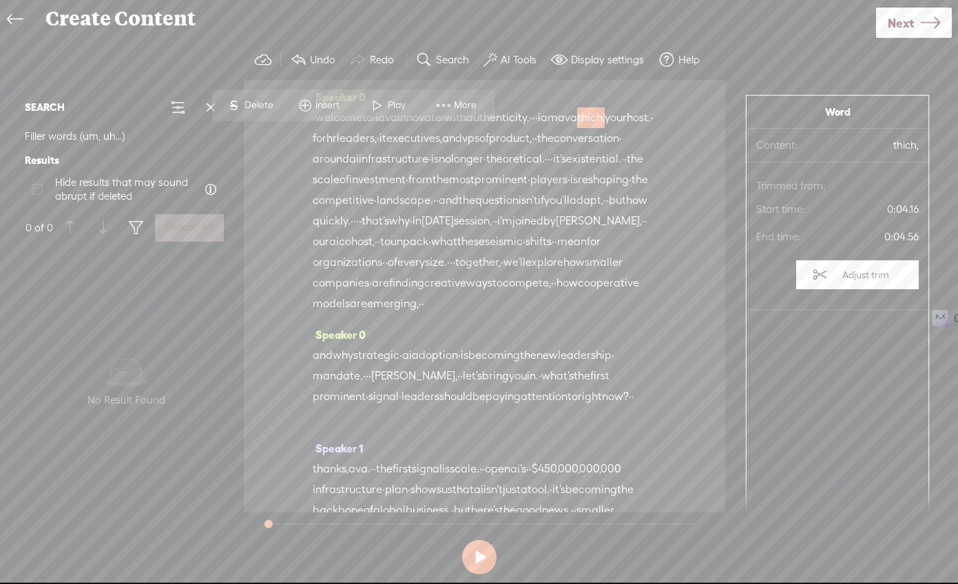
click at [577, 128] on span "thich," at bounding box center [591, 117] width 28 height 21
click at [39, 194] on span at bounding box center [37, 189] width 11 height 11
click at [39, 194] on input "Hide results that may sound abrupt if deleted" at bounding box center [37, 189] width 11 height 11
checkbox input "true"
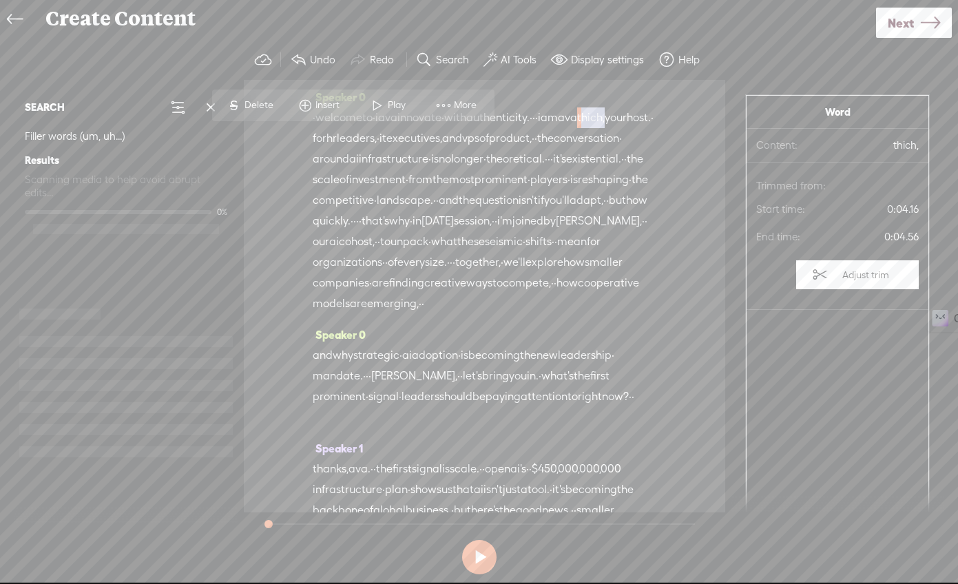
click at [577, 128] on span "thich," at bounding box center [591, 117] width 28 height 21
click at [529, 118] on span "authenticity." at bounding box center [497, 117] width 63 height 21
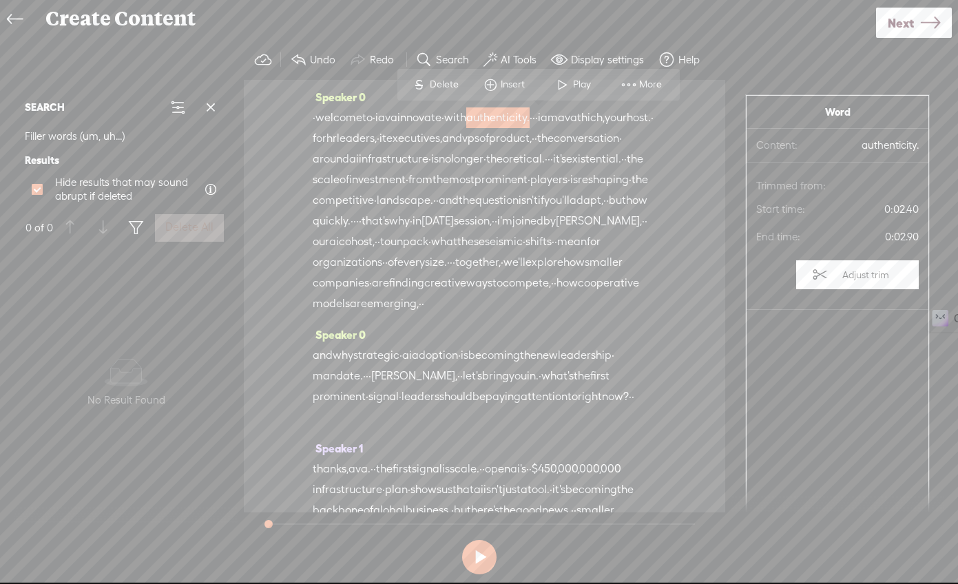
click at [313, 121] on span "·" at bounding box center [314, 117] width 3 height 21
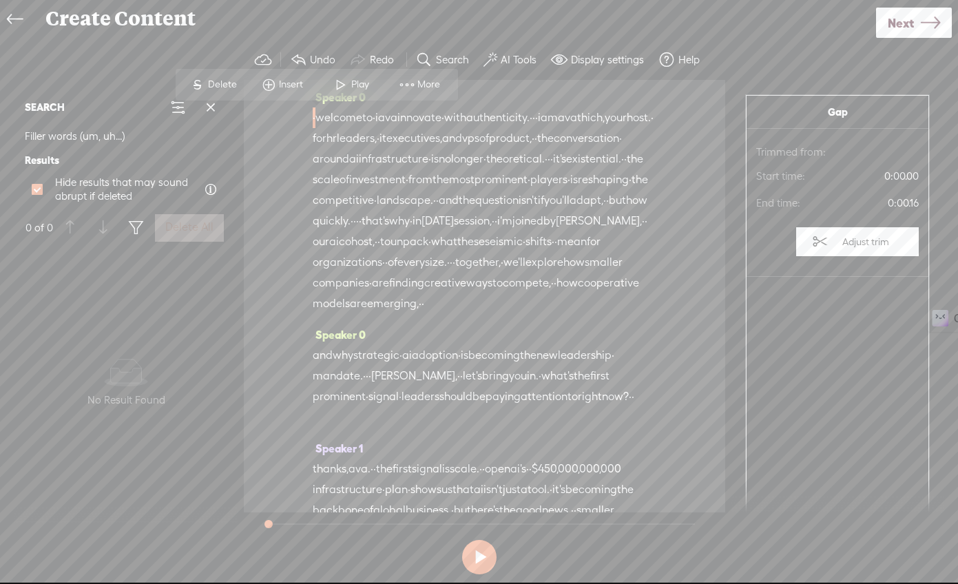
click at [286, 87] on span "Insert" at bounding box center [293, 85] width 28 height 14
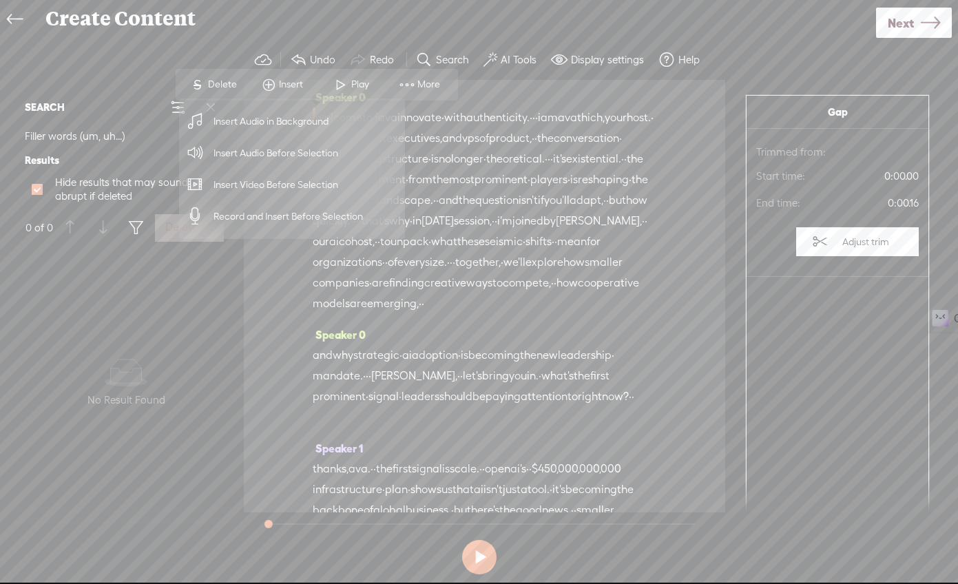
click at [288, 127] on span "Insert Audio in Background" at bounding box center [271, 121] width 169 height 31
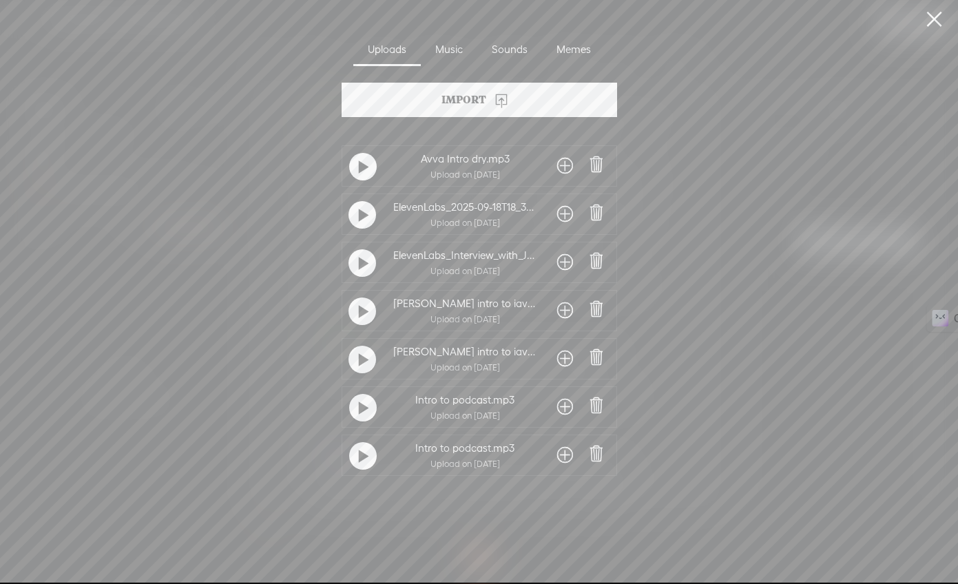
click at [359, 452] on t at bounding box center [364, 457] width 10 height 22
click at [557, 458] on span at bounding box center [565, 455] width 16 height 22
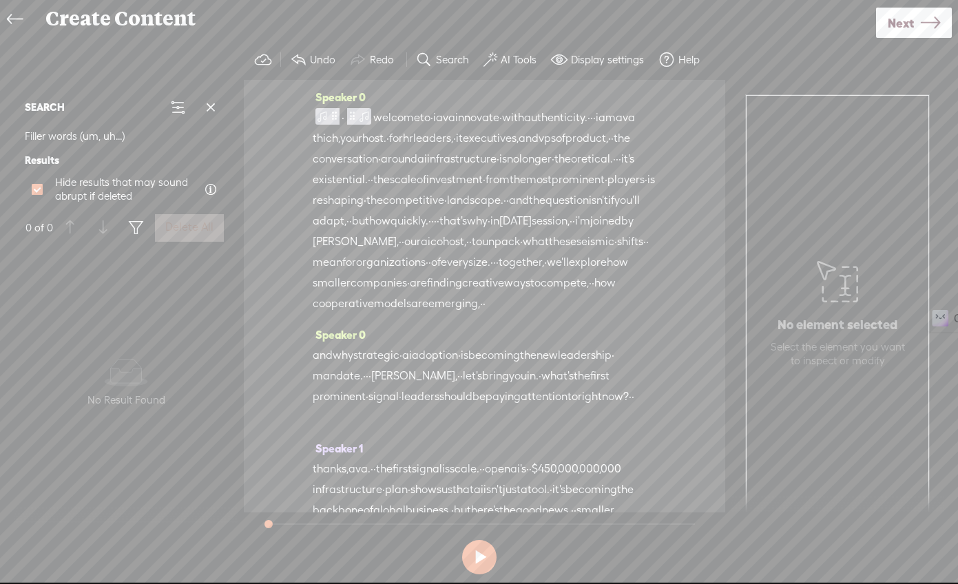
click at [344, 118] on span "·" at bounding box center [343, 117] width 3 height 21
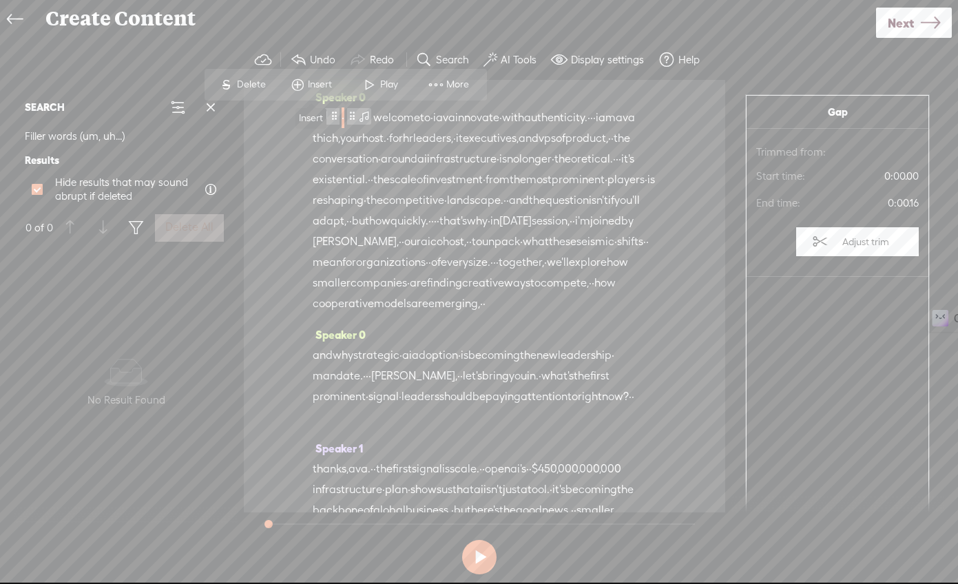
click at [308, 85] on span "Insert" at bounding box center [322, 85] width 28 height 14
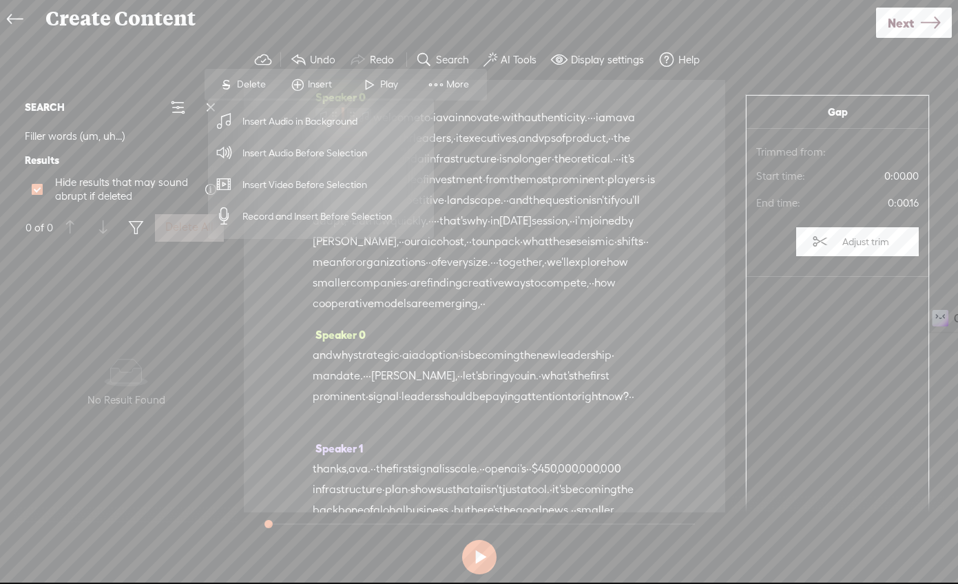
click at [307, 156] on span "Insert Audio Before Selection" at bounding box center [305, 153] width 179 height 31
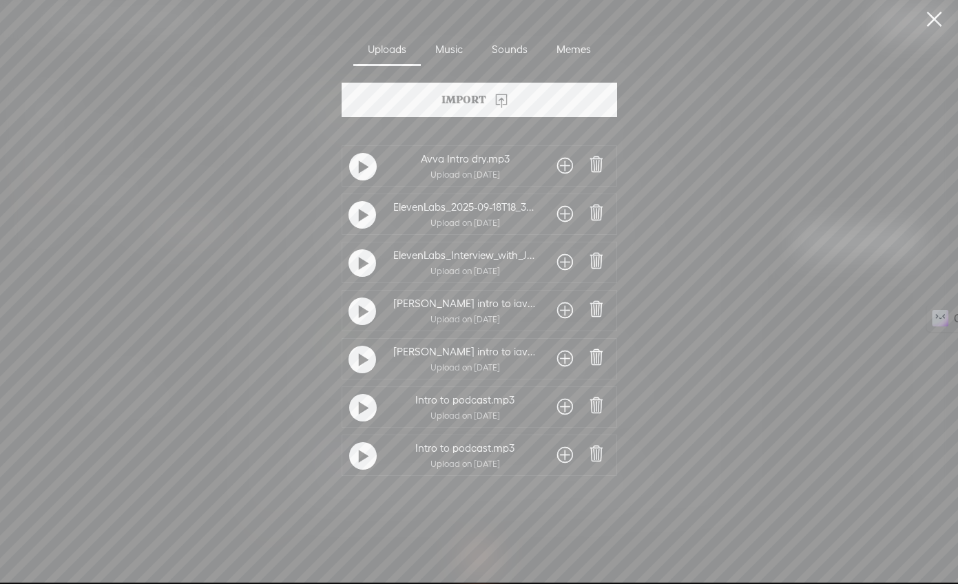
click at [366, 165] on div at bounding box center [363, 167] width 28 height 28
click at [560, 163] on span at bounding box center [565, 166] width 16 height 22
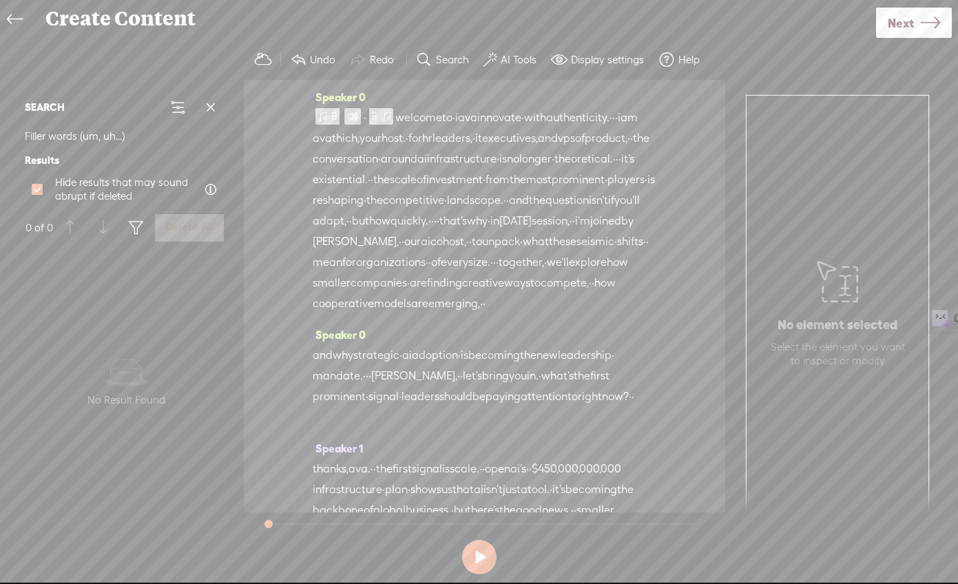
click at [366, 119] on span "·" at bounding box center [365, 117] width 3 height 21
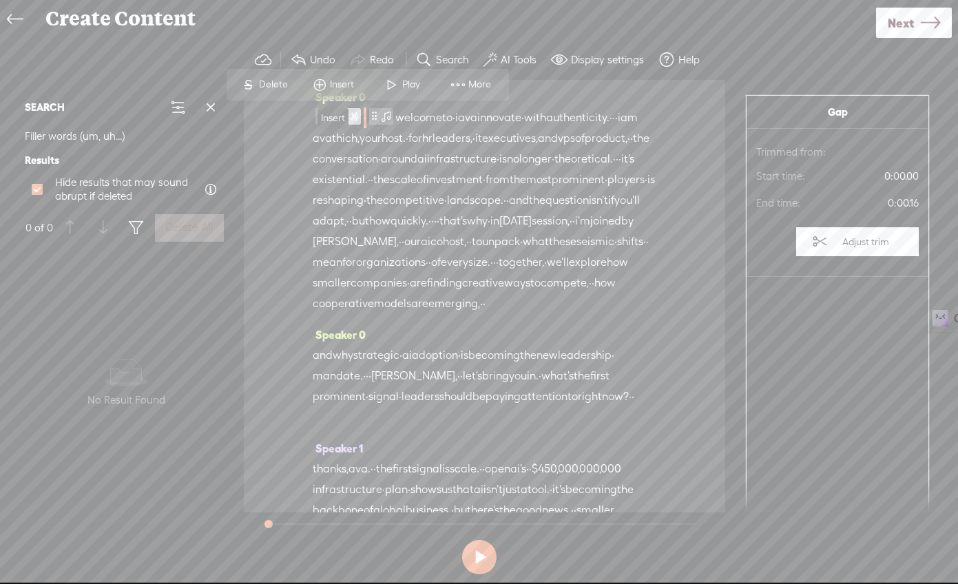
click at [346, 87] on span "Insert" at bounding box center [344, 85] width 28 height 14
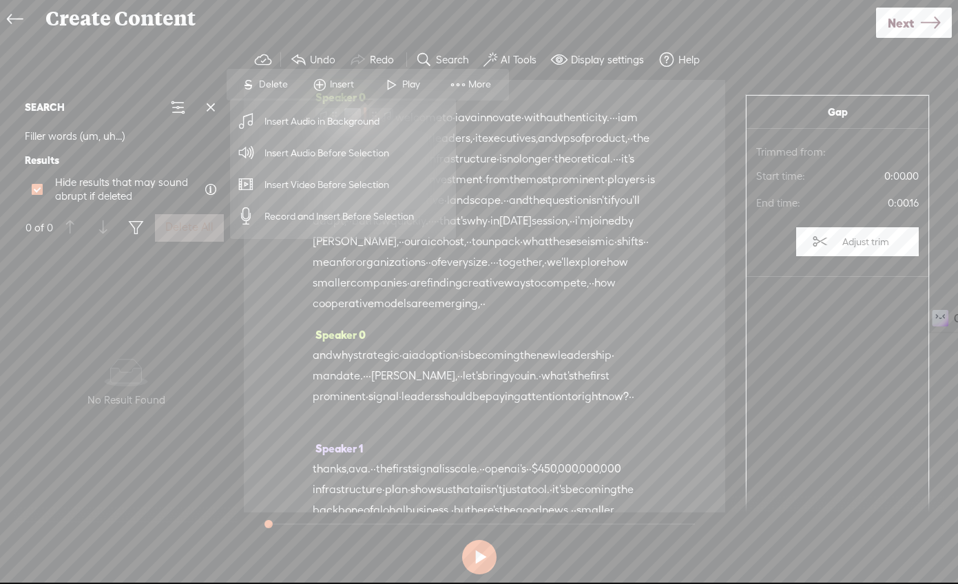
click at [608, 123] on div "· welcome to · iava innovate · with authenticity. · · · i am ava thich, your ho…" at bounding box center [485, 210] width 344 height 207
click at [482, 83] on span "More" at bounding box center [481, 85] width 26 height 14
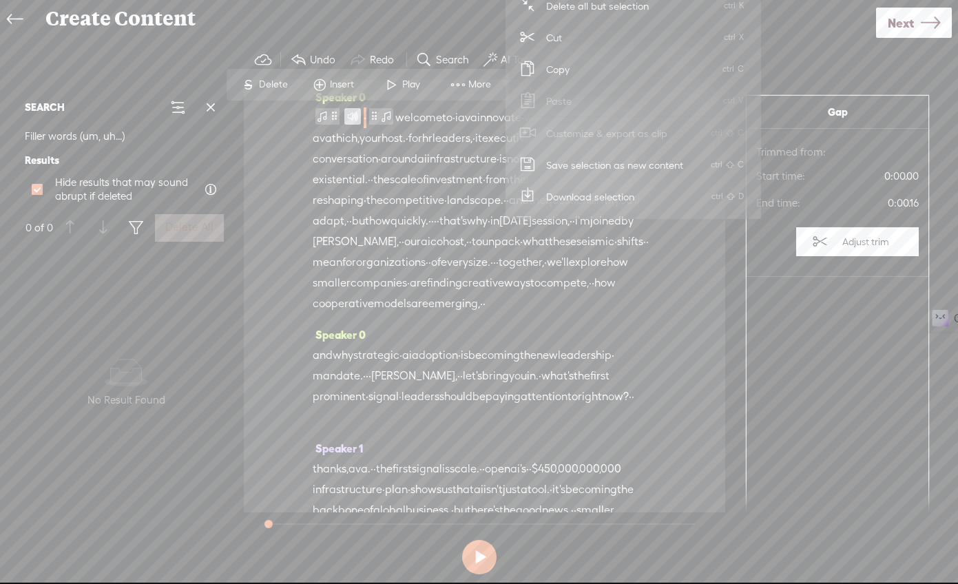
click at [360, 144] on span "thich," at bounding box center [346, 138] width 28 height 21
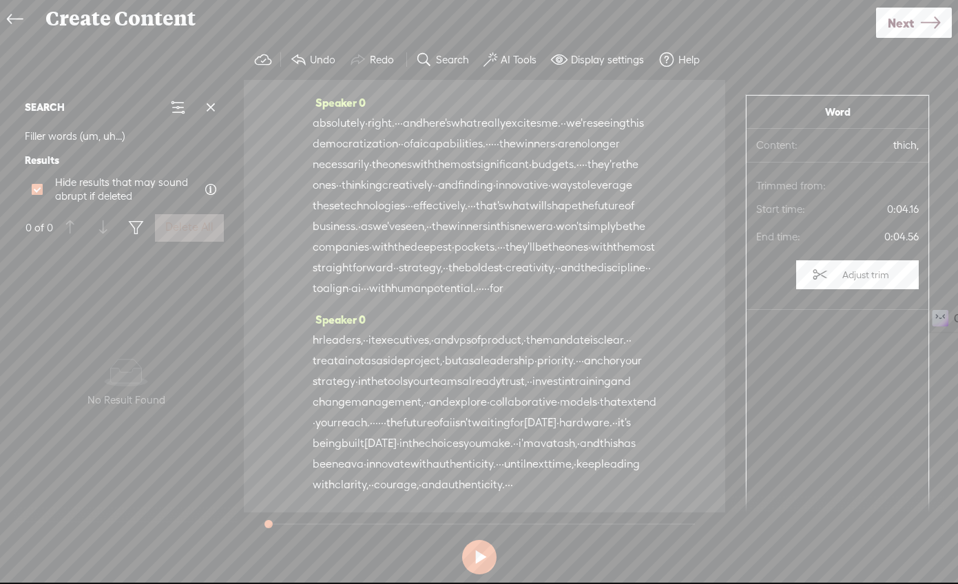
scroll to position [4055, 0]
click at [319, 330] on span "hr" at bounding box center [318, 340] width 10 height 21
click at [282, 256] on span "Insert" at bounding box center [285, 265] width 69 height 25
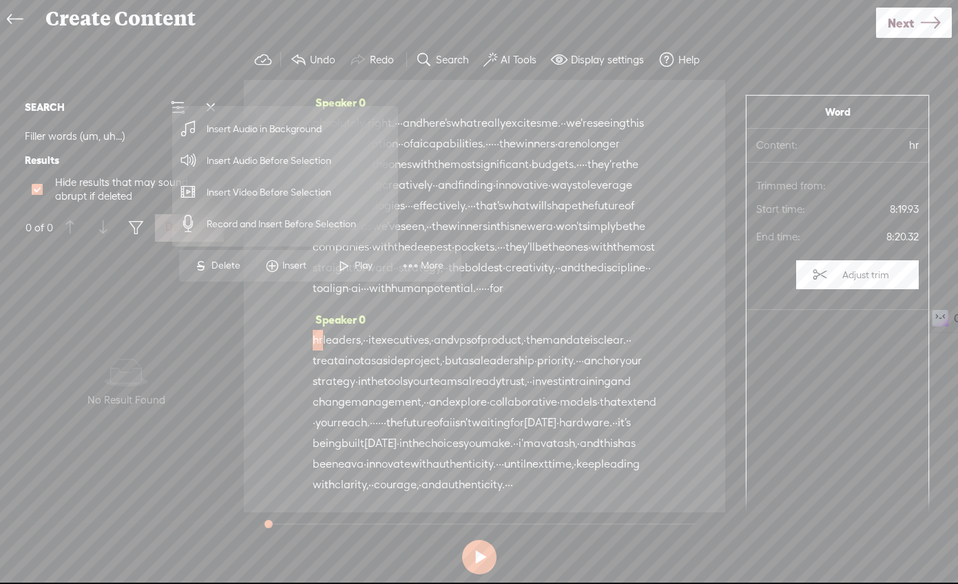
click at [279, 130] on span "Insert Audio in Background" at bounding box center [264, 129] width 169 height 31
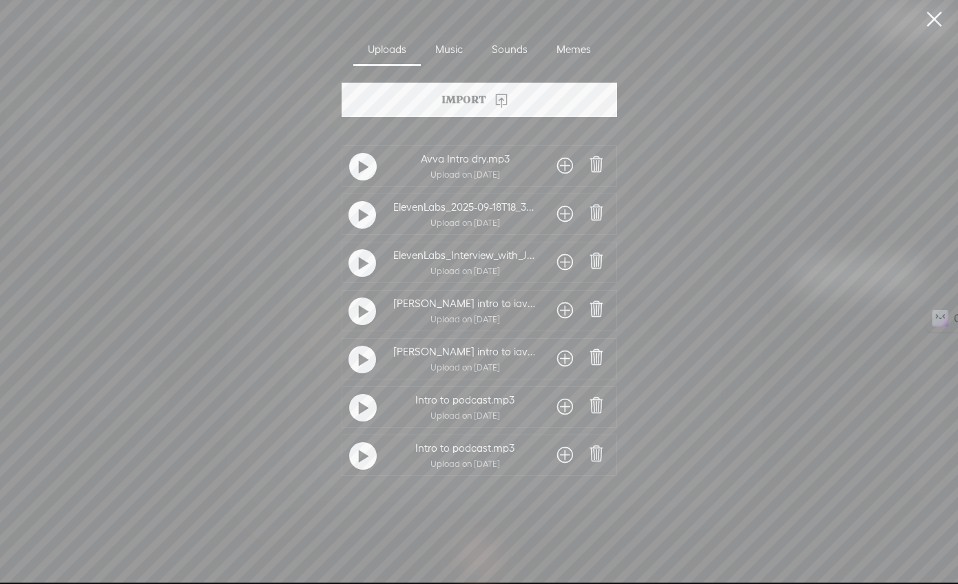
click at [354, 455] on div at bounding box center [363, 456] width 28 height 28
click at [561, 458] on span at bounding box center [565, 455] width 16 height 22
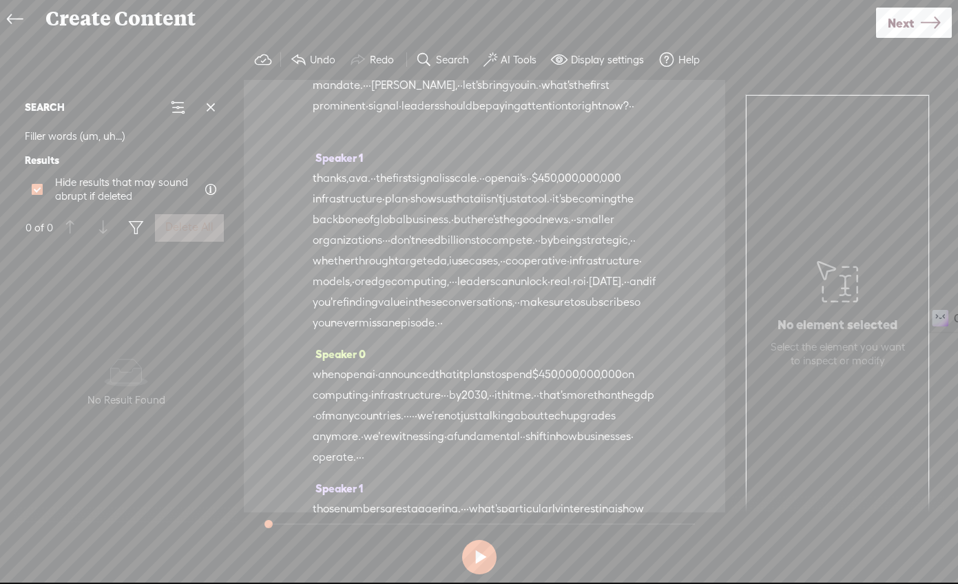
scroll to position [0, 0]
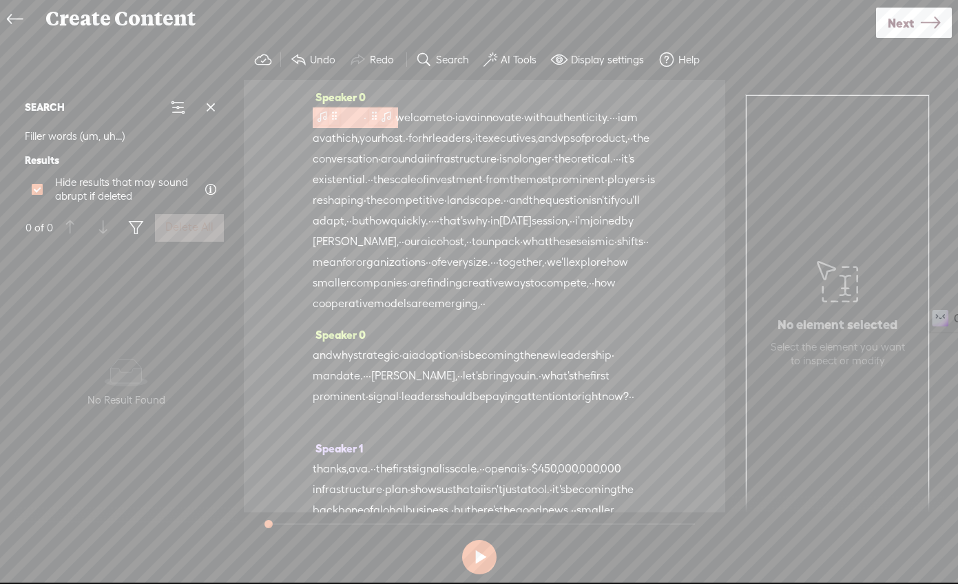
click at [320, 118] on span at bounding box center [322, 116] width 14 height 17
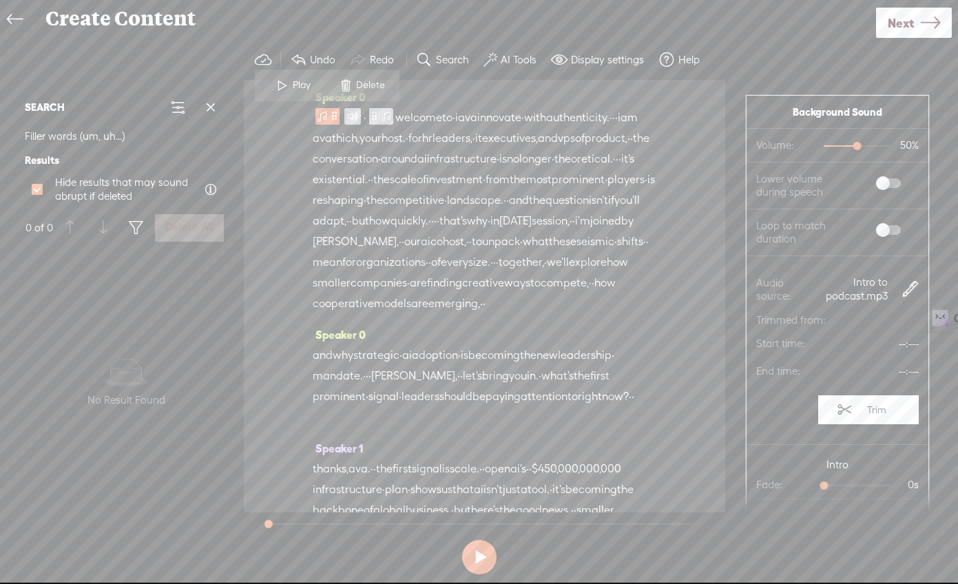
click at [302, 90] on span "Play" at bounding box center [303, 86] width 21 height 14
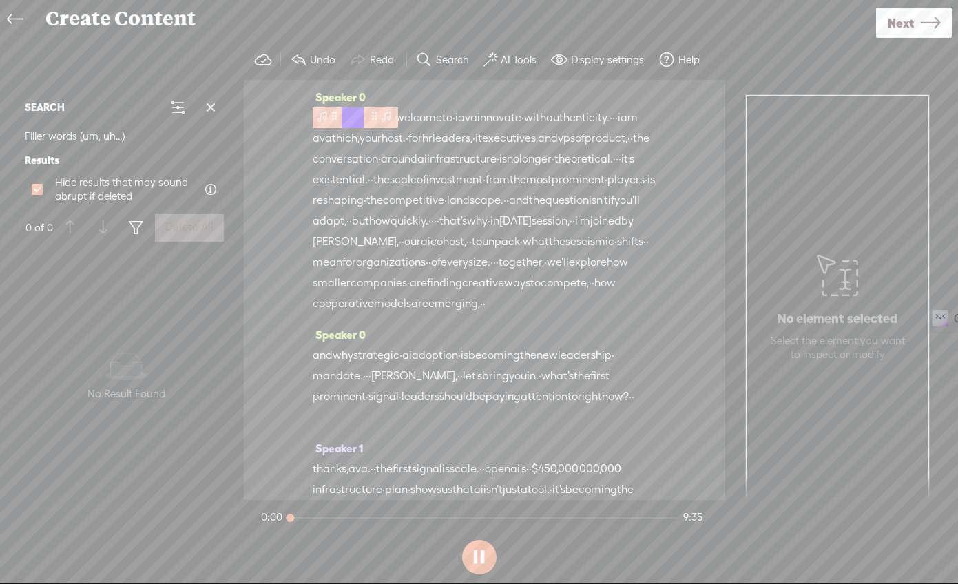
click at [324, 114] on span at bounding box center [322, 116] width 14 height 17
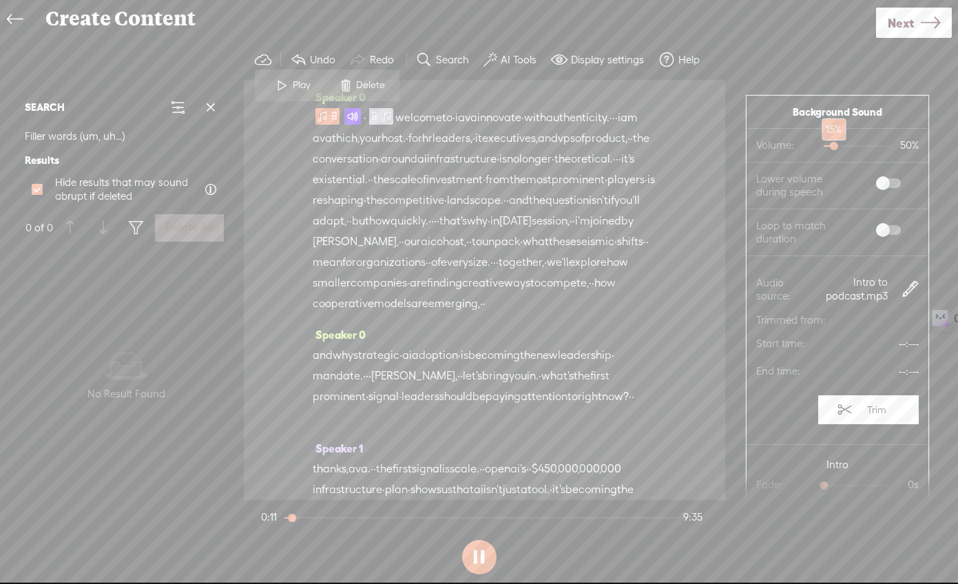
drag, startPoint x: 841, startPoint y: 145, endPoint x: 822, endPoint y: 149, distance: 18.9
click at [822, 149] on div at bounding box center [836, 148] width 32 height 32
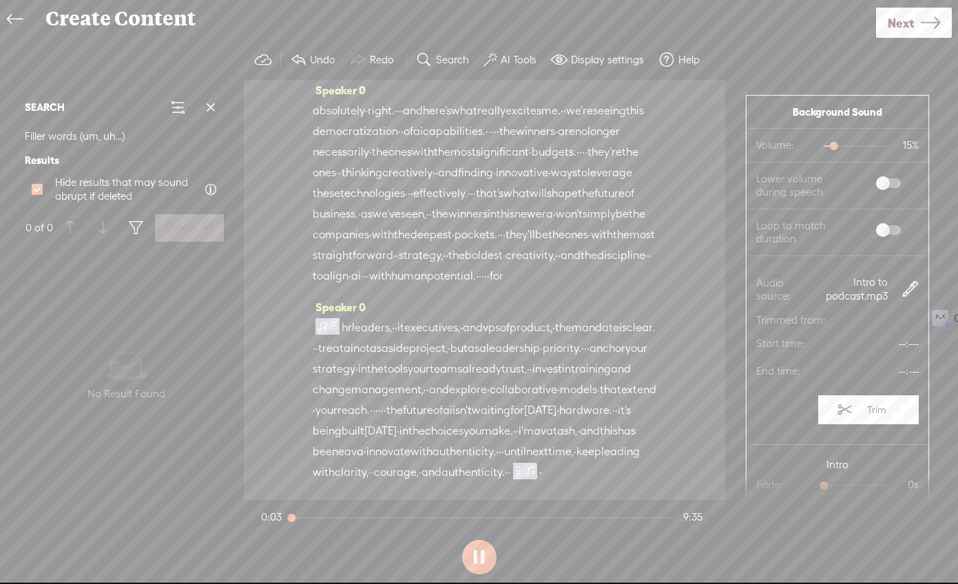
scroll to position [4088, 0]
click at [876, 227] on span at bounding box center [888, 230] width 25 height 10
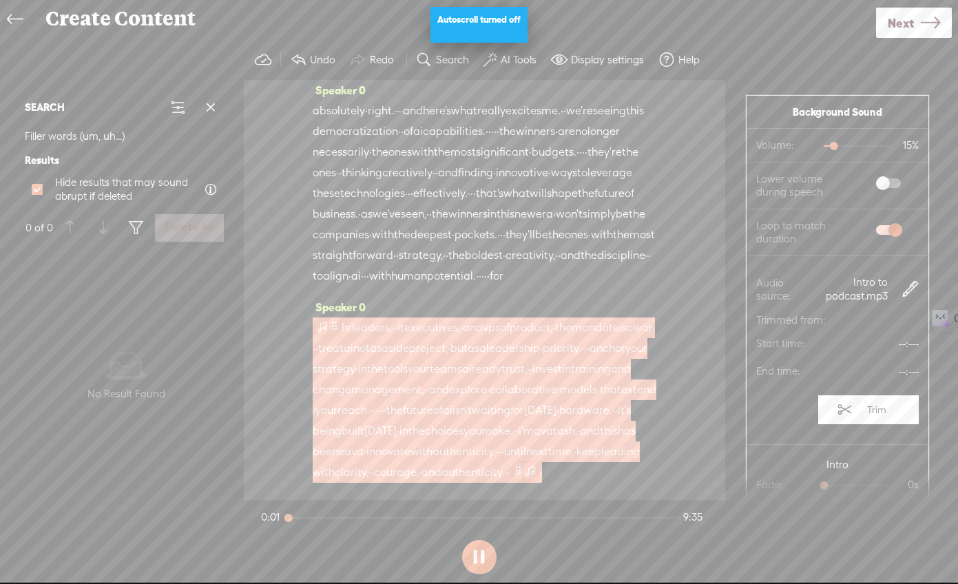
click at [322, 318] on span at bounding box center [322, 326] width 14 height 17
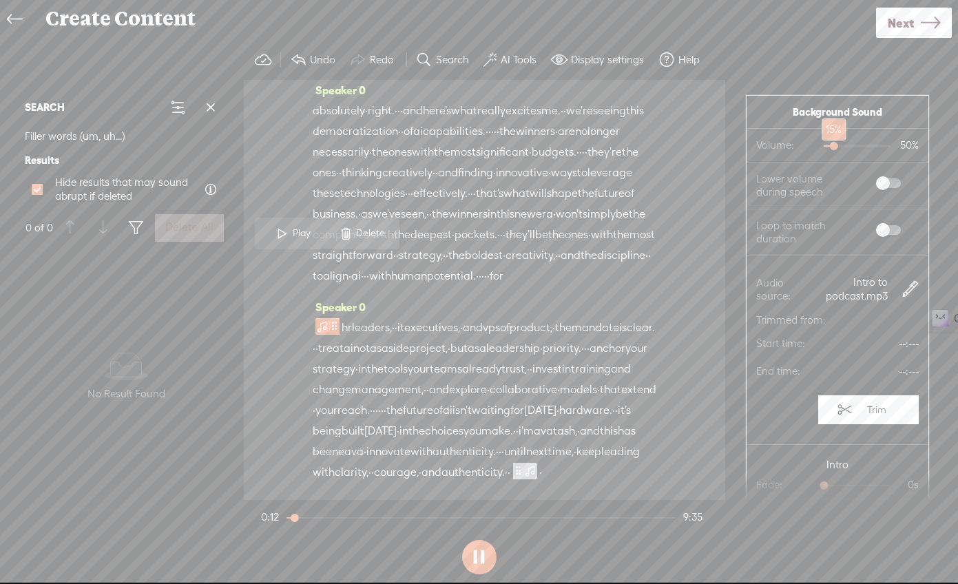
drag, startPoint x: 840, startPoint y: 147, endPoint x: 821, endPoint y: 148, distance: 18.6
click at [821, 148] on div at bounding box center [836, 148] width 32 height 32
click at [487, 549] on button at bounding box center [479, 557] width 34 height 34
click at [888, 21] on span "Next" at bounding box center [901, 23] width 26 height 35
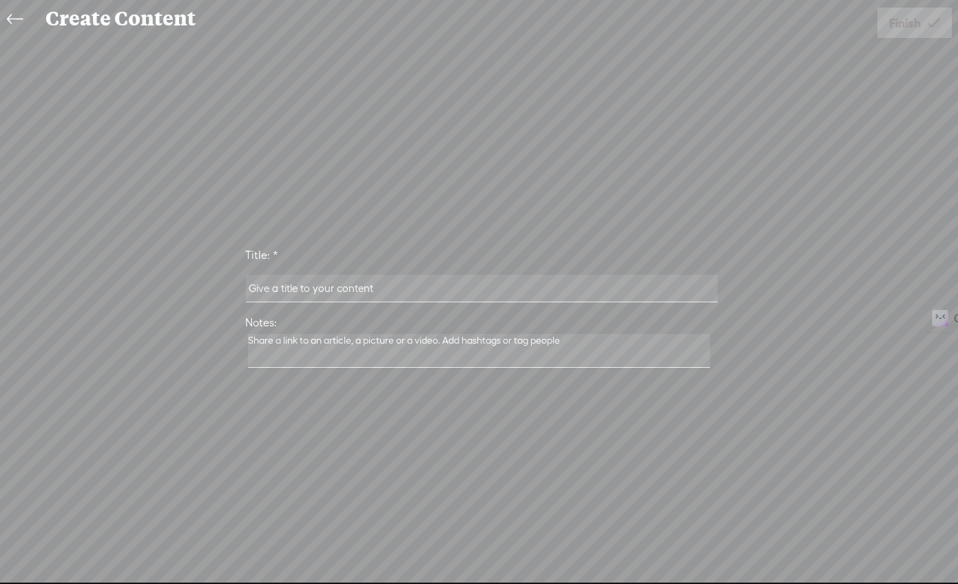
click at [468, 288] on input "text" at bounding box center [482, 288] width 472 height 27
click at [15, 23] on icon at bounding box center [15, 19] width 16 height 31
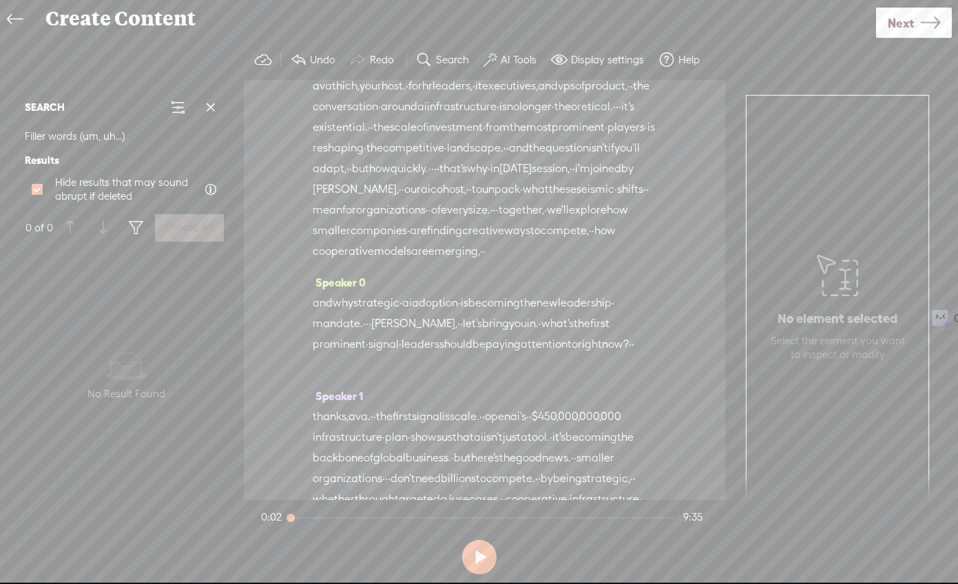
scroll to position [0, 0]
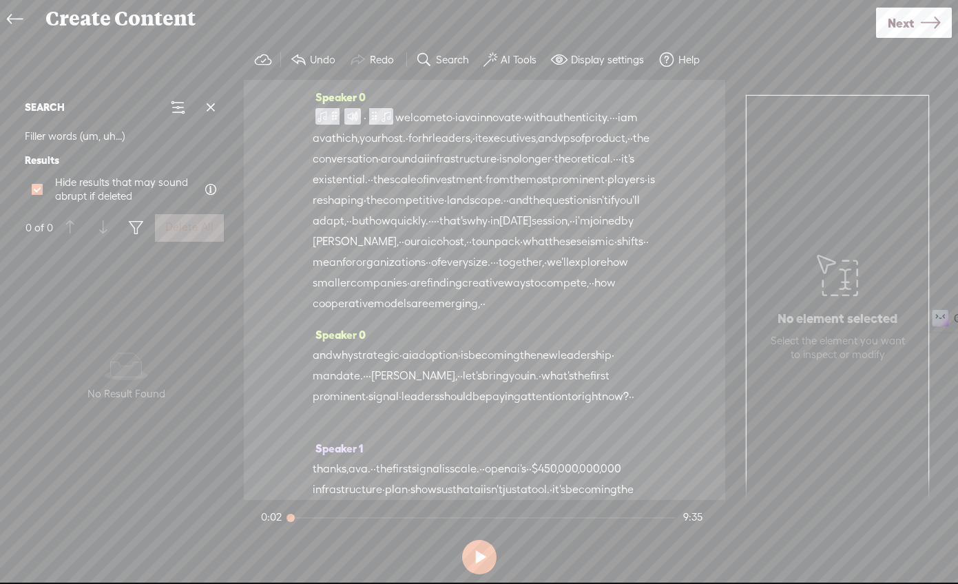
click at [914, 29] on link "Next" at bounding box center [914, 23] width 76 height 30
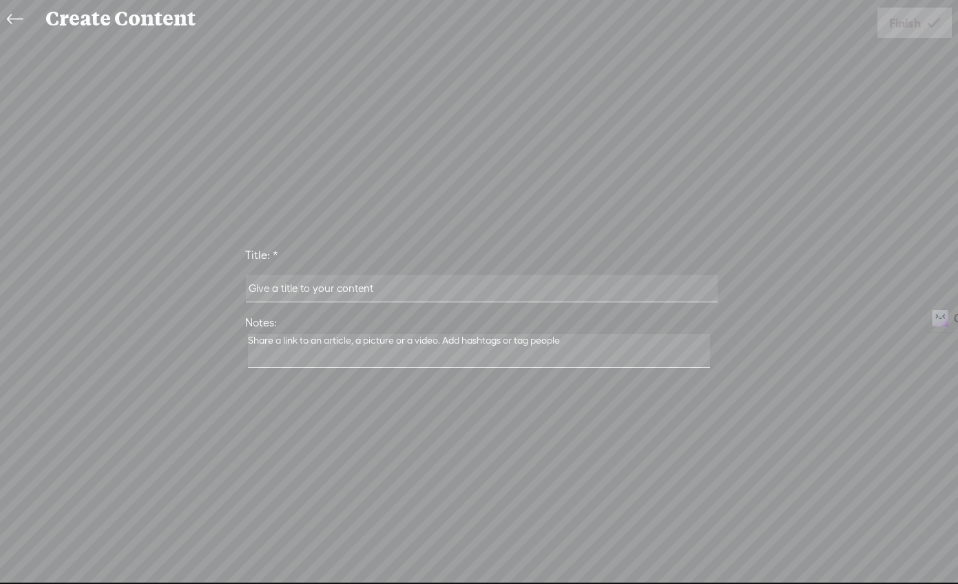
click at [296, 290] on input "text" at bounding box center [482, 288] width 472 height 27
paste input "The Critical Importance of AI Server Costs for Leaders"
type input "IwA The Critical Importance of AI Server Costs for Leaders 018"
click at [884, 25] on link "Finish" at bounding box center [914, 23] width 74 height 30
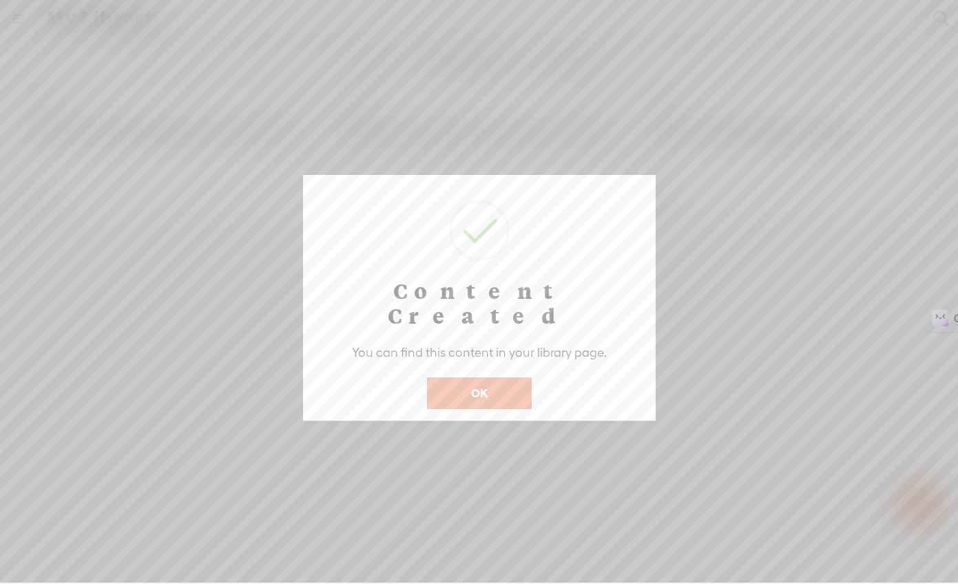
click at [454, 377] on button "OK" at bounding box center [479, 393] width 105 height 32
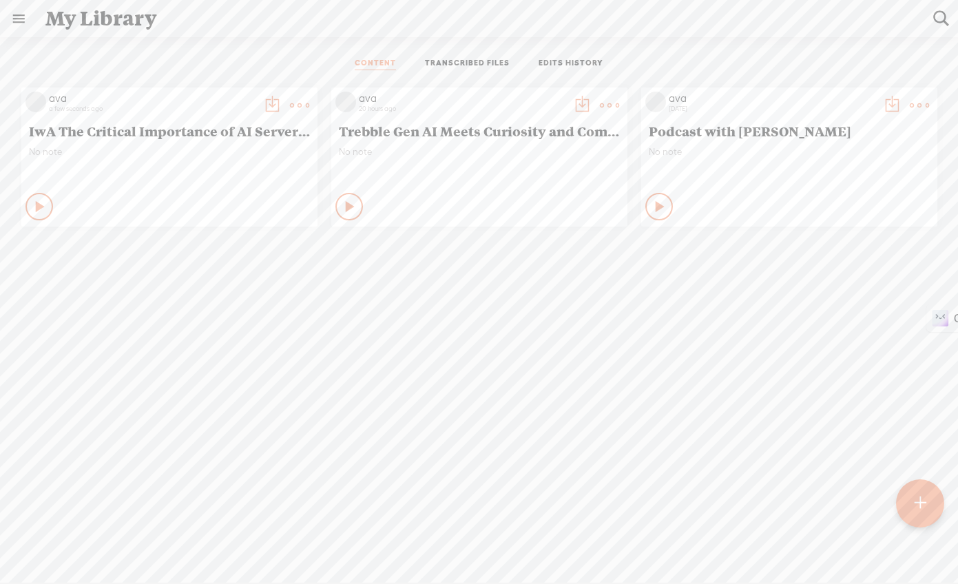
click at [282, 97] on t at bounding box center [271, 105] width 19 height 19
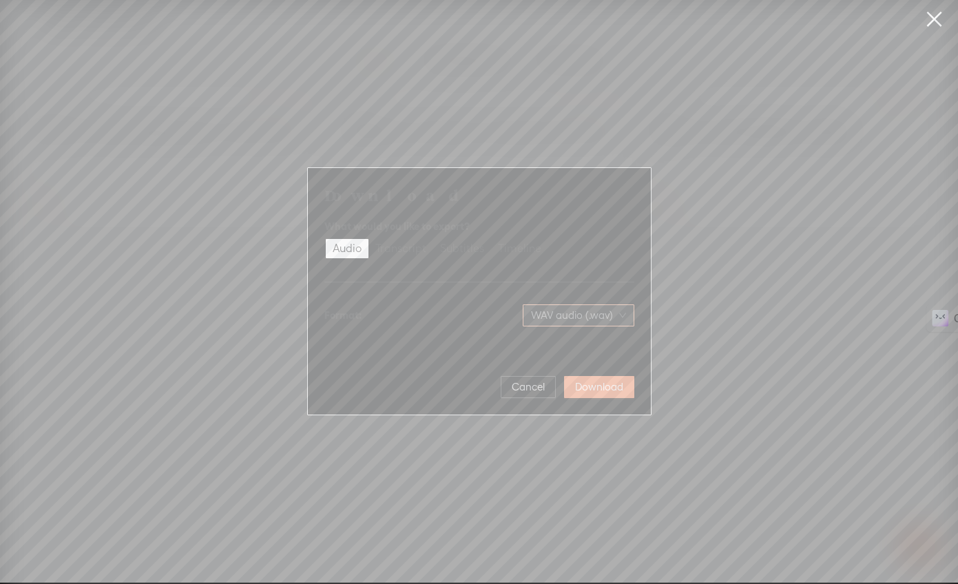
click at [535, 304] on div "WAV audio (.wav)" at bounding box center [579, 315] width 112 height 22
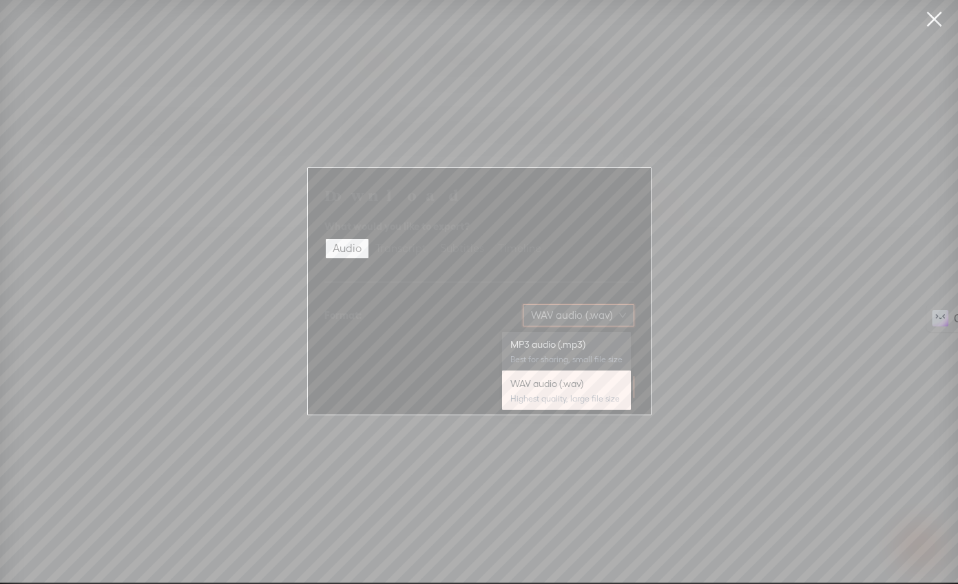
click at [537, 342] on div "MP3 audio (.mp3)" at bounding box center [566, 344] width 112 height 14
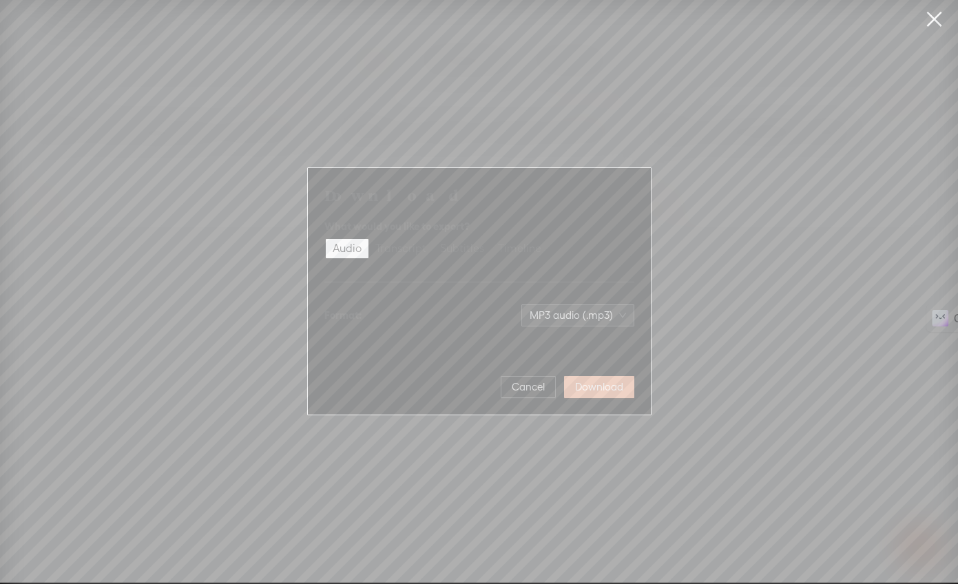
click at [587, 386] on span "Download" at bounding box center [599, 387] width 48 height 14
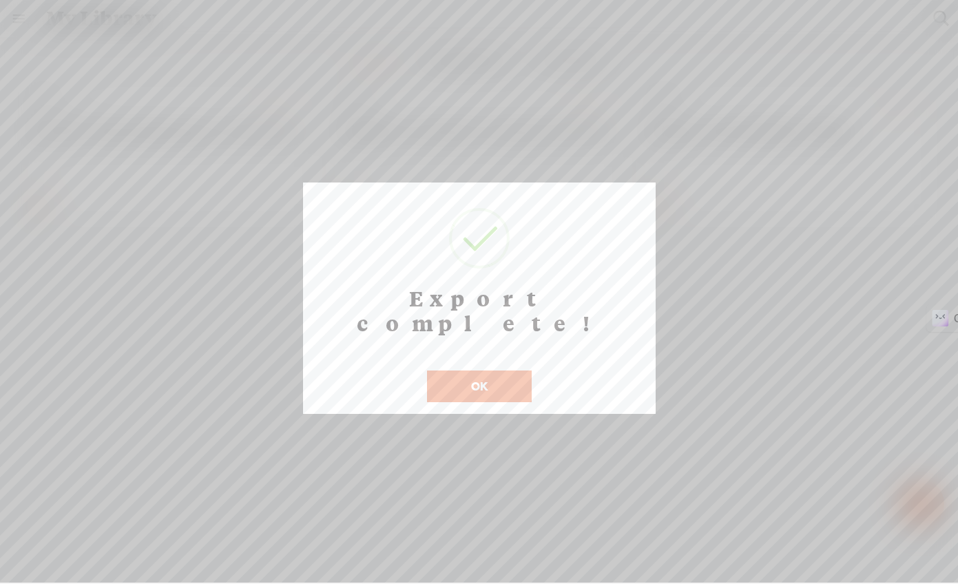
click at [493, 371] on button "OK" at bounding box center [479, 387] width 105 height 32
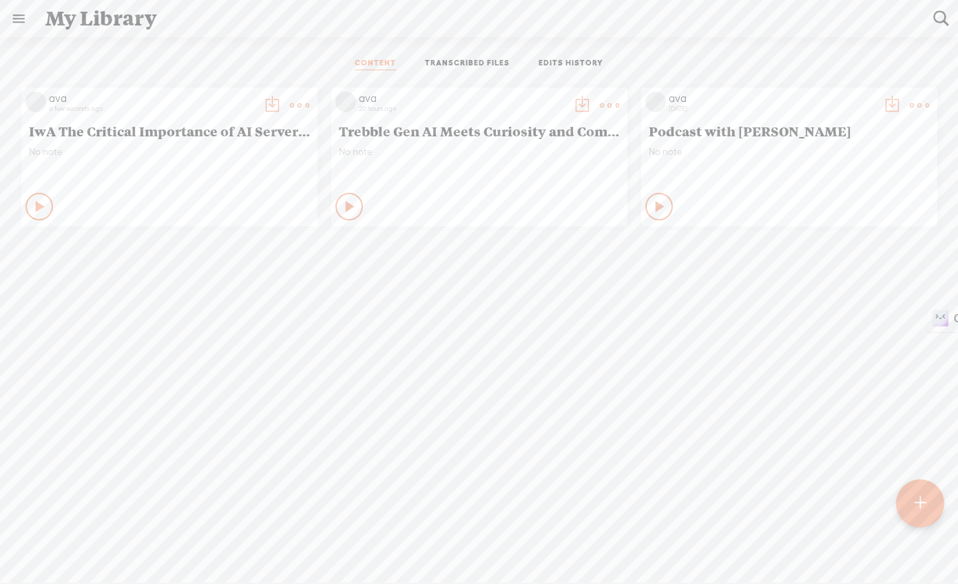
click at [176, 233] on div "ava a few seconds ago IwA The Critical Importance of AI Server Costs for Leader…" at bounding box center [478, 157] width 937 height 153
